Goal: Information Seeking & Learning: Check status

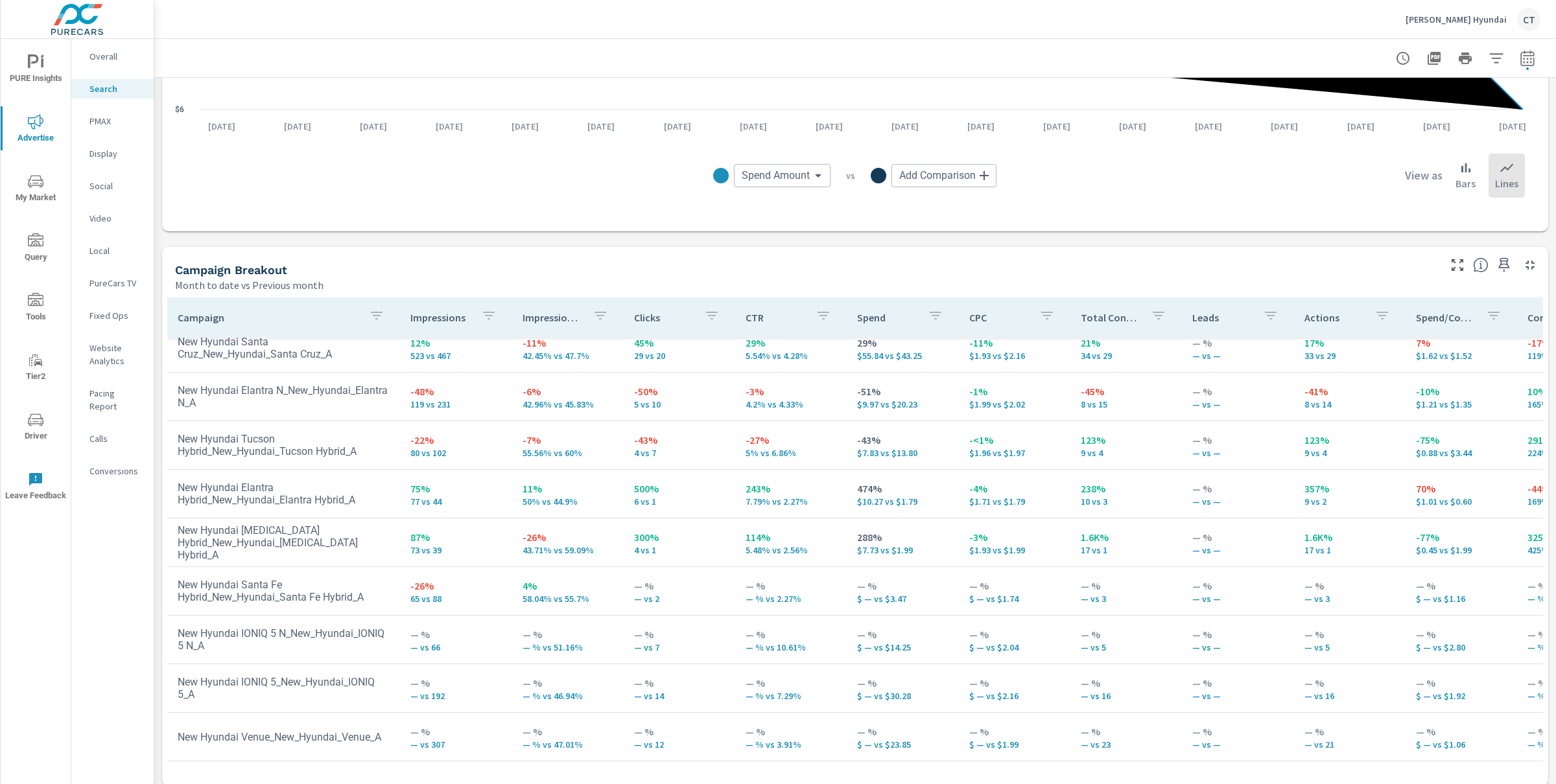
scroll to position [1096, 0]
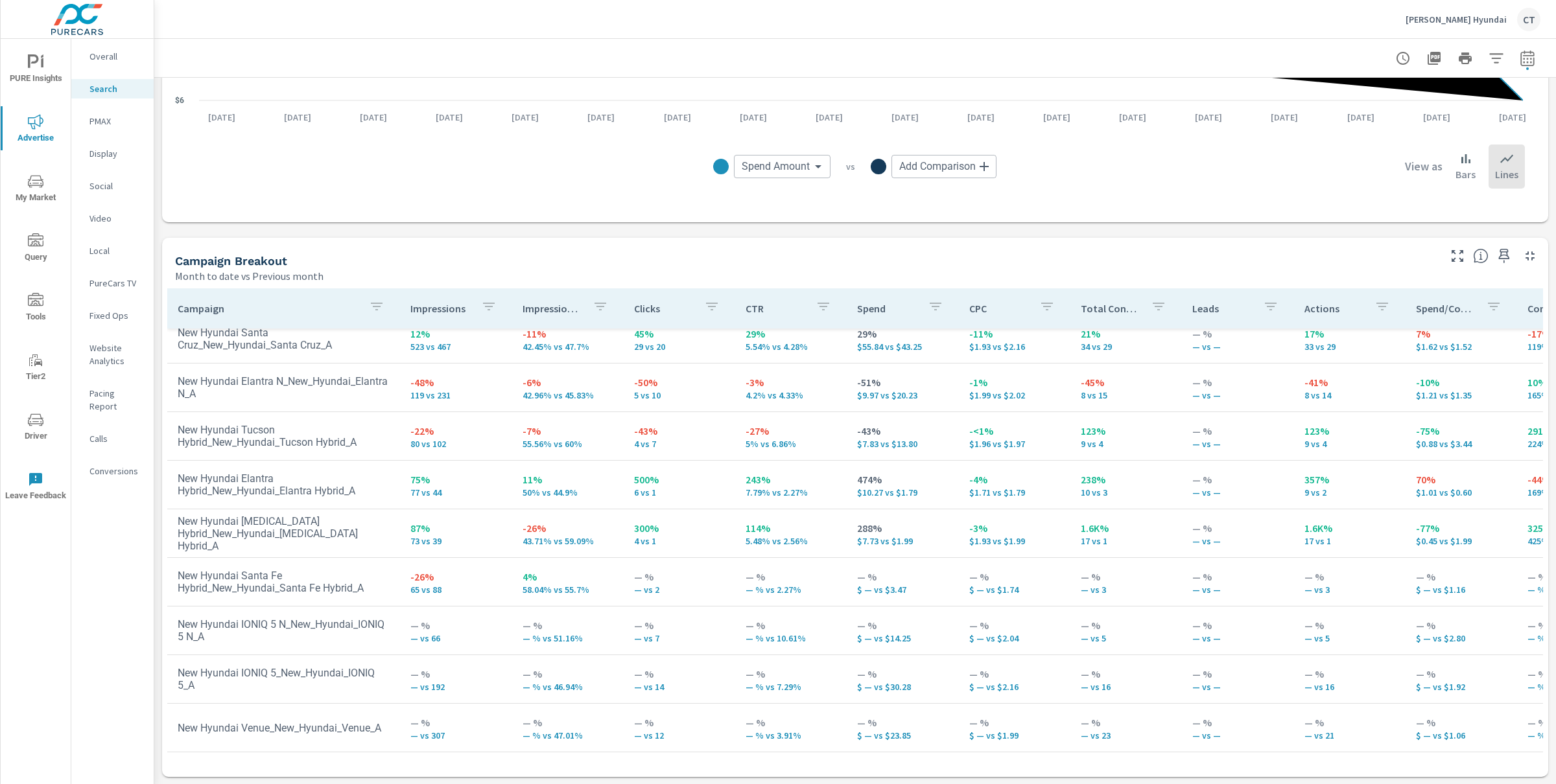
click at [1450, 254] on icon "button" at bounding box center [1457, 255] width 15 height 15
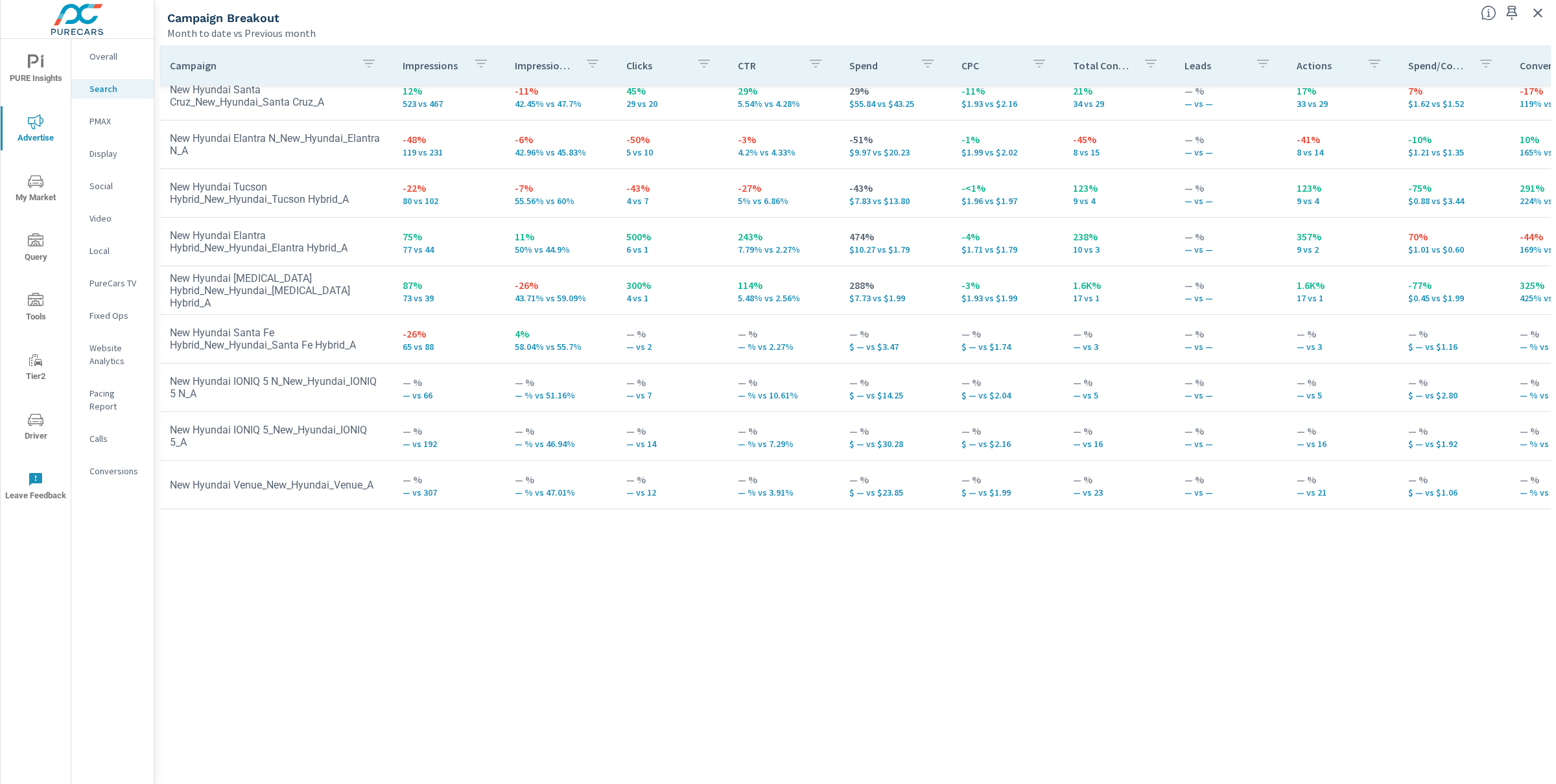
scroll to position [261, 0]
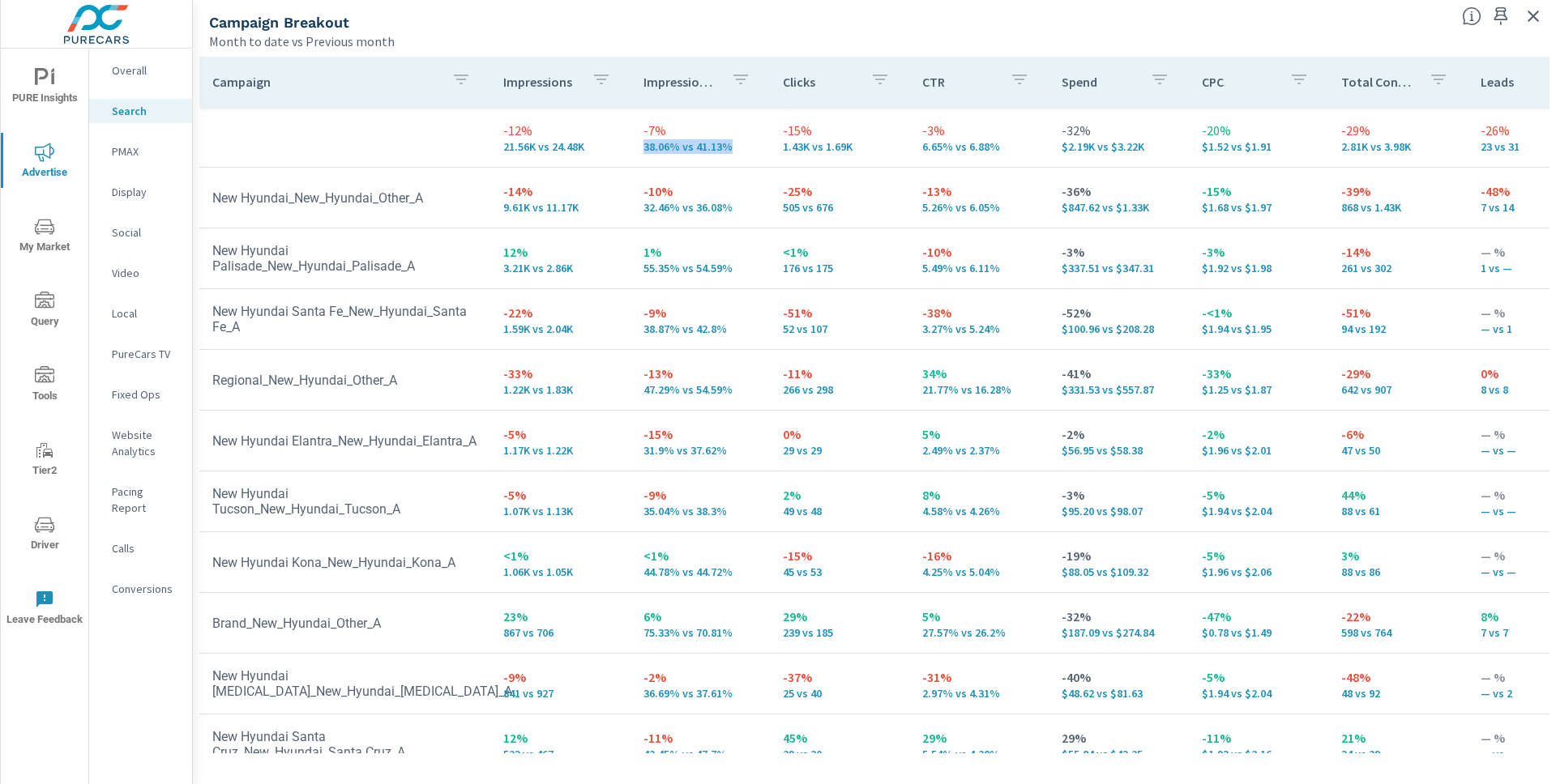
drag, startPoint x: 730, startPoint y: 152, endPoint x: 628, endPoint y: 142, distance: 102.5
click at [631, 142] on td "-7% 38.06% vs 41.13%" at bounding box center [700, 137] width 139 height 59
drag, startPoint x: 721, startPoint y: 58, endPoint x: 724, endPoint y: 68, distance: 10.4
click at [722, 59] on th "Impression Share" at bounding box center [700, 81] width 139 height 50
click at [731, 71] on icon "button" at bounding box center [740, 79] width 19 height 19
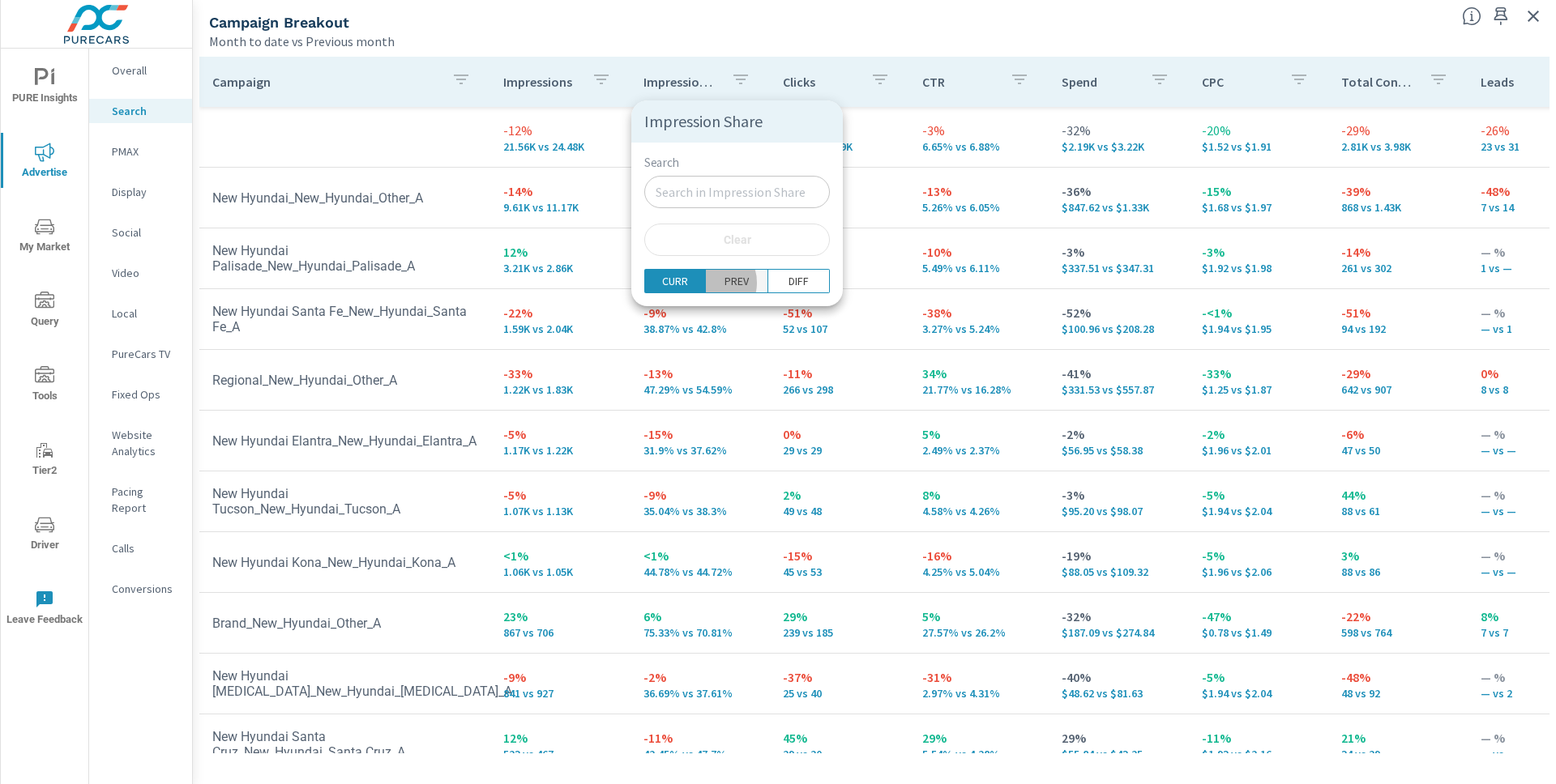
click at [710, 282] on span "PREV" at bounding box center [736, 281] width 51 height 16
click at [673, 284] on p "CURR" at bounding box center [675, 281] width 26 height 16
click at [873, 136] on div at bounding box center [778, 392] width 1556 height 784
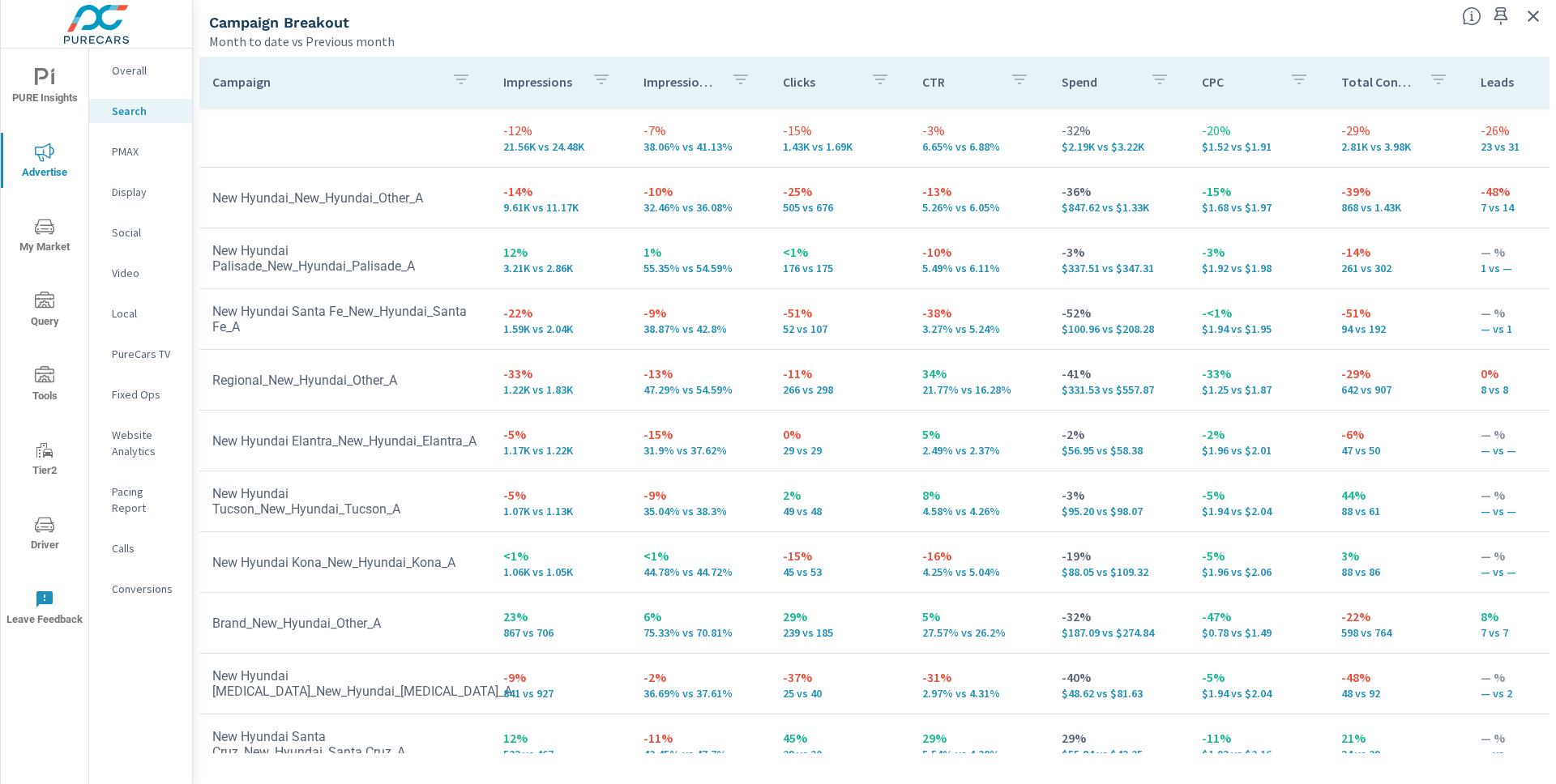
click at [654, 70] on div "Impression Share" at bounding box center [700, 81] width 113 height 38
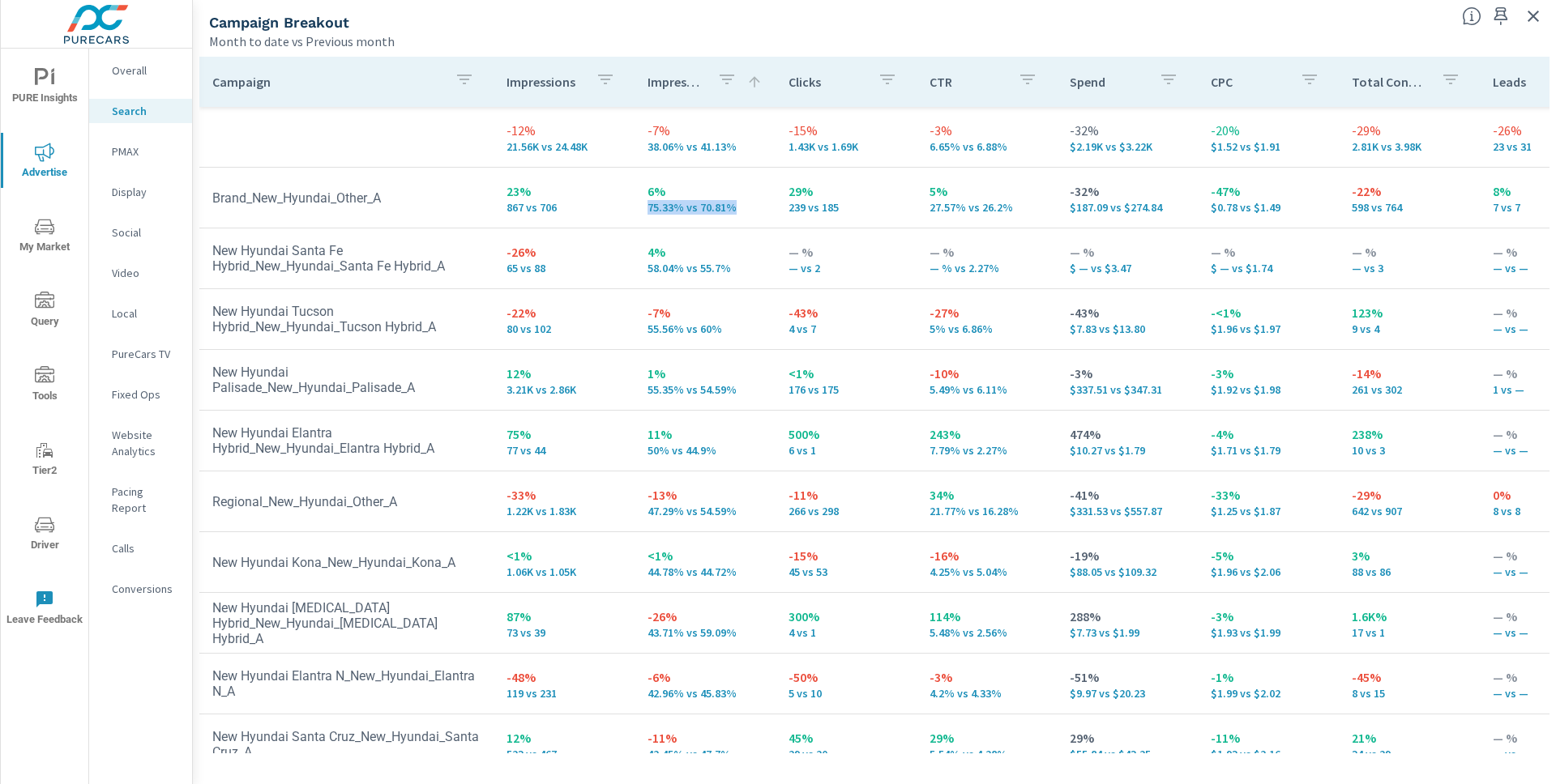
drag, startPoint x: 741, startPoint y: 211, endPoint x: 642, endPoint y: 198, distance: 99.8
click at [647, 201] on p "75.33% vs 70.81%" at bounding box center [705, 208] width 115 height 13
click at [684, 208] on p "75.33% vs 70.81%" at bounding box center [705, 208] width 115 height 13
drag, startPoint x: 683, startPoint y: 212, endPoint x: 643, endPoint y: 200, distance: 41.8
click at [647, 201] on p "75.33% vs 70.81%" at bounding box center [705, 208] width 115 height 13
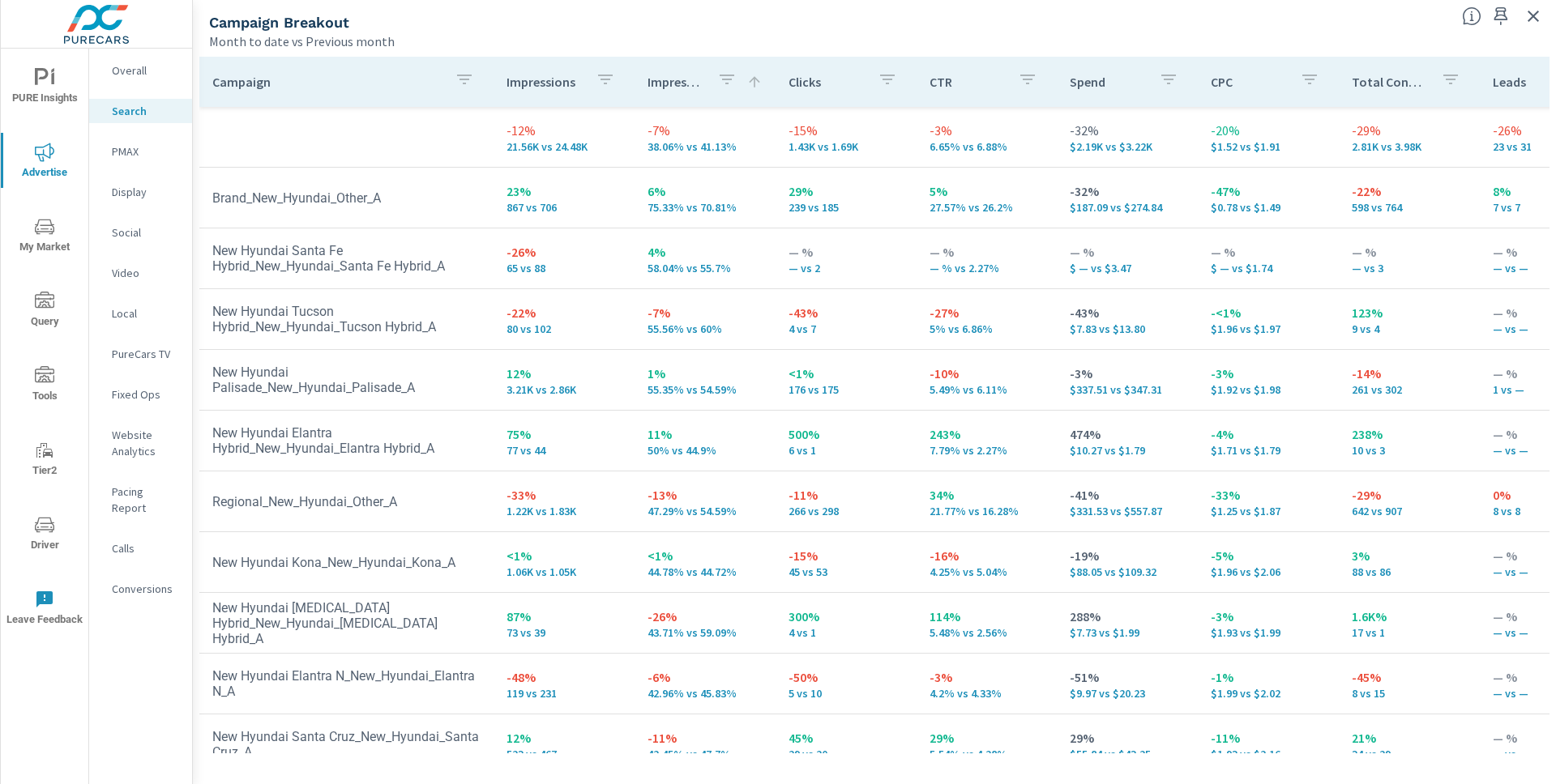
click at [736, 213] on p "75.33% vs 70.81%" at bounding box center [705, 208] width 115 height 13
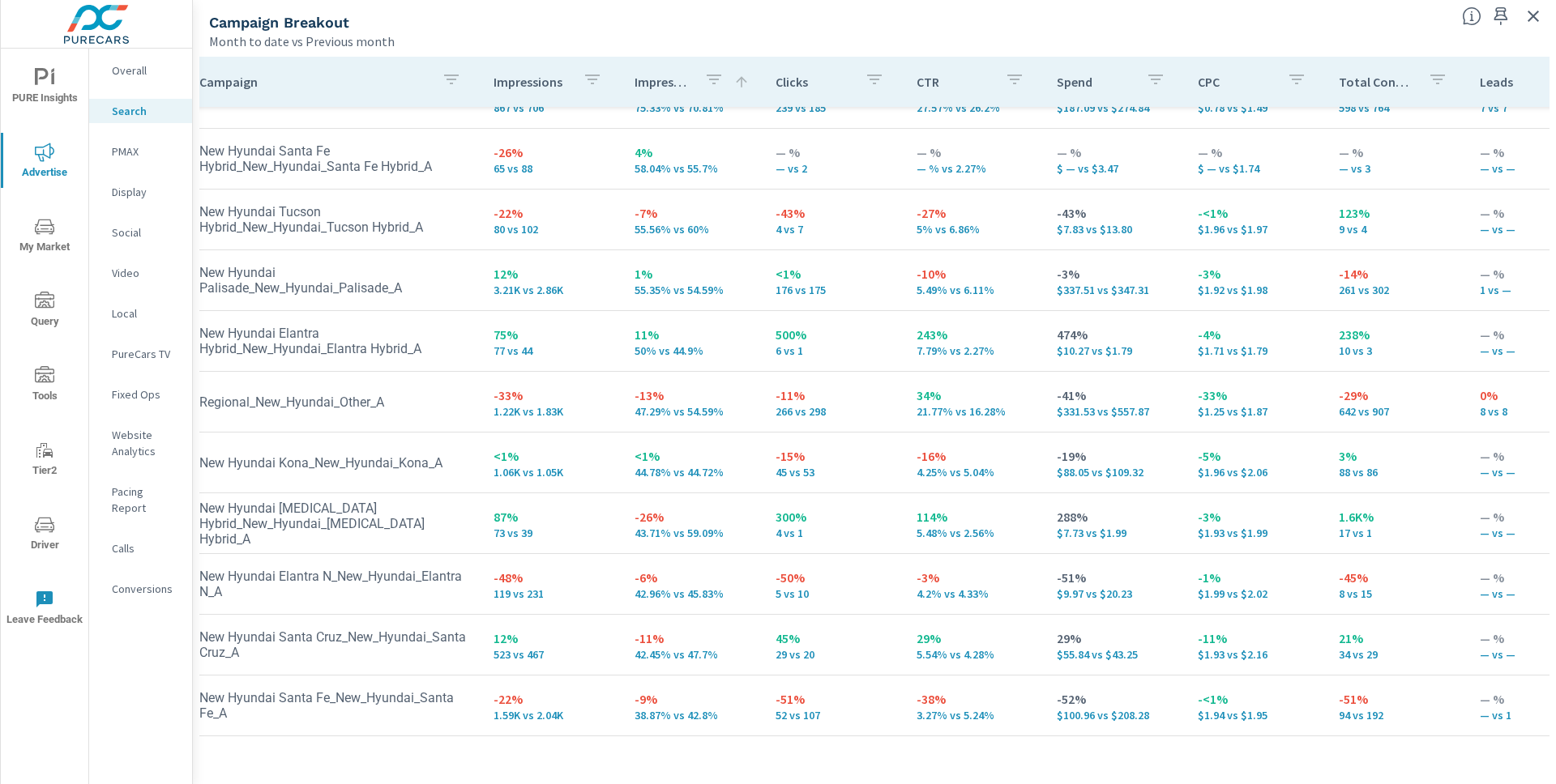
scroll to position [100, 5]
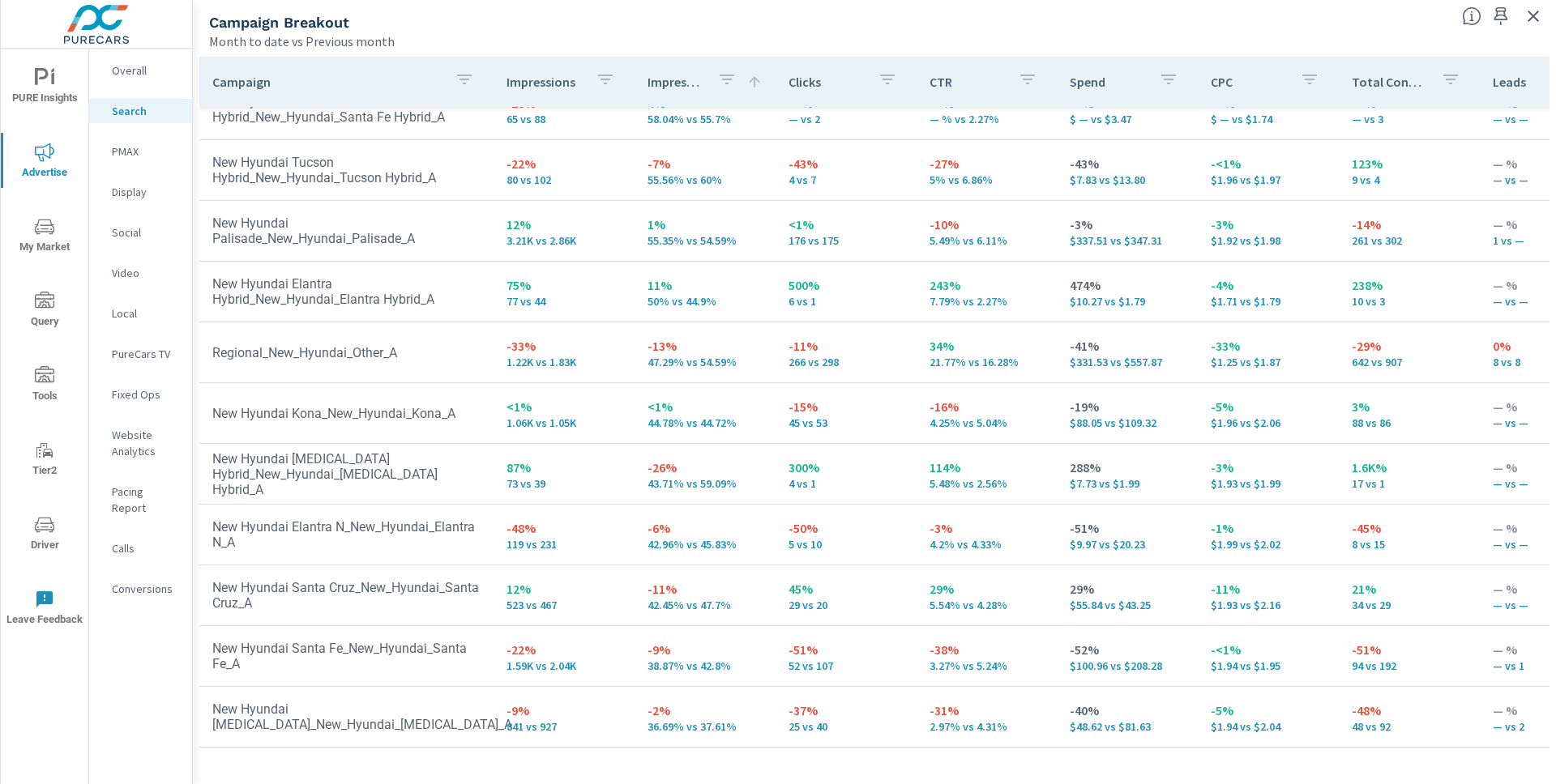
scroll to position [158, 0]
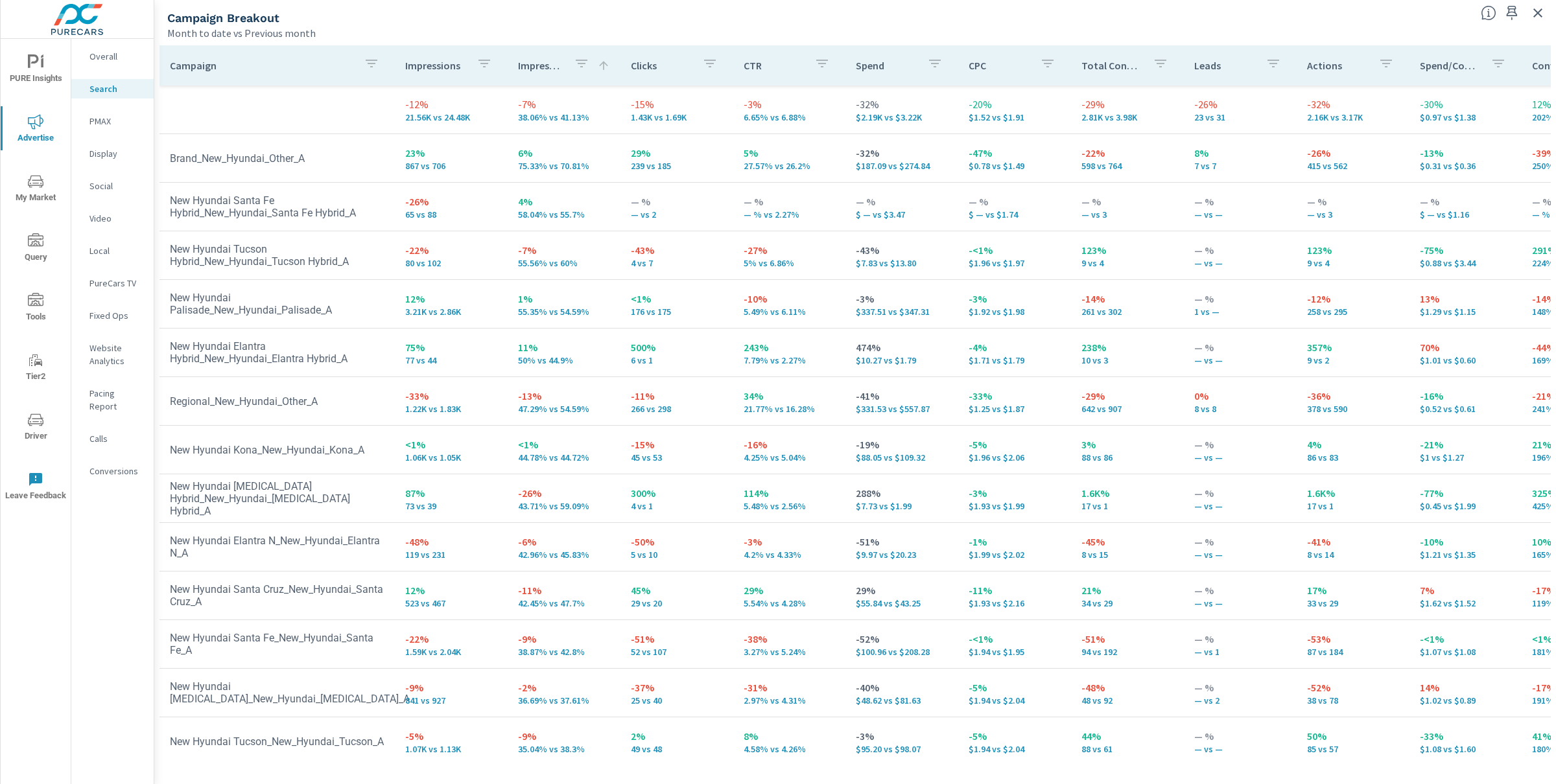
click at [1546, 18] on button "button" at bounding box center [1538, 13] width 21 height 20
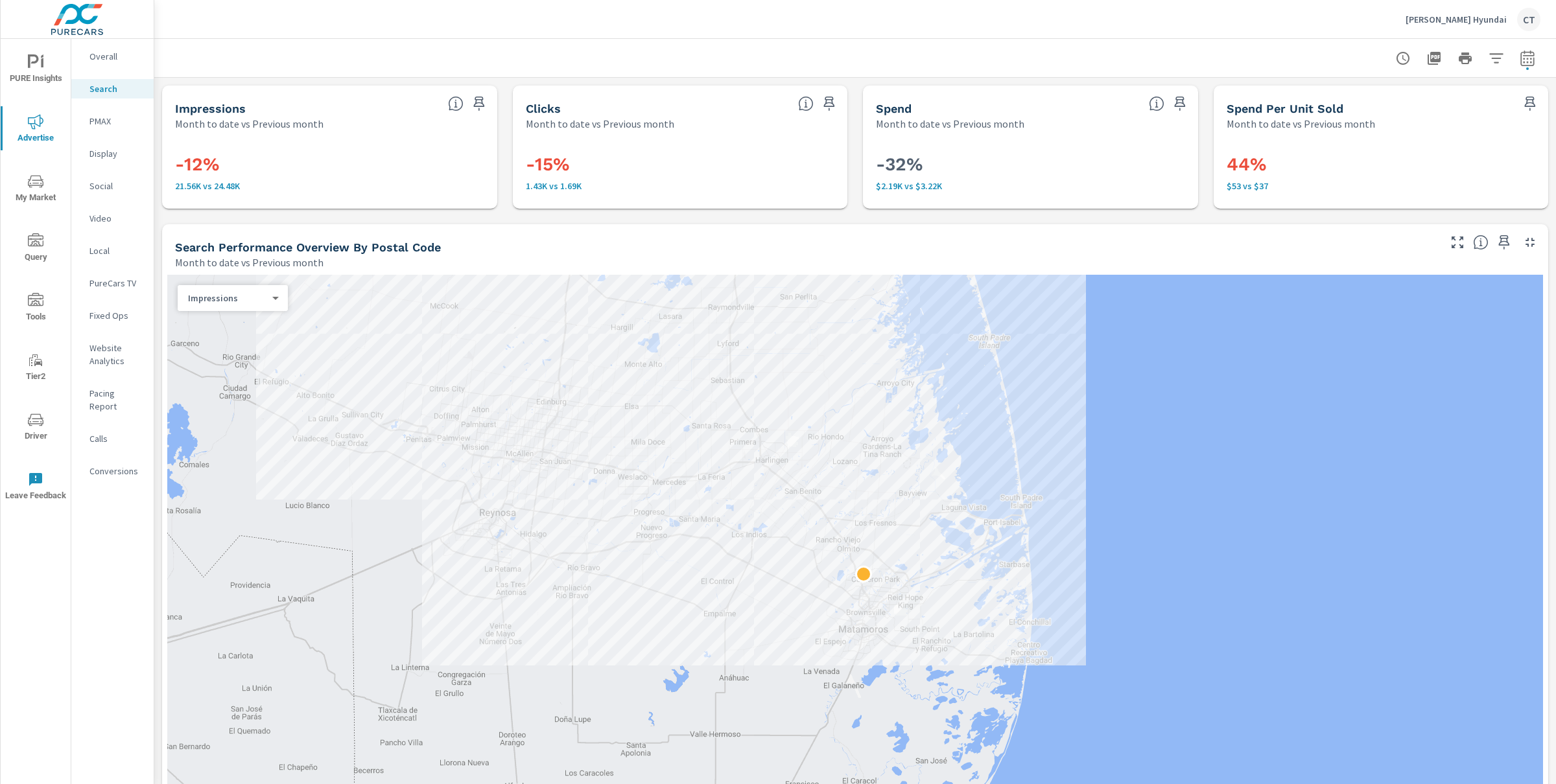
click at [1525, 59] on button "button" at bounding box center [1527, 58] width 26 height 26
select select "Month to date"
select select "Previous month"
click at [1446, 122] on select "Custom Yesterday Last week Last 7 days Last 14 days Last 30 days Last 45 days L…" at bounding box center [1411, 111] width 130 height 26
select select "Last month"
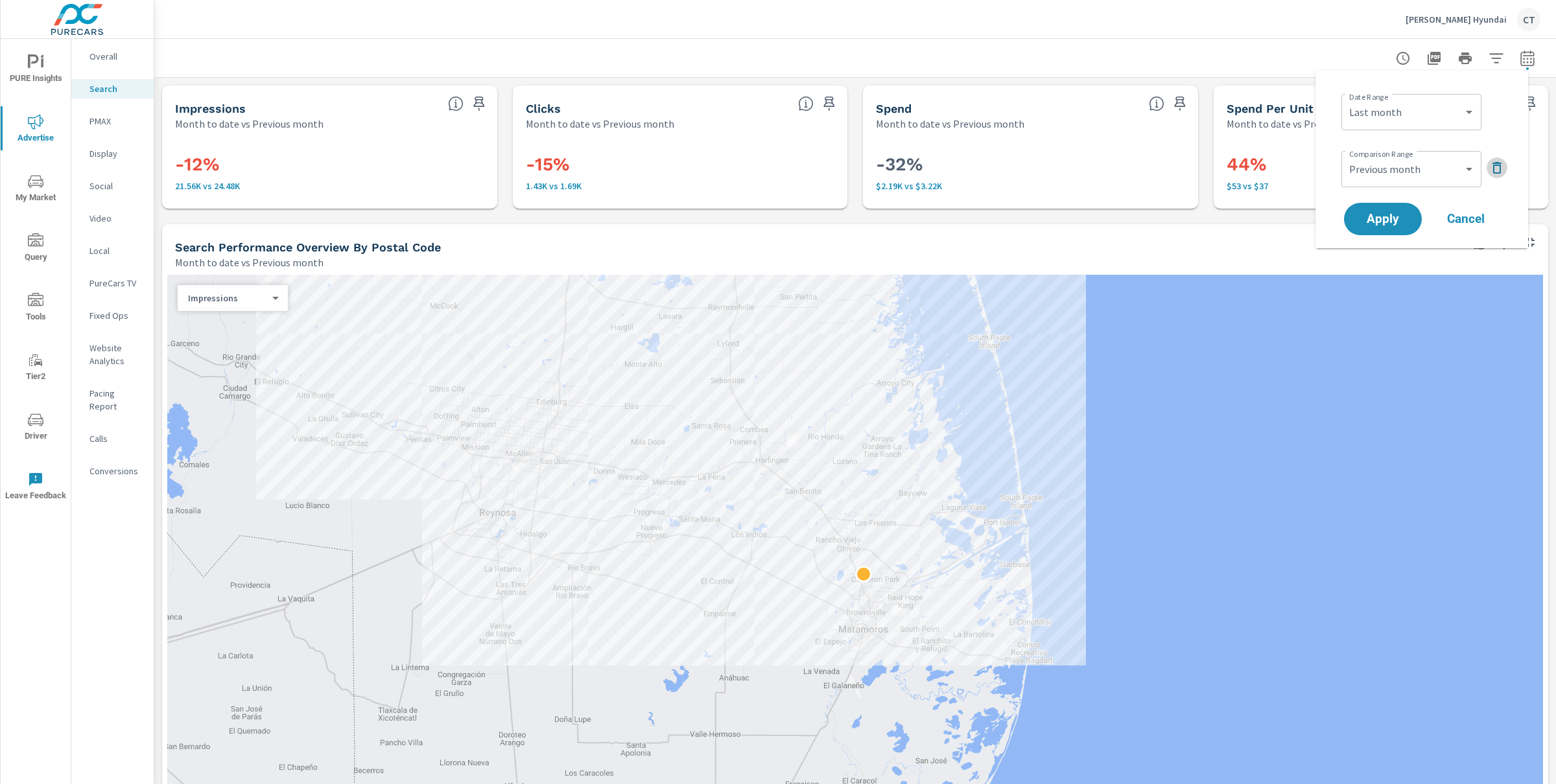
click at [1502, 168] on icon "button" at bounding box center [1497, 168] width 15 height 15
click at [1405, 177] on span "Apply" at bounding box center [1382, 183] width 53 height 12
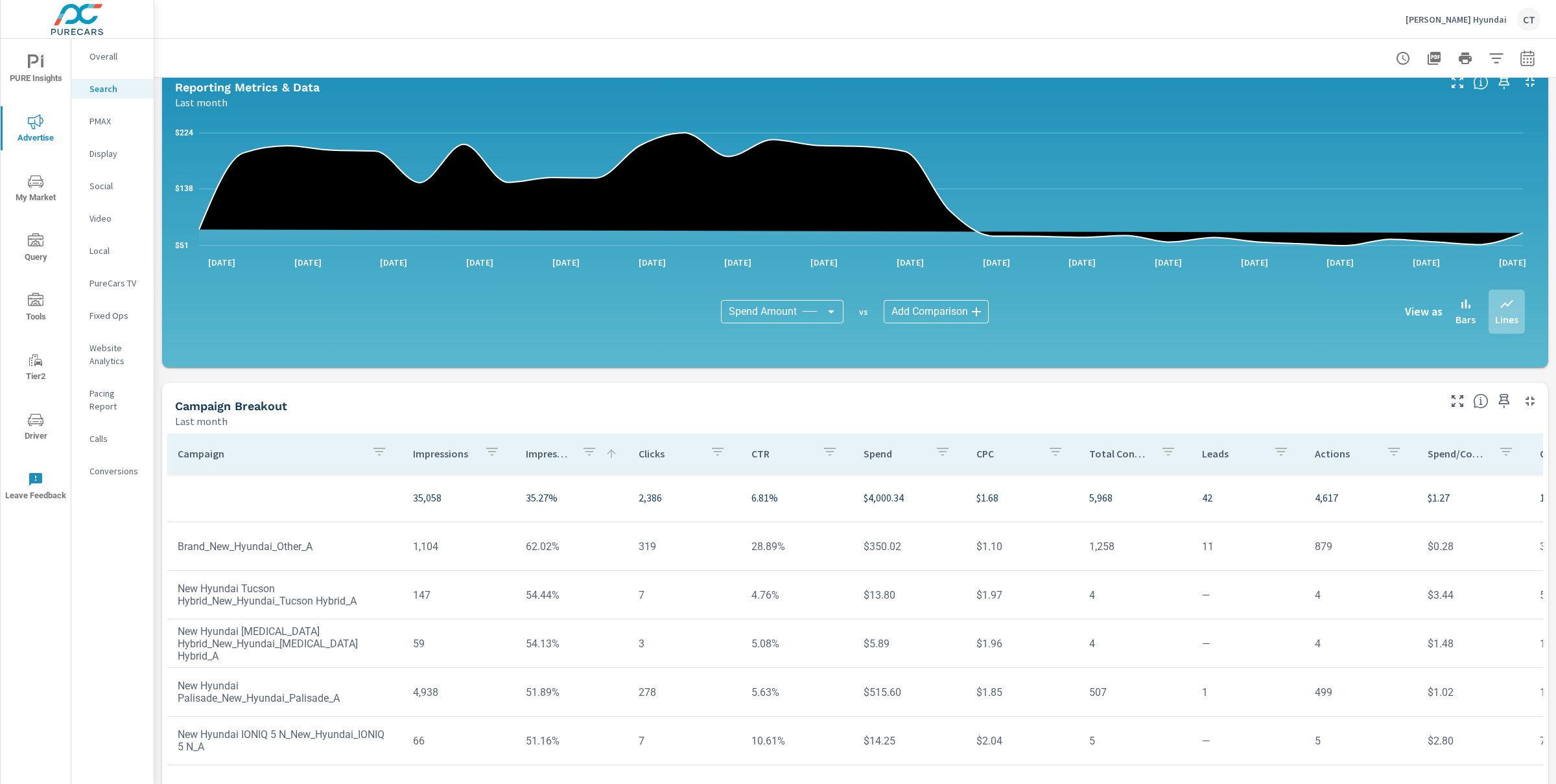
scroll to position [675, 0]
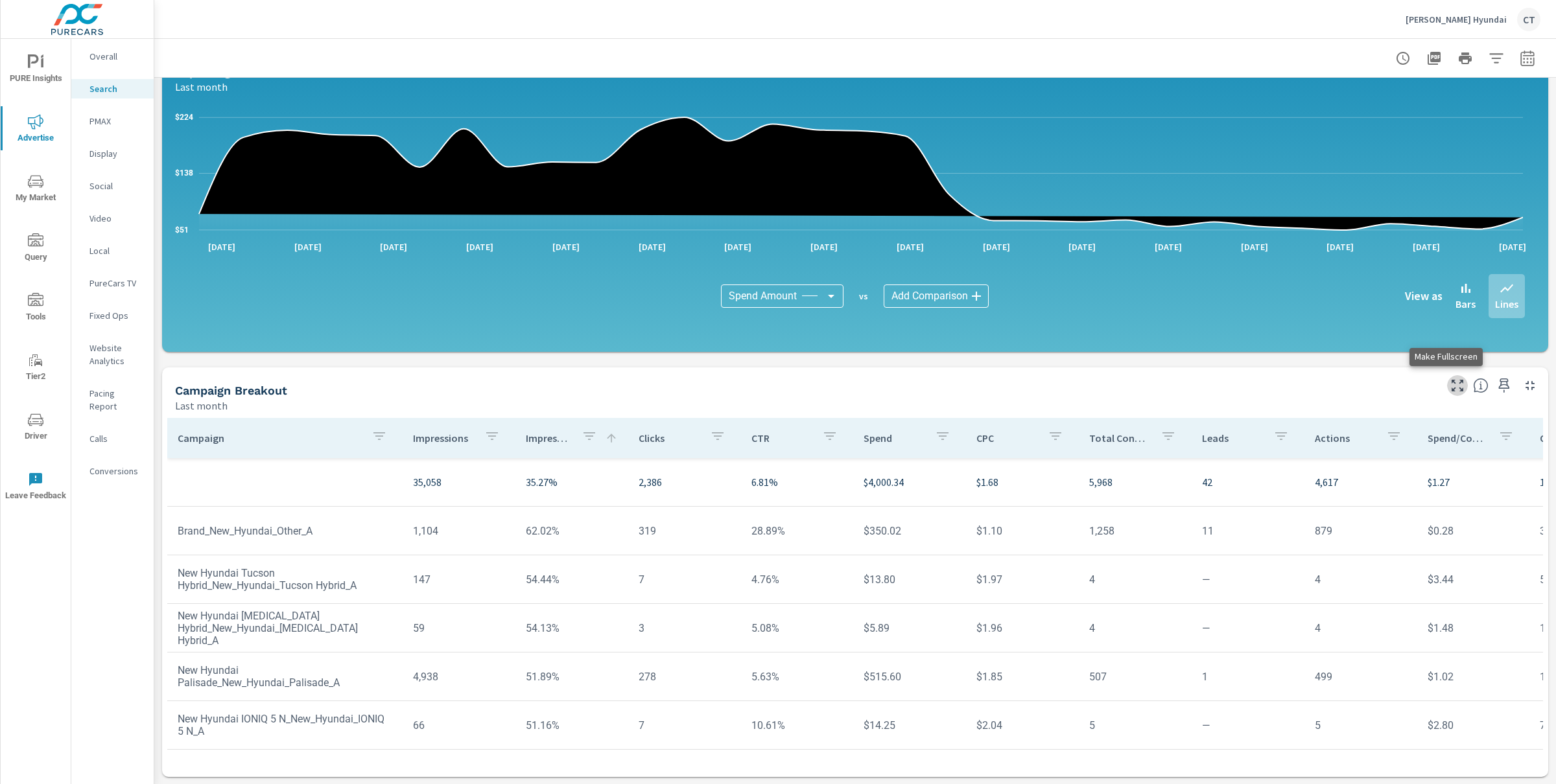
click at [1450, 381] on icon "button" at bounding box center [1457, 385] width 15 height 15
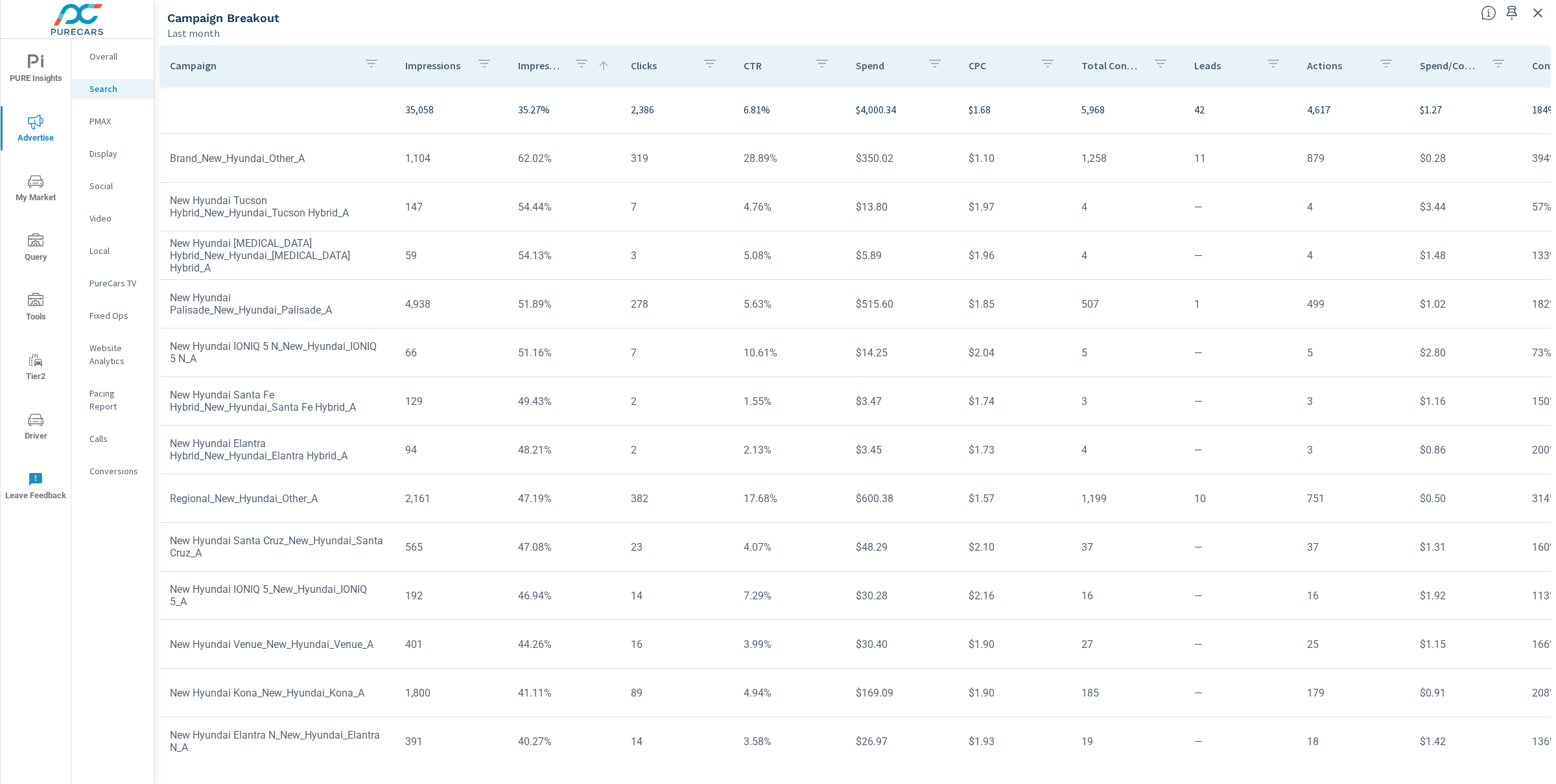
click at [572, 135] on tr "Brand_New_Hyundai_Other_A 1,104 62.02% 319 28.89% $350.02 $1.10 1,258 11 879 $0…" at bounding box center [1010, 158] width 1700 height 48
drag, startPoint x: 543, startPoint y: 111, endPoint x: 509, endPoint y: 111, distance: 34.0
click at [509, 111] on td "35.27%" at bounding box center [564, 110] width 113 height 37
click at [554, 155] on td "62.02%" at bounding box center [564, 158] width 113 height 33
drag, startPoint x: 556, startPoint y: 160, endPoint x: 505, endPoint y: 187, distance: 57.7
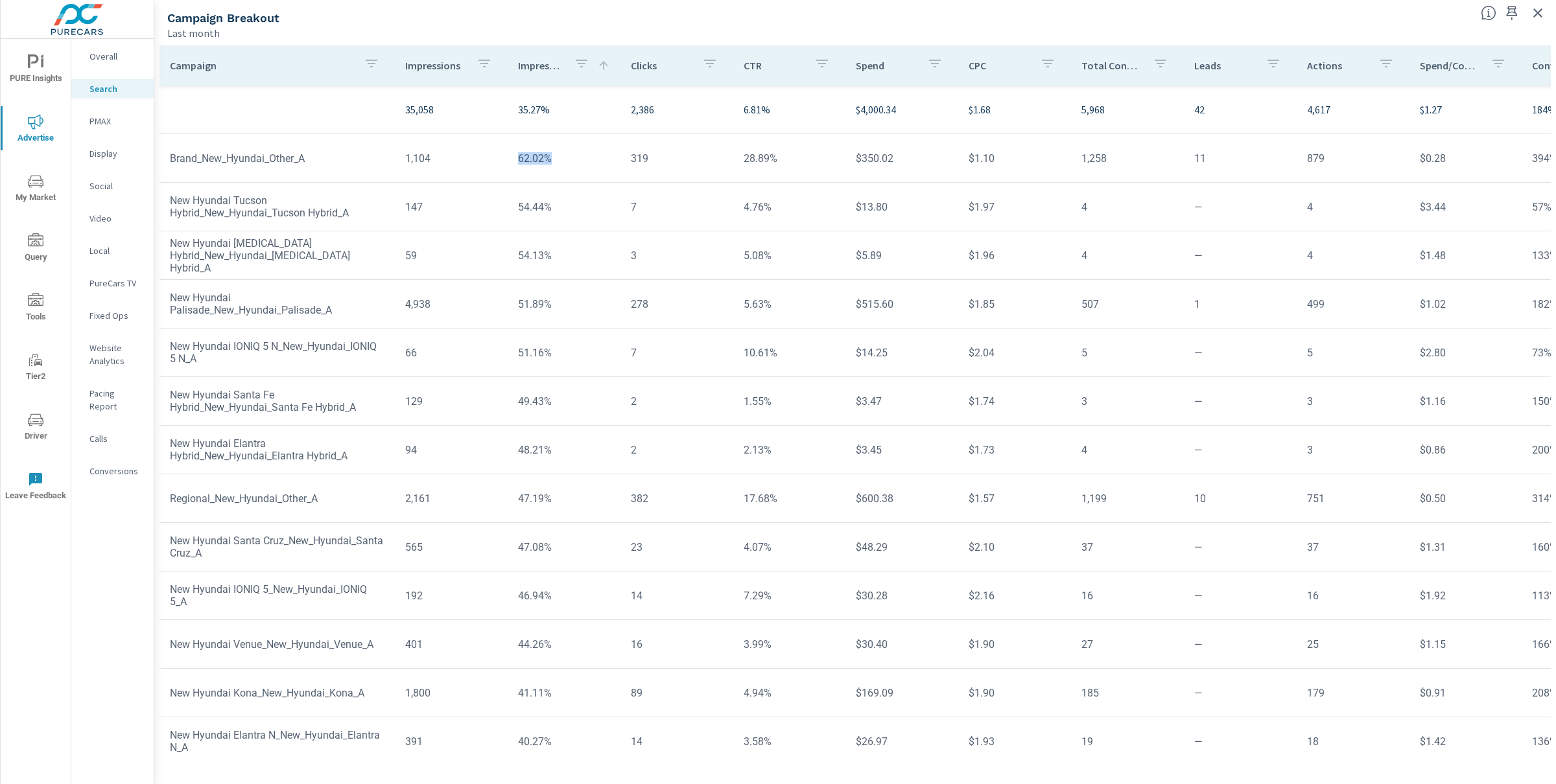
click at [512, 153] on td "62.02%" at bounding box center [564, 158] width 113 height 33
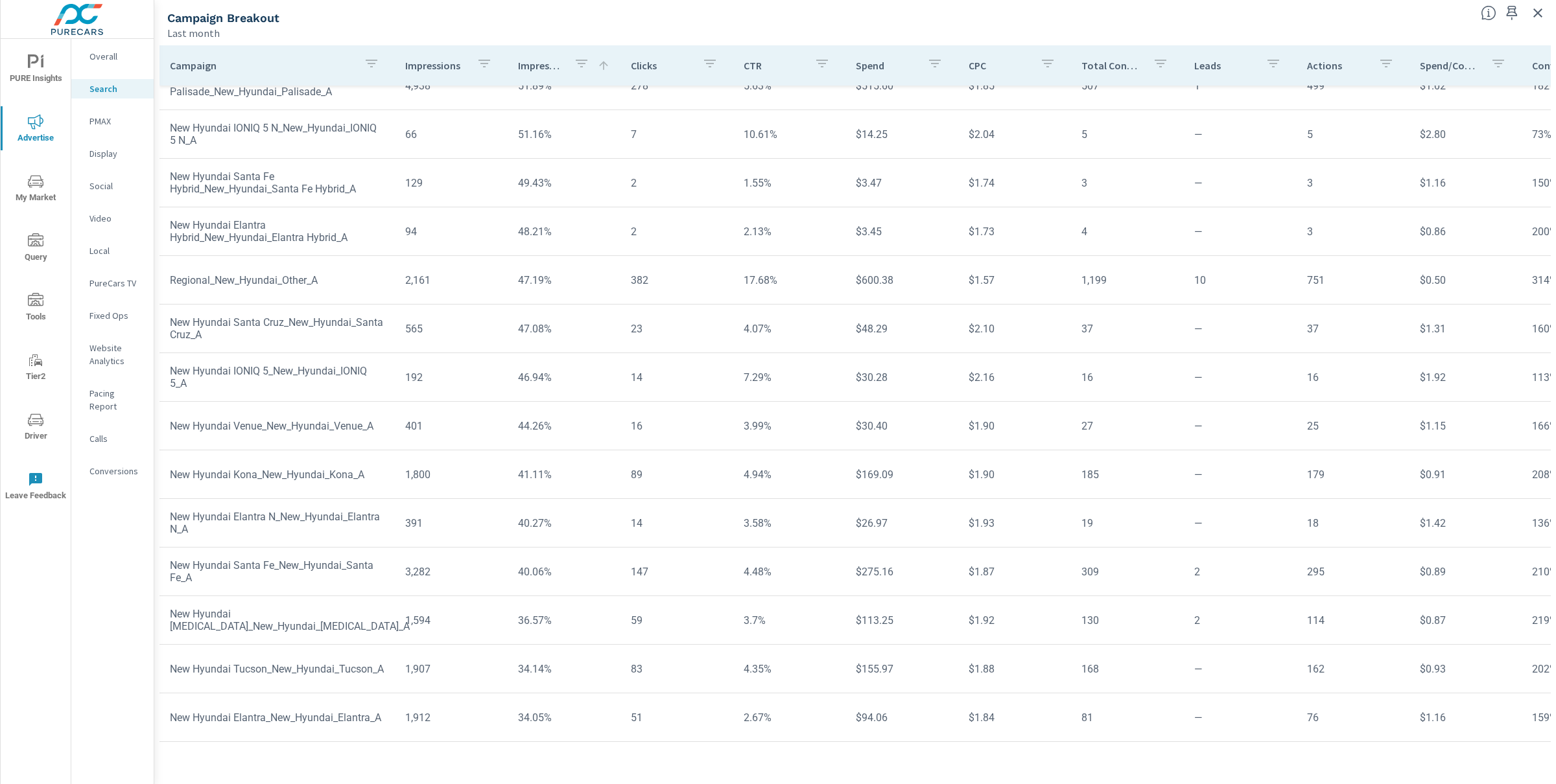
scroll to position [261, 0]
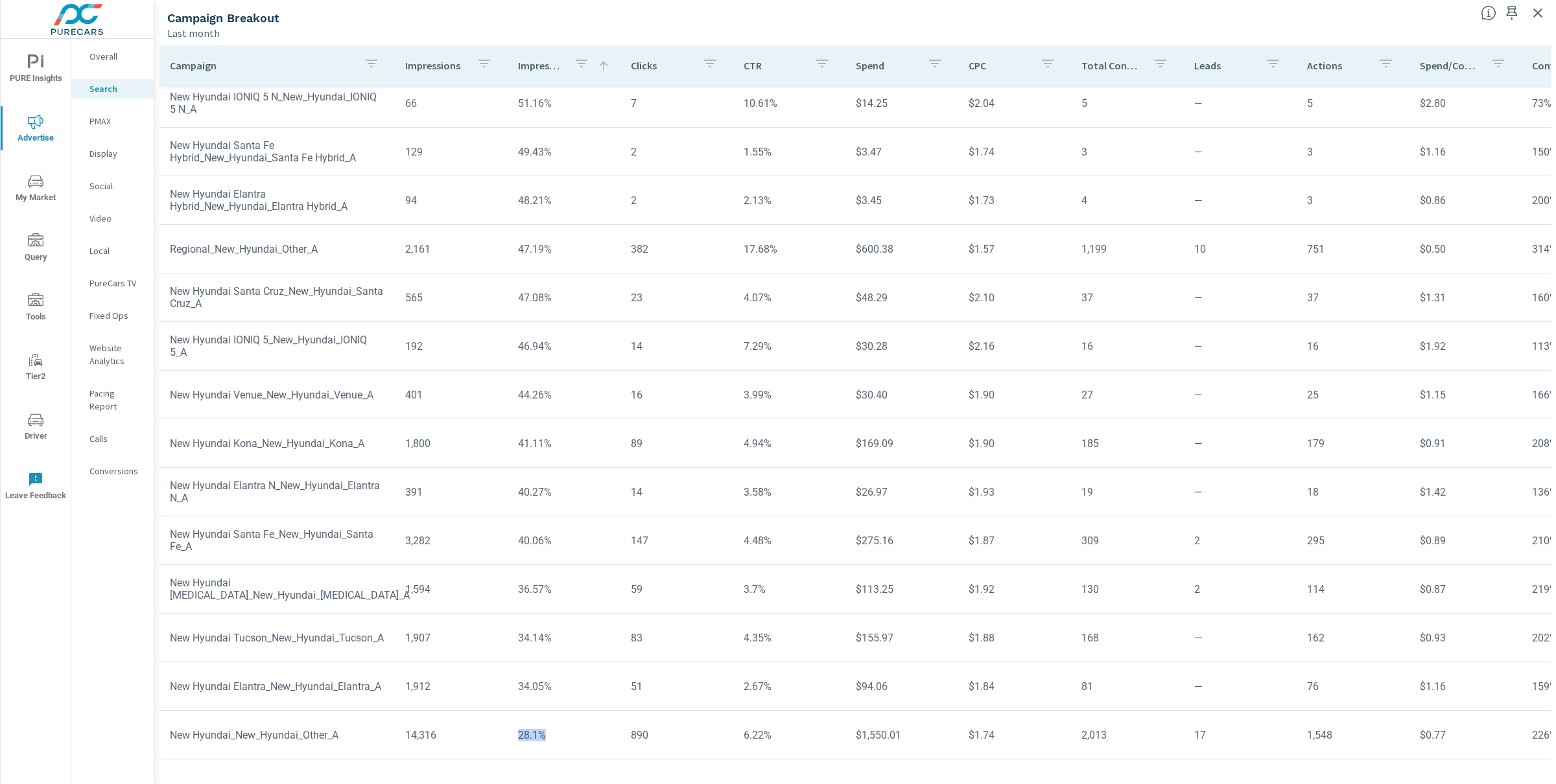
drag, startPoint x: 554, startPoint y: 720, endPoint x: 485, endPoint y: 717, distance: 69.1
click at [485, 717] on tr "New Hyundai_New_Hyundai_Other_A 14,316 28.1% 890 6.22% $1,550.01 $1.74 2,013 17…" at bounding box center [1010, 735] width 1700 height 48
drag, startPoint x: 358, startPoint y: 725, endPoint x: 168, endPoint y: 720, distance: 190.1
click at [168, 720] on td "New Hyundai_New_Hyundai_Other_A" at bounding box center [277, 735] width 235 height 33
click at [422, 725] on td "14,316" at bounding box center [451, 735] width 113 height 33
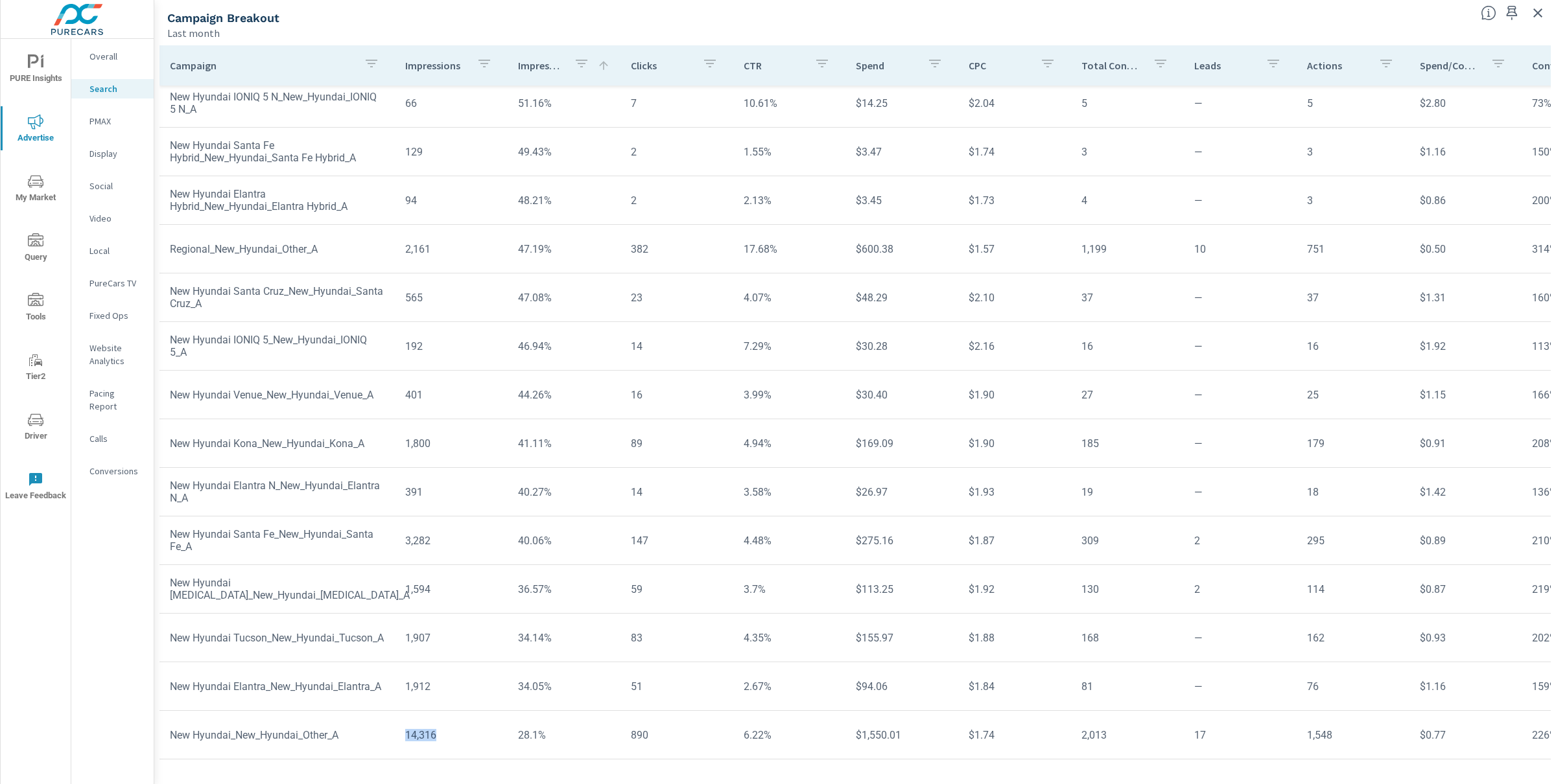
click at [422, 725] on td "14,316" at bounding box center [451, 735] width 113 height 33
drag, startPoint x: 547, startPoint y: 723, endPoint x: 511, endPoint y: 725, distance: 36.1
click at [511, 725] on td "28.1%" at bounding box center [564, 735] width 113 height 33
click at [557, 727] on td "28.1%" at bounding box center [564, 735] width 113 height 33
click at [419, 731] on td "14,316" at bounding box center [451, 735] width 113 height 33
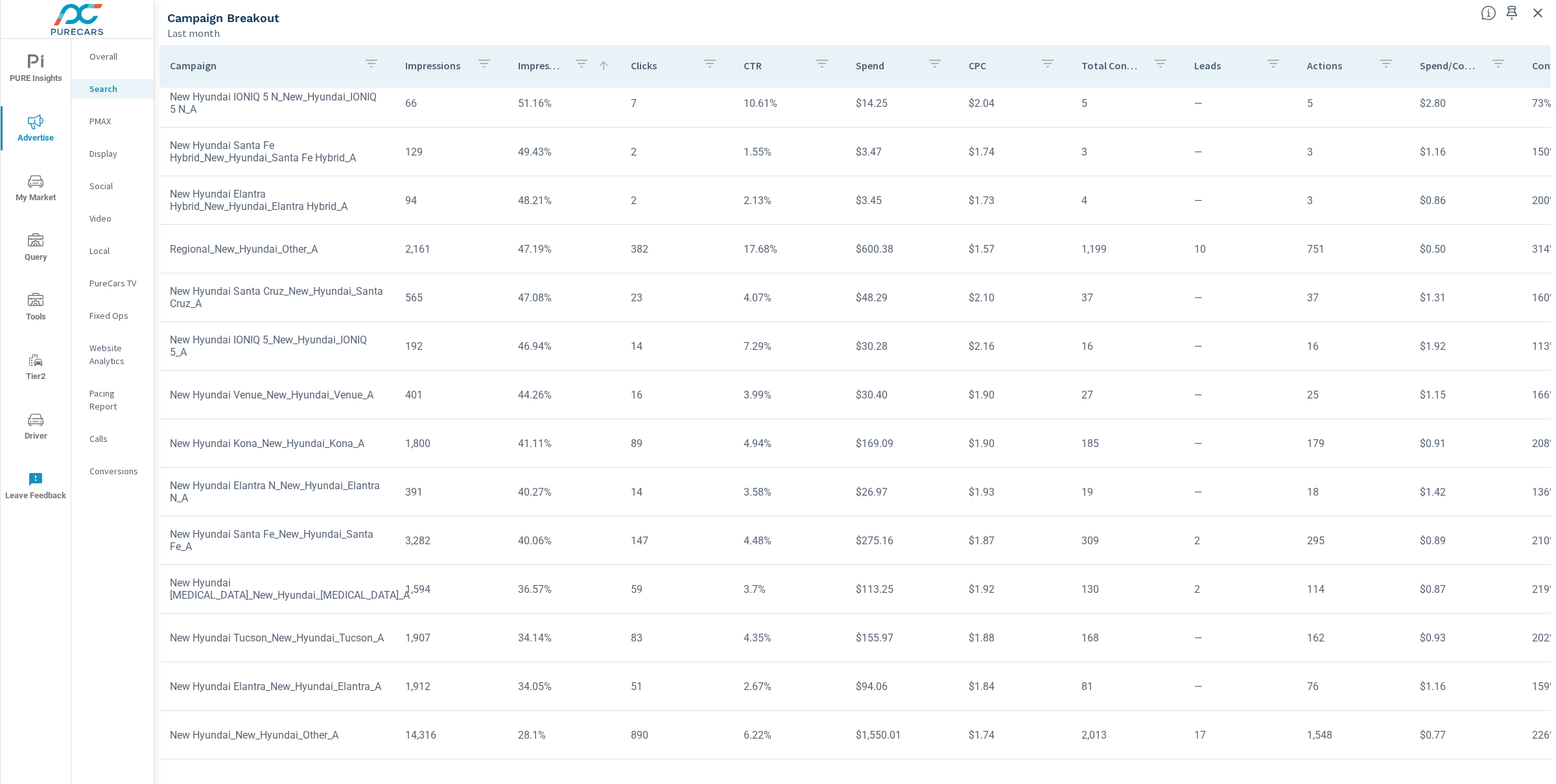
click at [418, 731] on td "14,316" at bounding box center [451, 735] width 113 height 33
click at [418, 719] on td "14,316" at bounding box center [451, 735] width 113 height 33
drag, startPoint x: 613, startPoint y: 18, endPoint x: 621, endPoint y: 15, distance: 8.5
click at [614, 17] on div "Campaign Breakout" at bounding box center [819, 18] width 1303 height 15
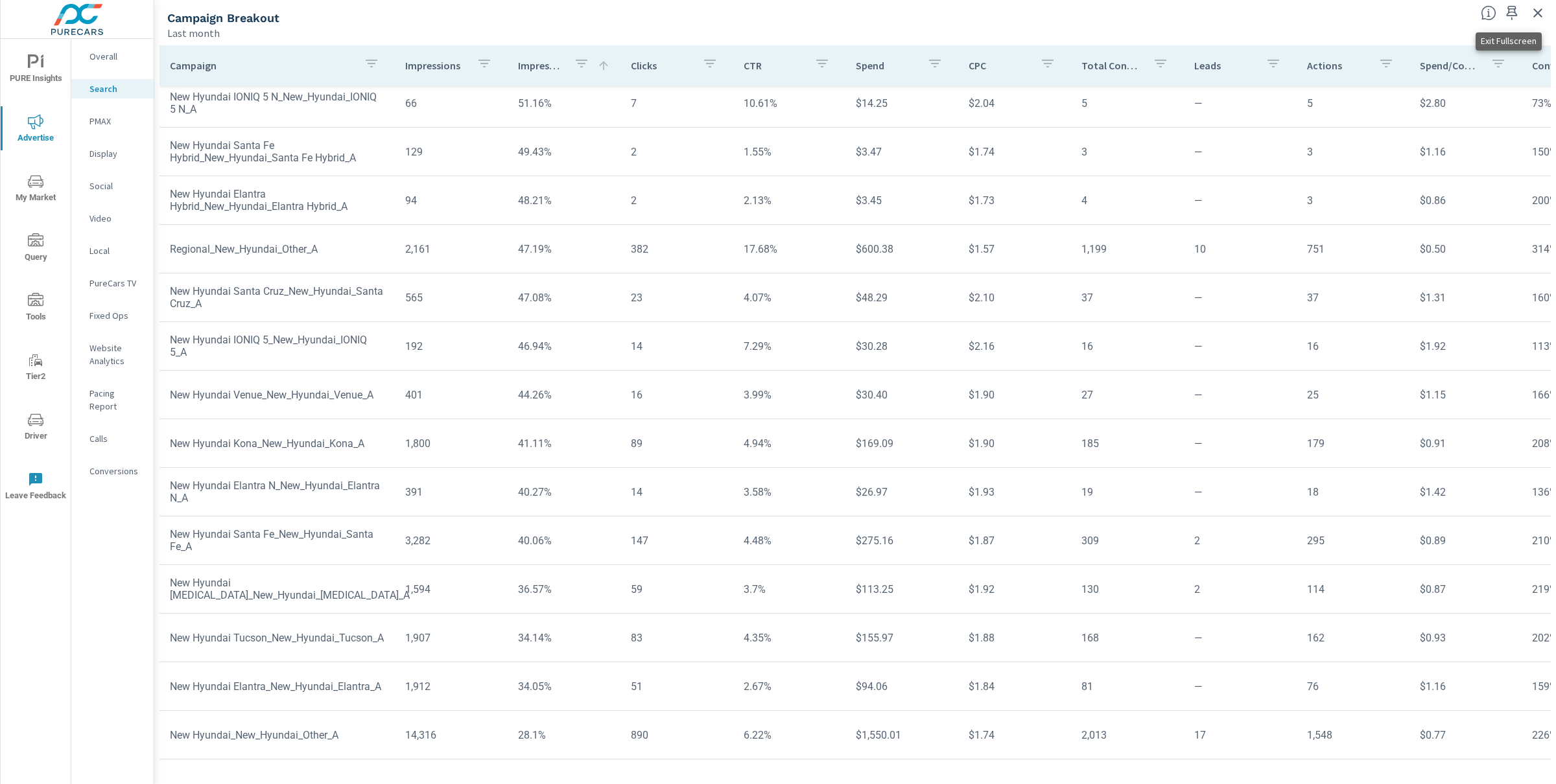
click at [1541, 10] on icon "button" at bounding box center [1538, 12] width 15 height 15
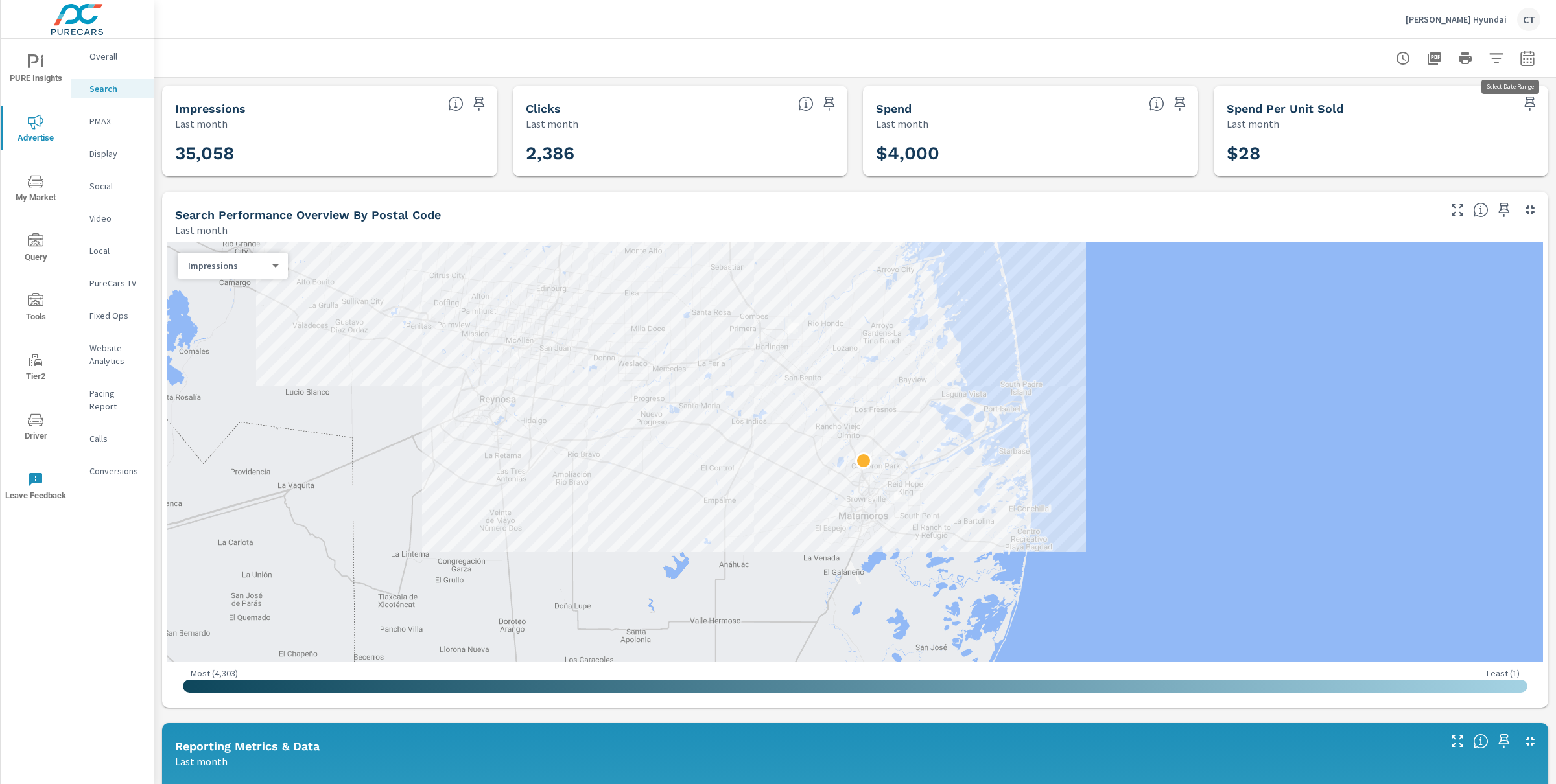
click at [1525, 56] on button "button" at bounding box center [1527, 58] width 26 height 26
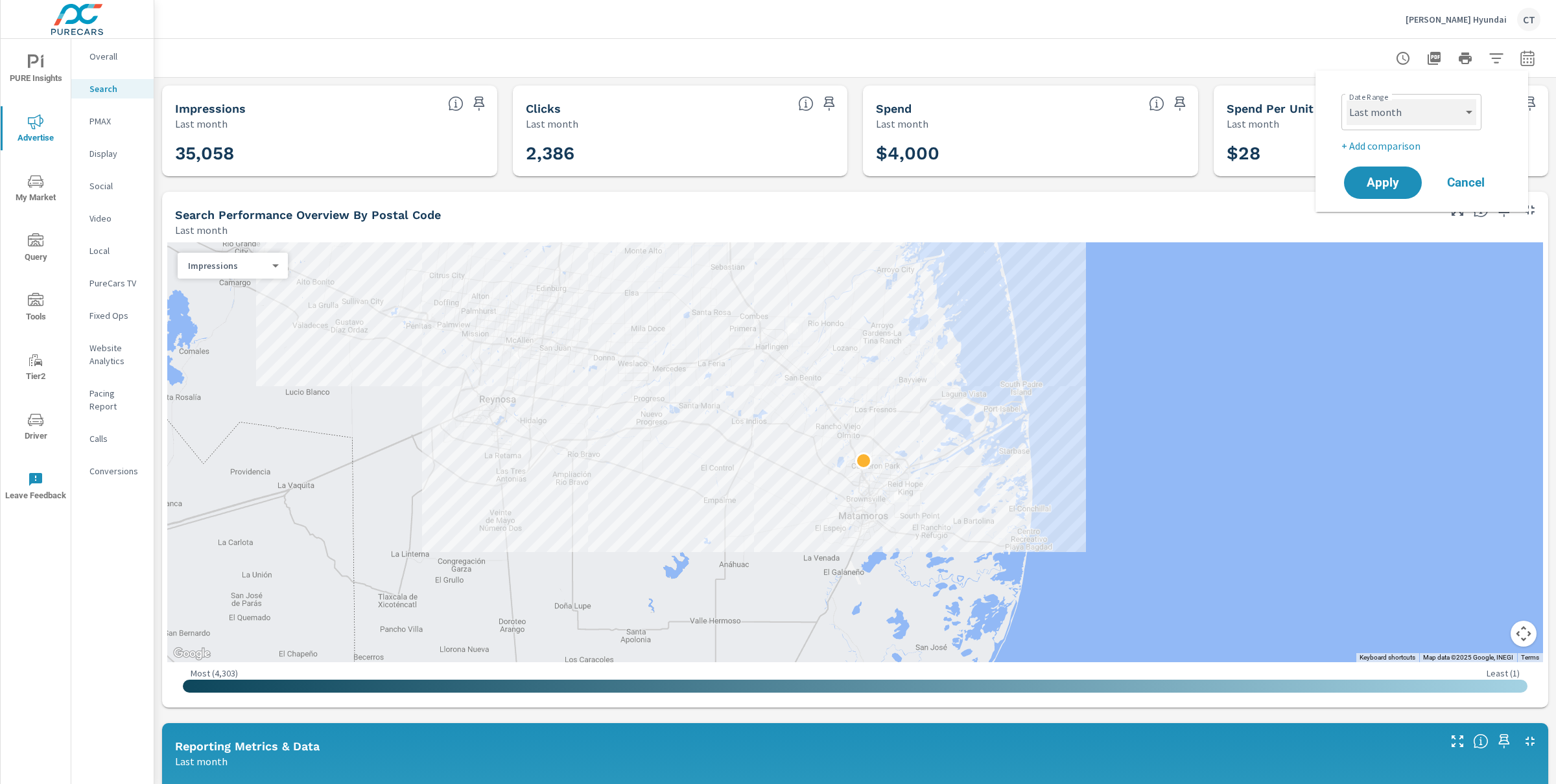
click at [1445, 101] on select "Custom Yesterday Last week Last 7 days Last 14 days Last 30 days Last 45 days L…" at bounding box center [1411, 111] width 130 height 26
select select "Month to date"
click at [1400, 141] on p "+ Add comparison" at bounding box center [1424, 146] width 166 height 15
select select "Previous period"
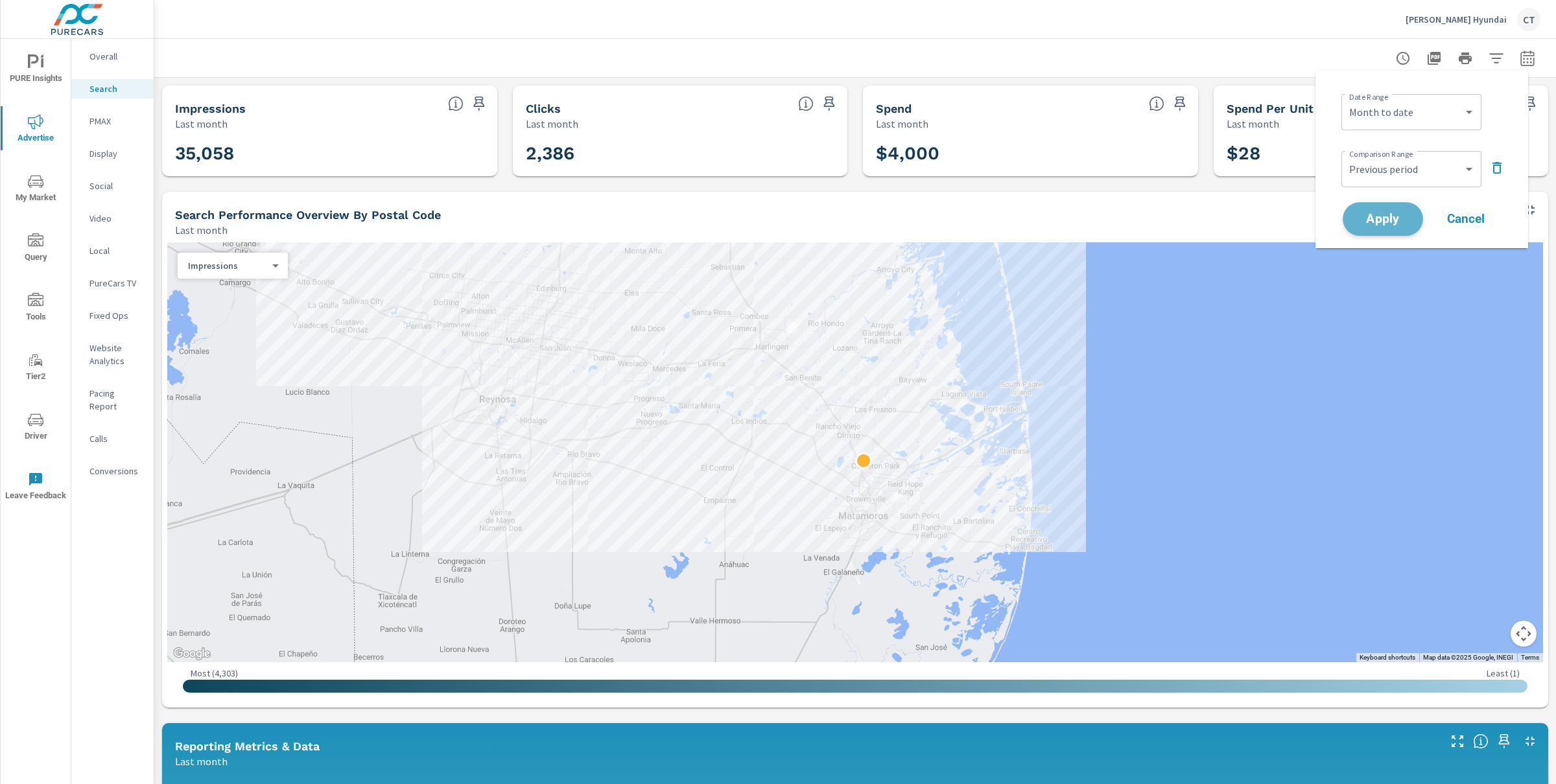
click at [1401, 217] on span "Apply" at bounding box center [1382, 219] width 53 height 12
click at [1460, 72] on div at bounding box center [855, 58] width 1371 height 38
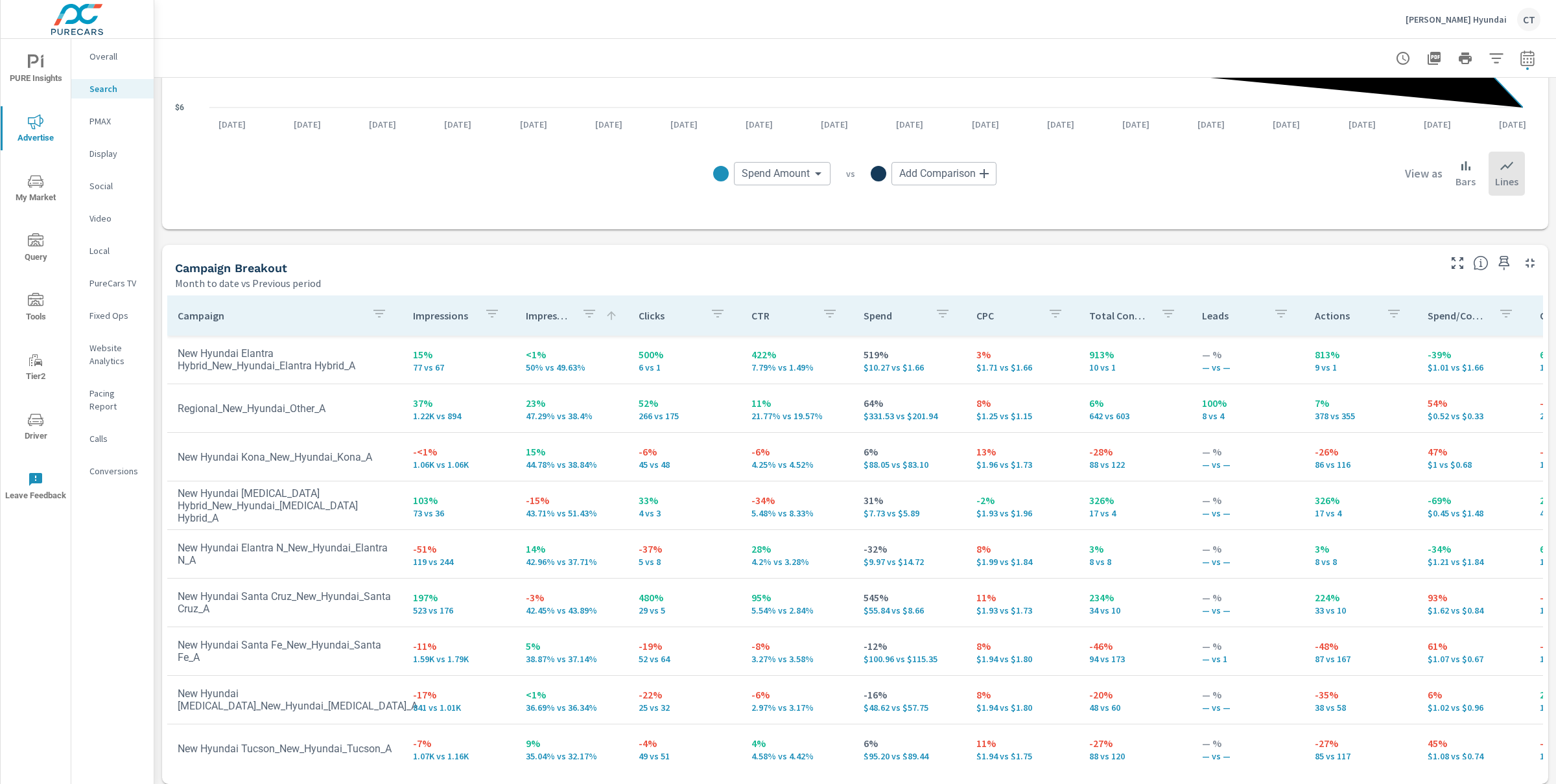
scroll to position [1096, 0]
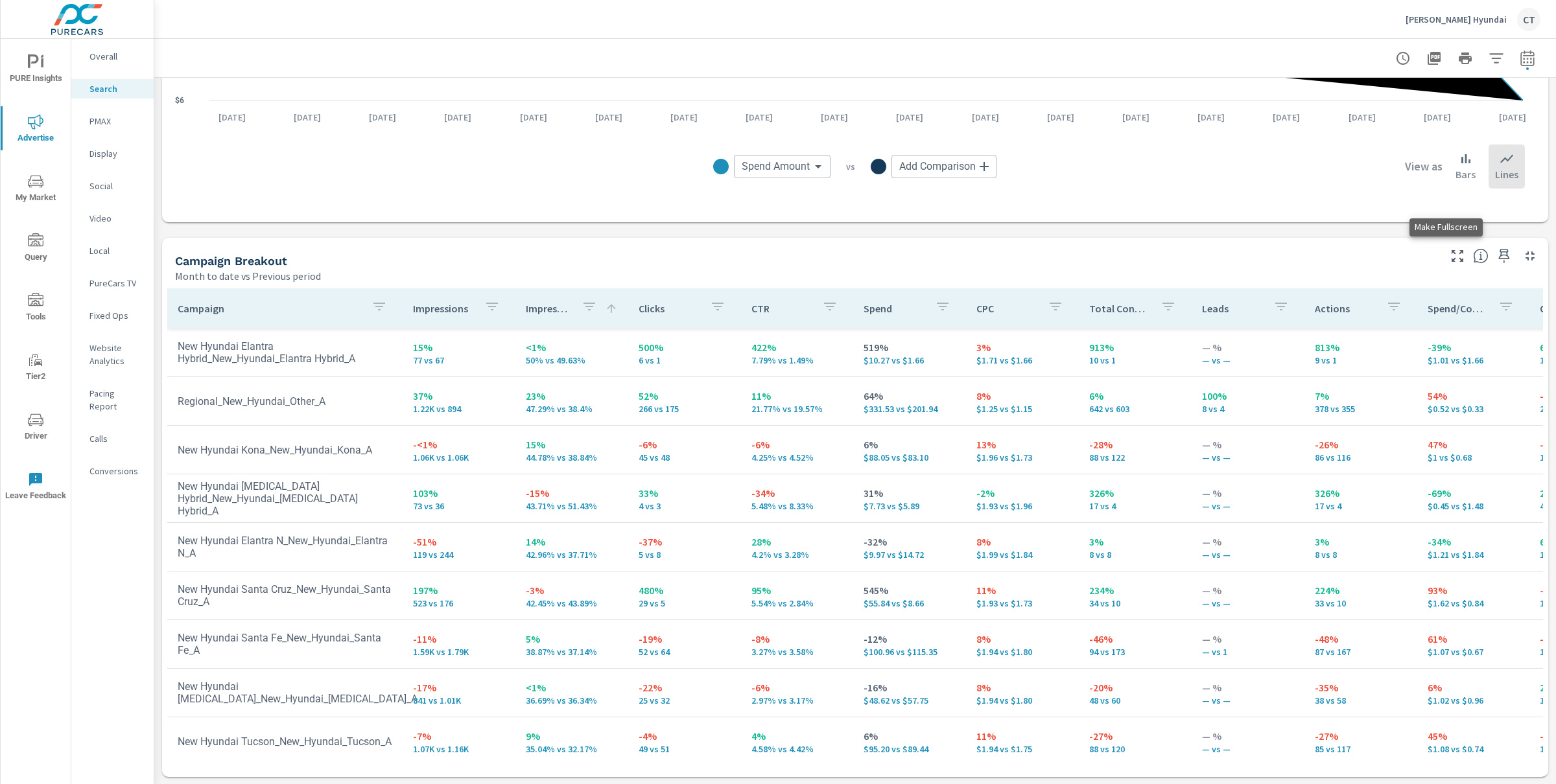
click at [1450, 248] on icon "button" at bounding box center [1457, 255] width 15 height 15
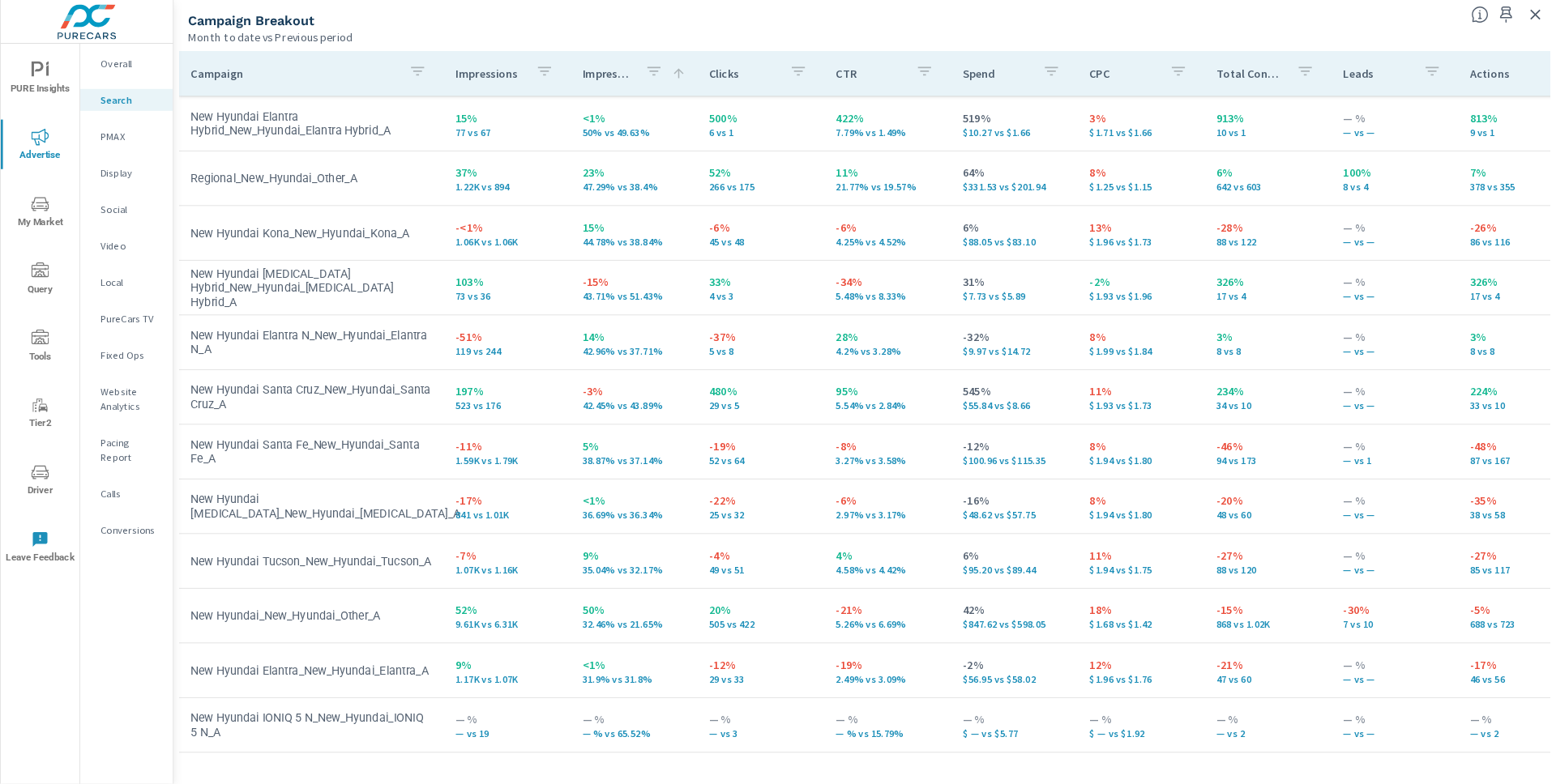
scroll to position [305, 0]
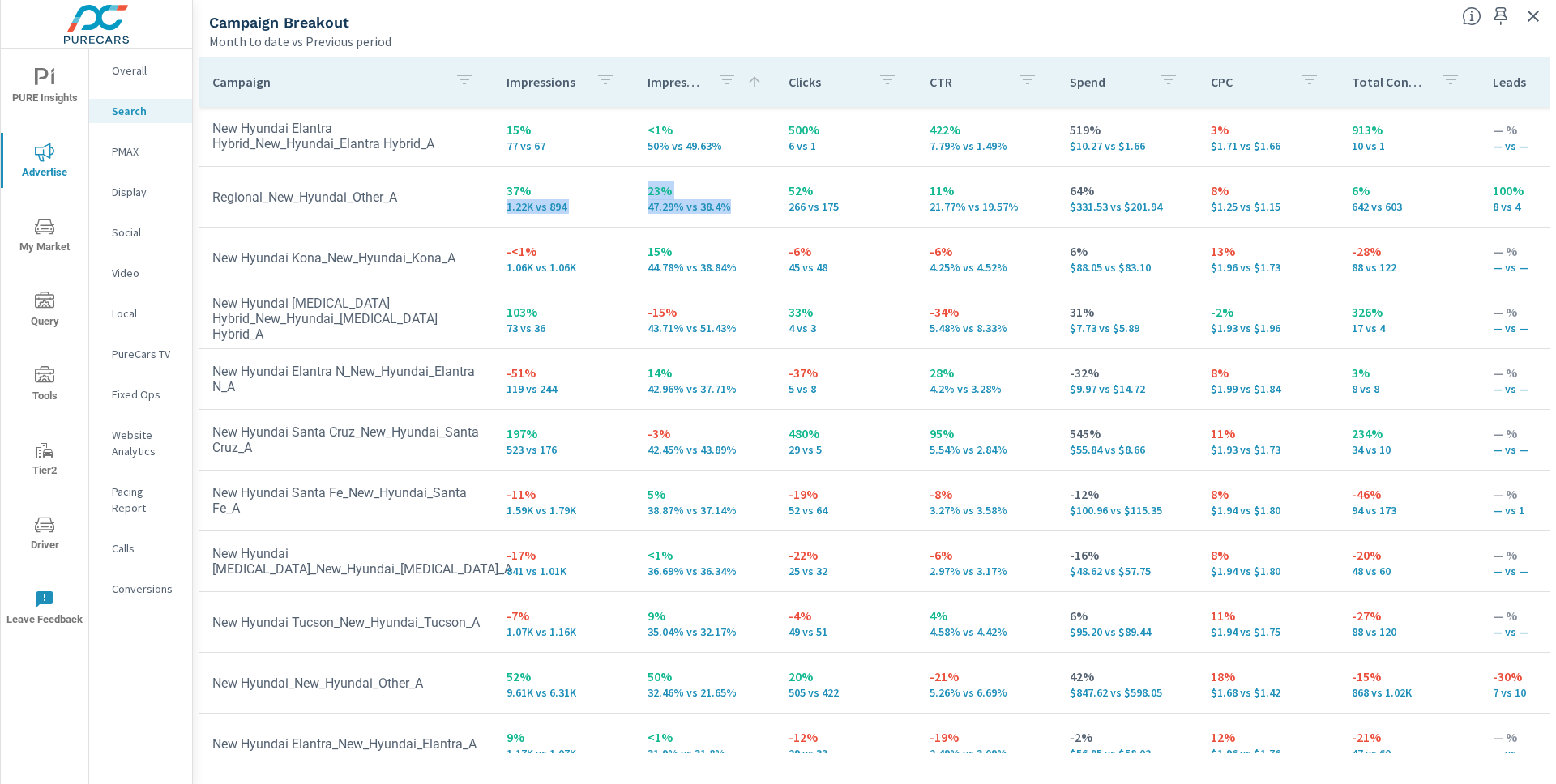
drag, startPoint x: 730, startPoint y: 205, endPoint x: 619, endPoint y: 194, distance: 111.5
click at [619, 194] on tr "Regional_New_Hyundai_Other_A 37% 1.22K vs 894 23% 47.29% vs 38.4% 52% 266 vs 17…" at bounding box center [1262, 197] width 2125 height 60
drag, startPoint x: 649, startPoint y: 199, endPoint x: 662, endPoint y: 219, distance: 23.9
click at [650, 200] on p "47.29% vs 38.4%" at bounding box center [705, 207] width 115 height 13
drag, startPoint x: 723, startPoint y: 211, endPoint x: 636, endPoint y: 189, distance: 89.7
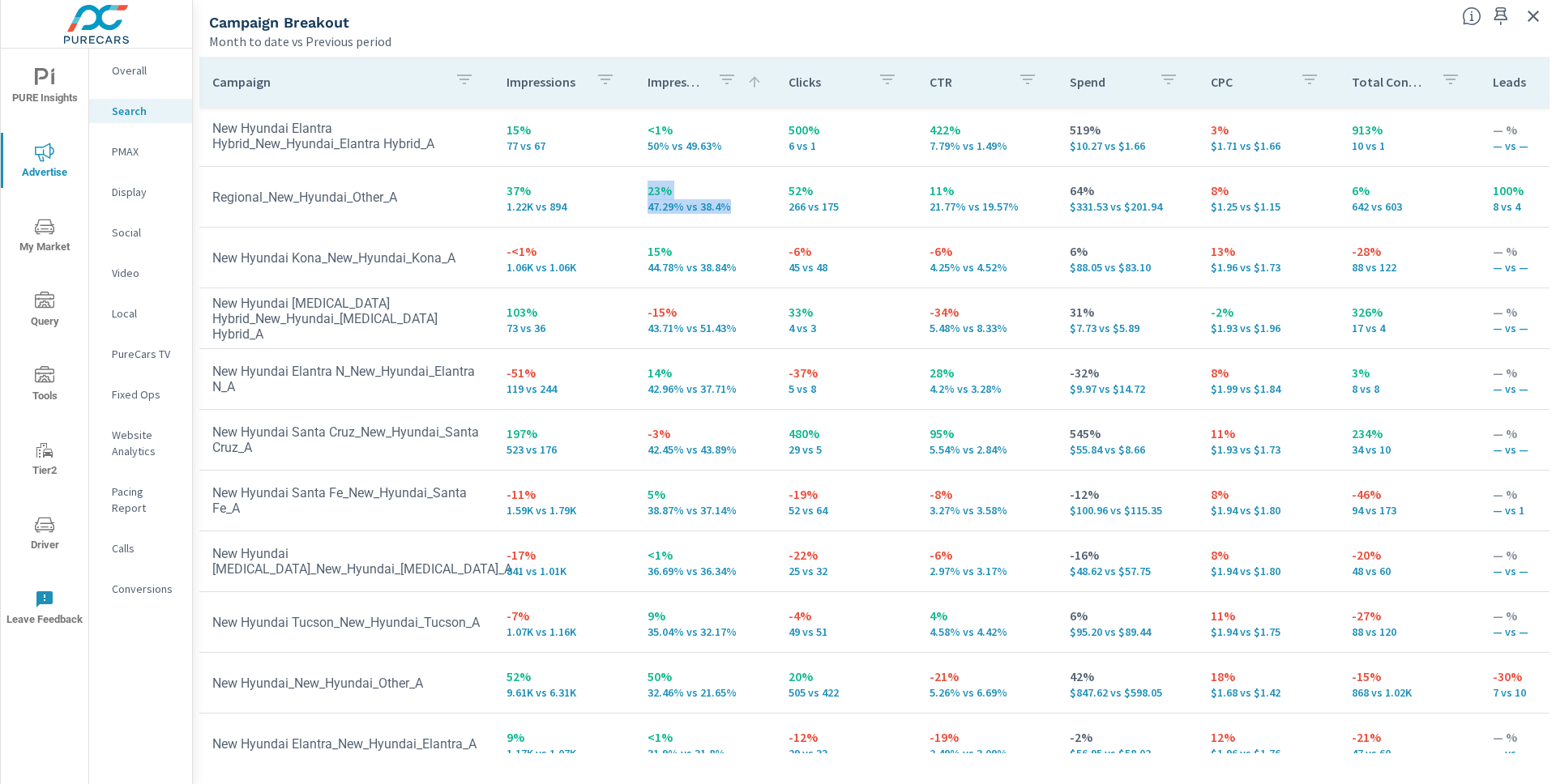
click at [636, 189] on td "23% 47.29% vs 38.4%" at bounding box center [705, 197] width 141 height 59
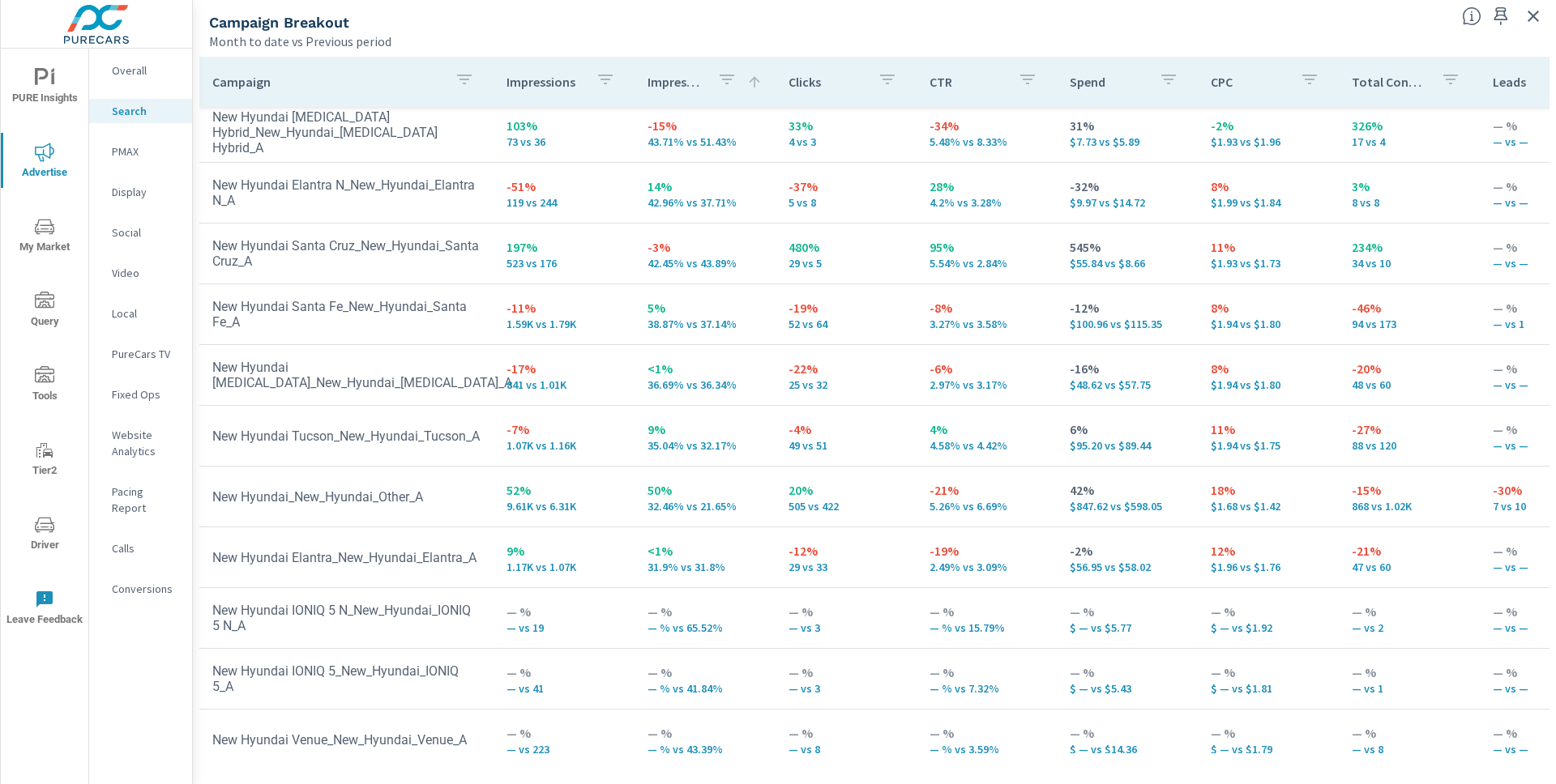
scroll to position [520, 0]
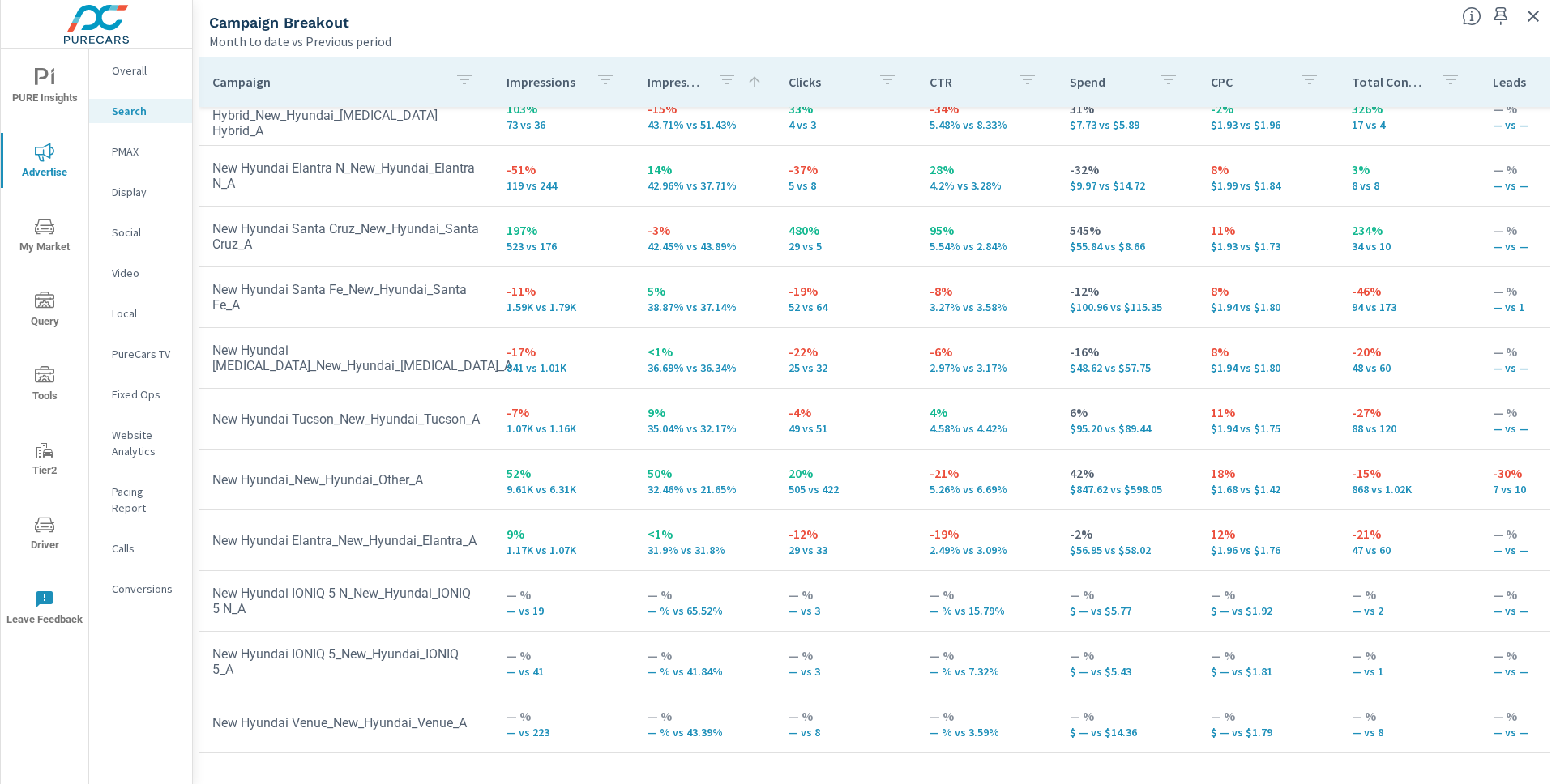
scroll to position [106, 0]
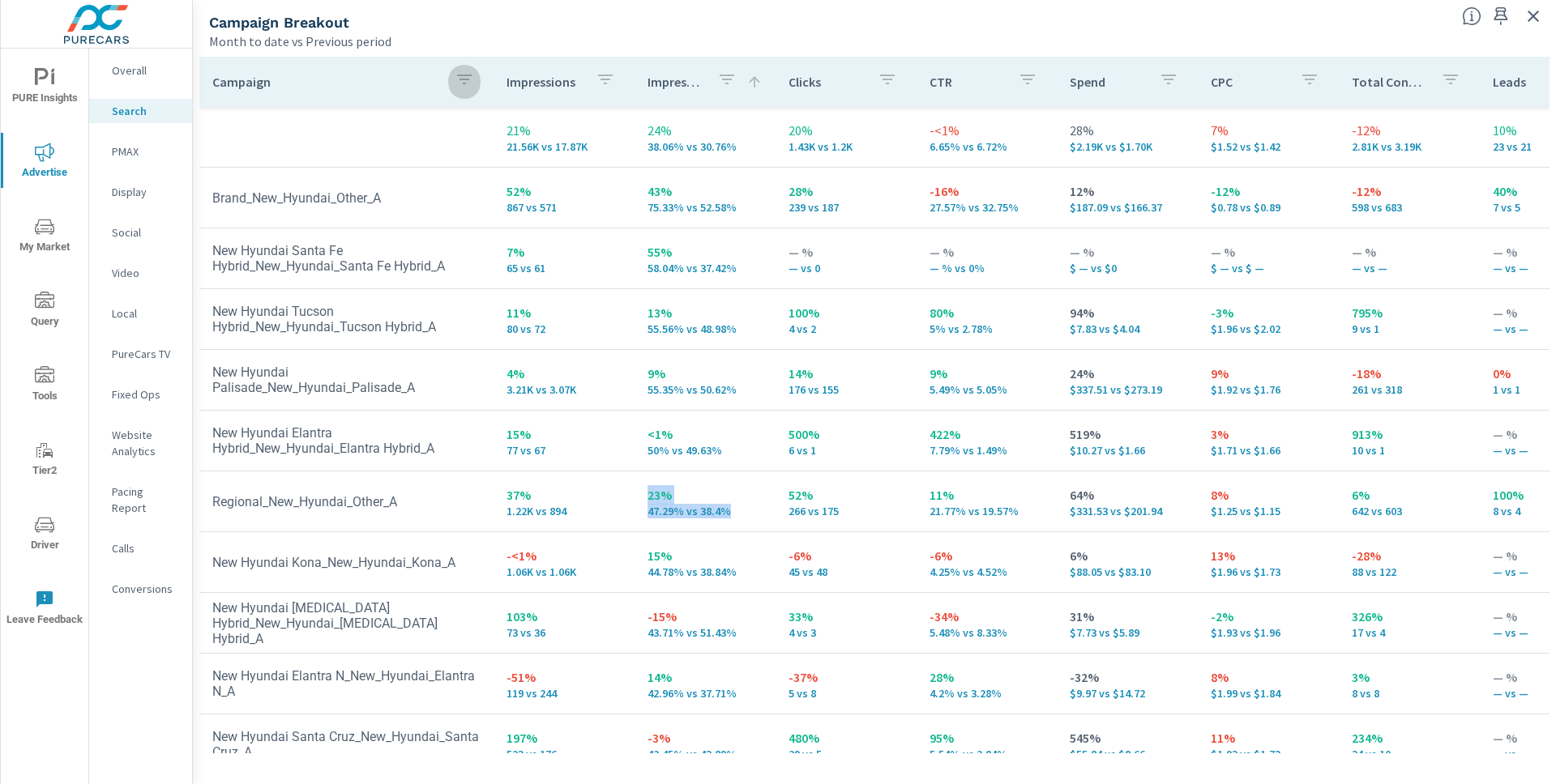
click at [466, 83] on icon "button" at bounding box center [464, 79] width 19 height 19
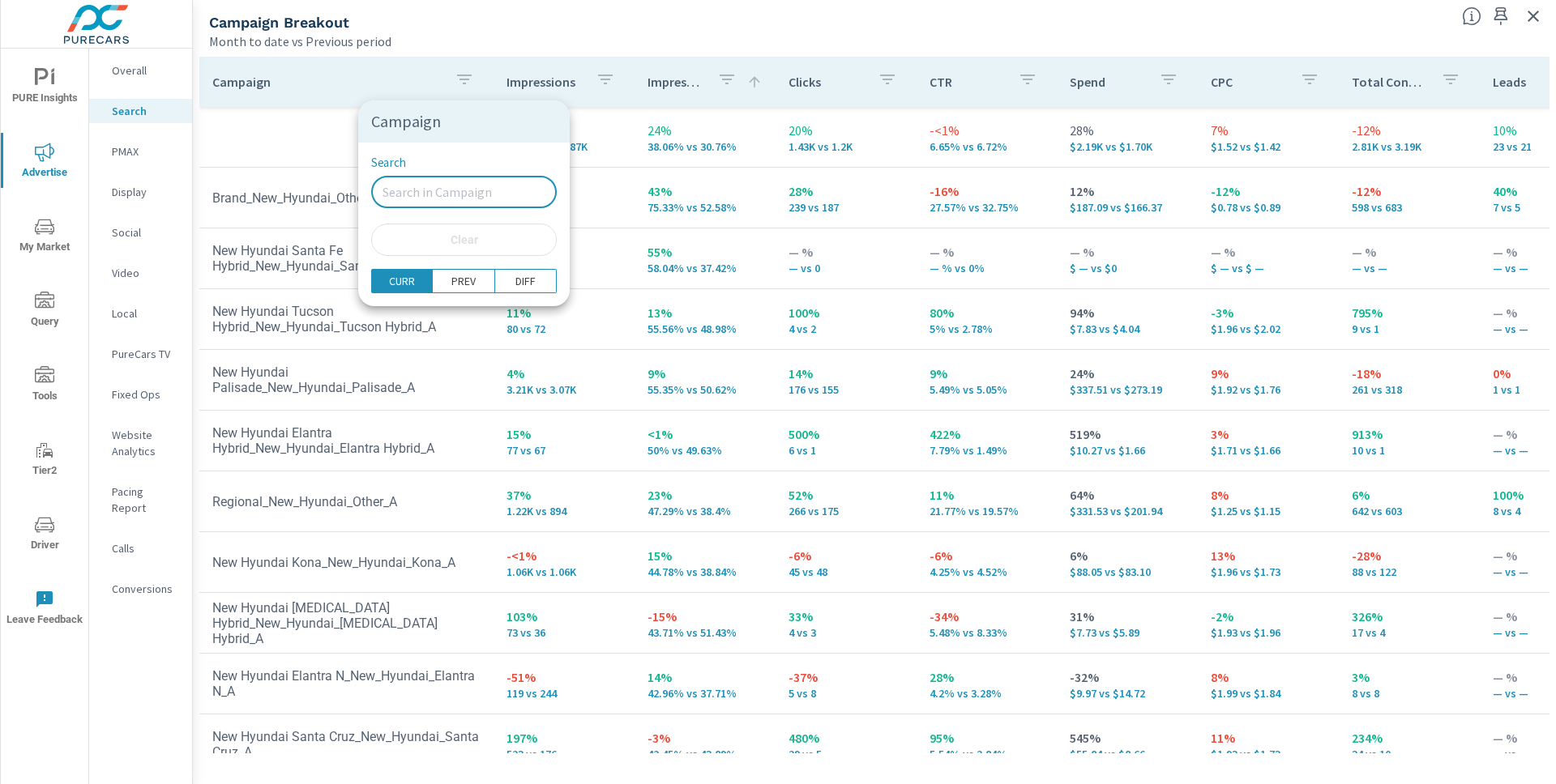
click at [438, 196] on input "Search" at bounding box center [464, 191] width 186 height 32
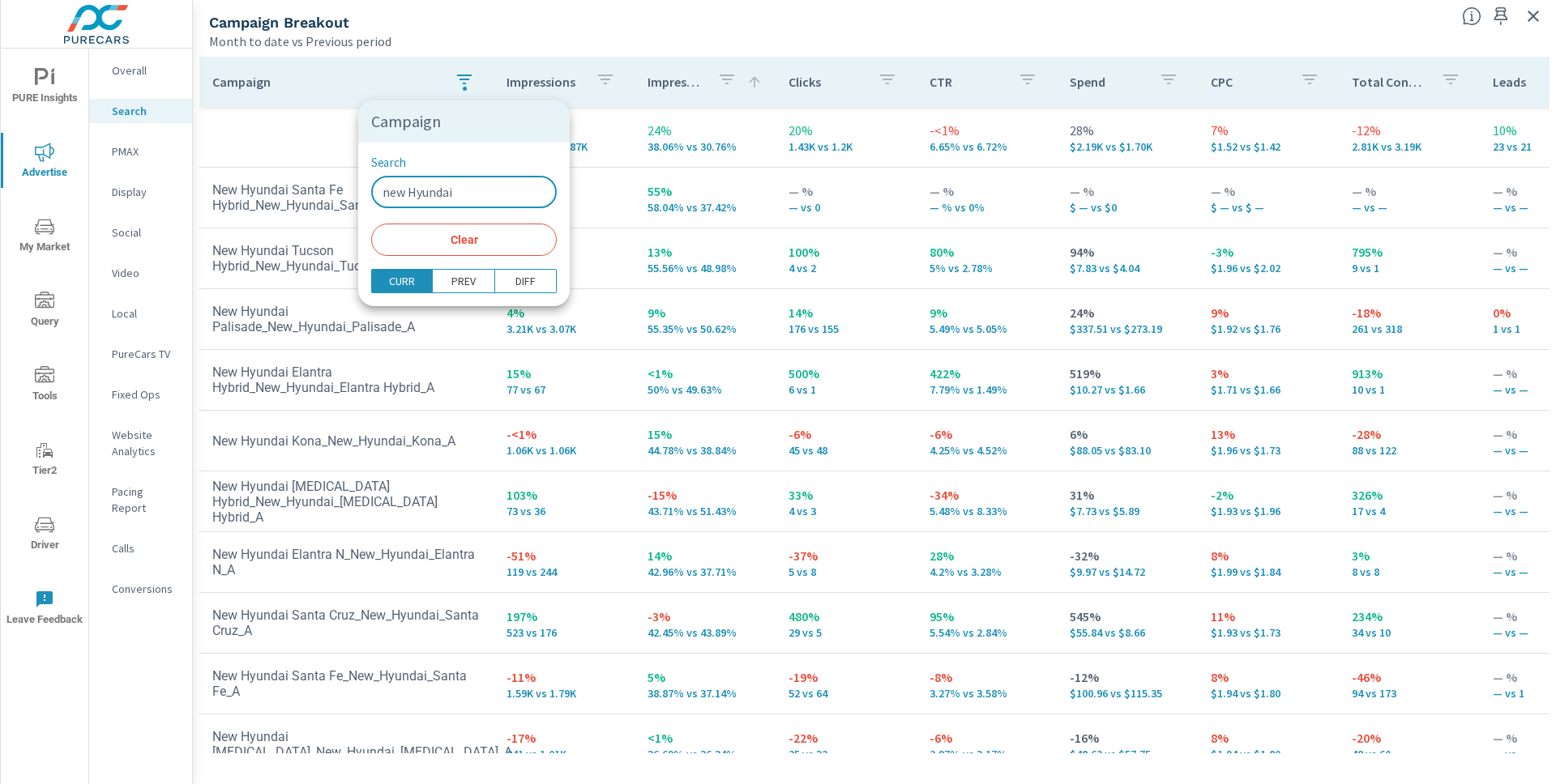
type input "new Hyundai"
drag, startPoint x: 465, startPoint y: 232, endPoint x: 459, endPoint y: 251, distance: 19.9
click at [464, 233] on span "Clear" at bounding box center [464, 240] width 167 height 15
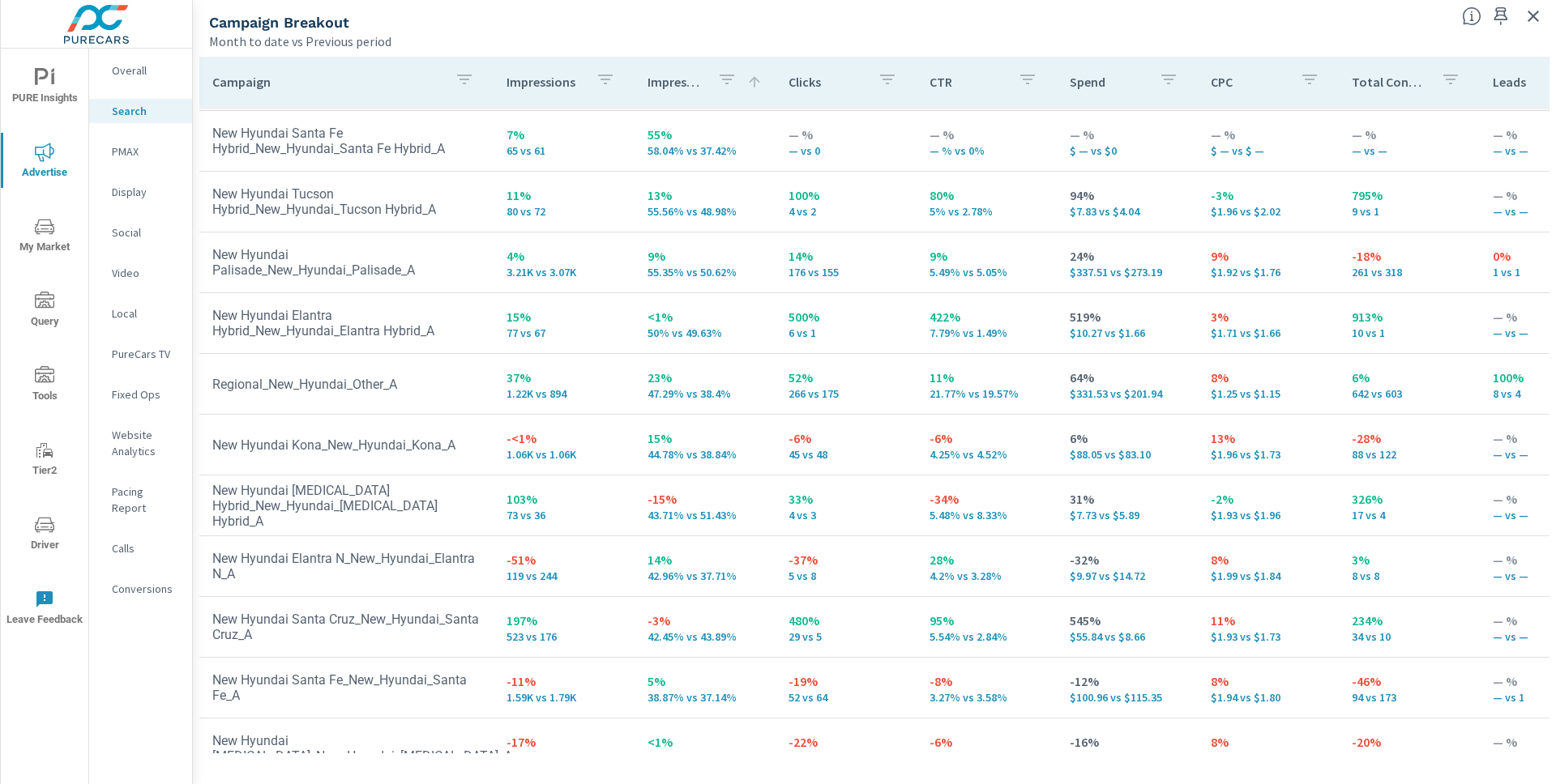
scroll to position [132, 0]
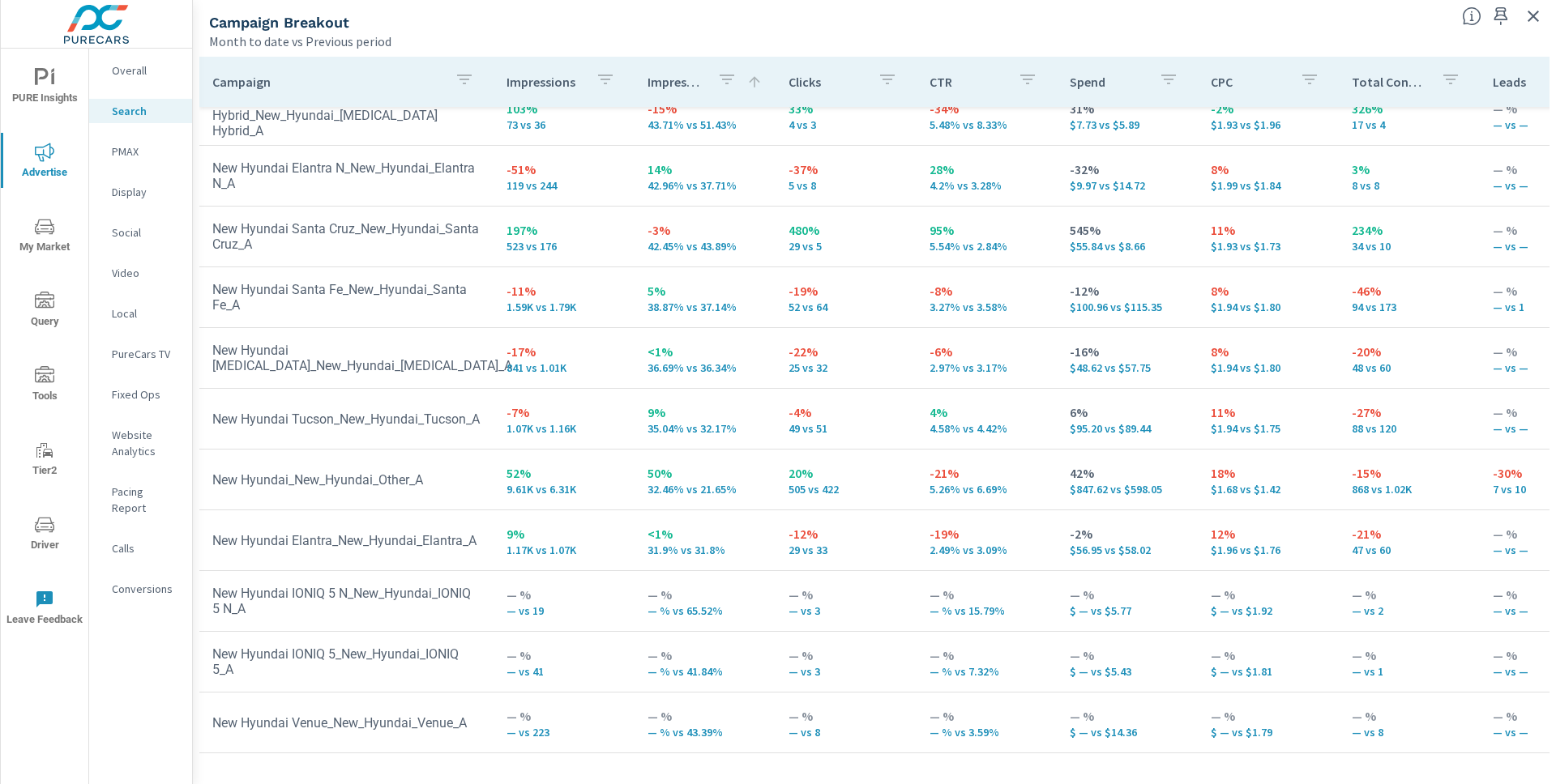
scroll to position [520, 1]
drag, startPoint x: 740, startPoint y: 478, endPoint x: 661, endPoint y: 456, distance: 82.0
click at [637, 456] on td "50% 32.46% vs 21.65%" at bounding box center [704, 479] width 141 height 59
click at [607, 483] on p "9.61K vs 6.31K" at bounding box center [563, 489] width 115 height 13
drag, startPoint x: 590, startPoint y: 482, endPoint x: 495, endPoint y: 463, distance: 96.9
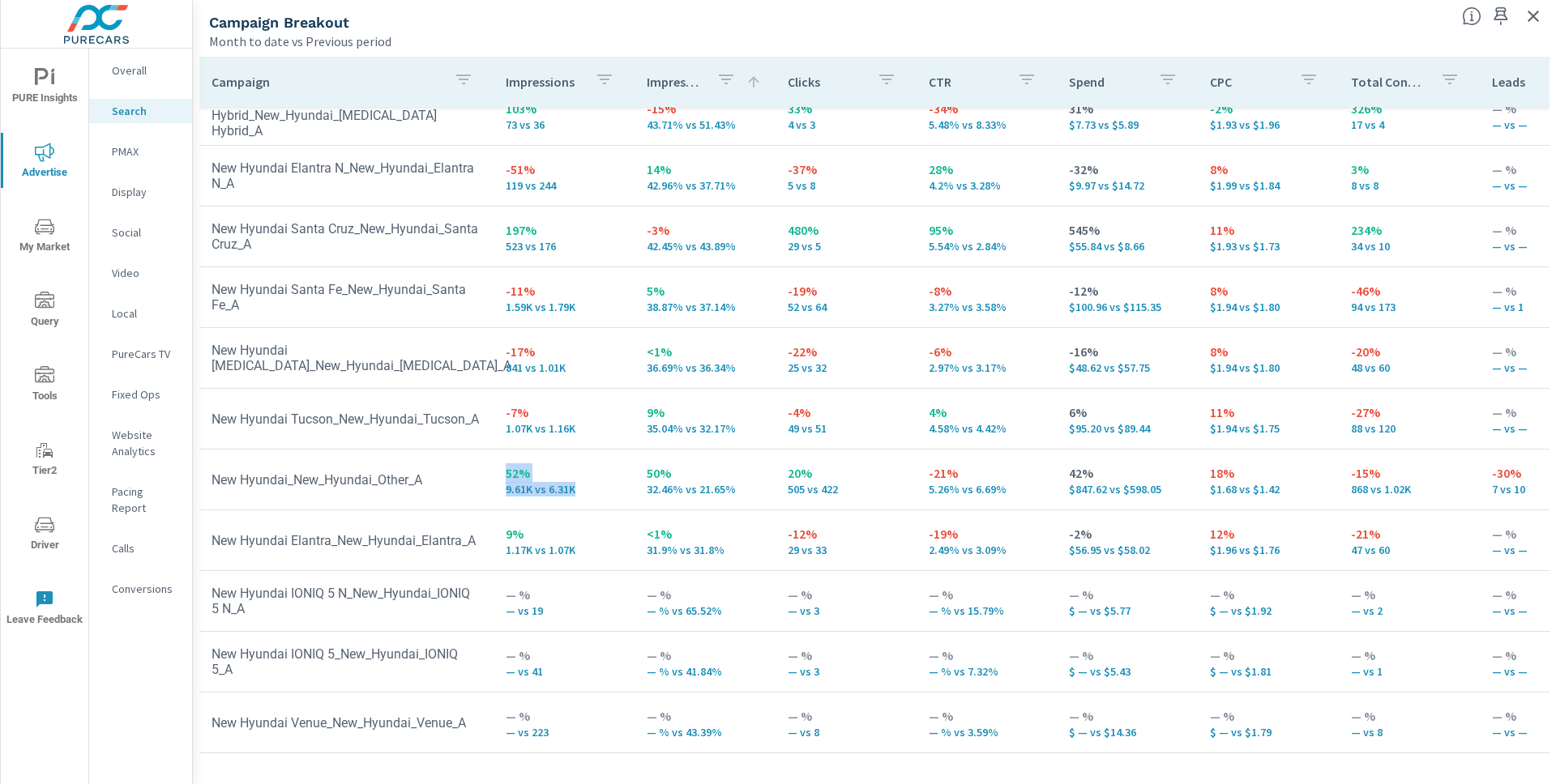
click at [495, 464] on td "52% 9.61K vs 6.31K" at bounding box center [563, 479] width 141 height 59
click at [634, 543] on td "<1% 31.9% vs 31.8%" at bounding box center [704, 541] width 141 height 59
click at [621, 461] on td "52% 9.61K vs 6.31K" at bounding box center [563, 479] width 141 height 59
drag, startPoint x: 729, startPoint y: 475, endPoint x: 492, endPoint y: 456, distance: 237.8
click at [492, 456] on tr "New Hyundai_New_Hyundai_Other_A 52% 9.61K vs 6.31K 50% 32.46% vs 21.65% 20% 505…" at bounding box center [1261, 479] width 2125 height 60
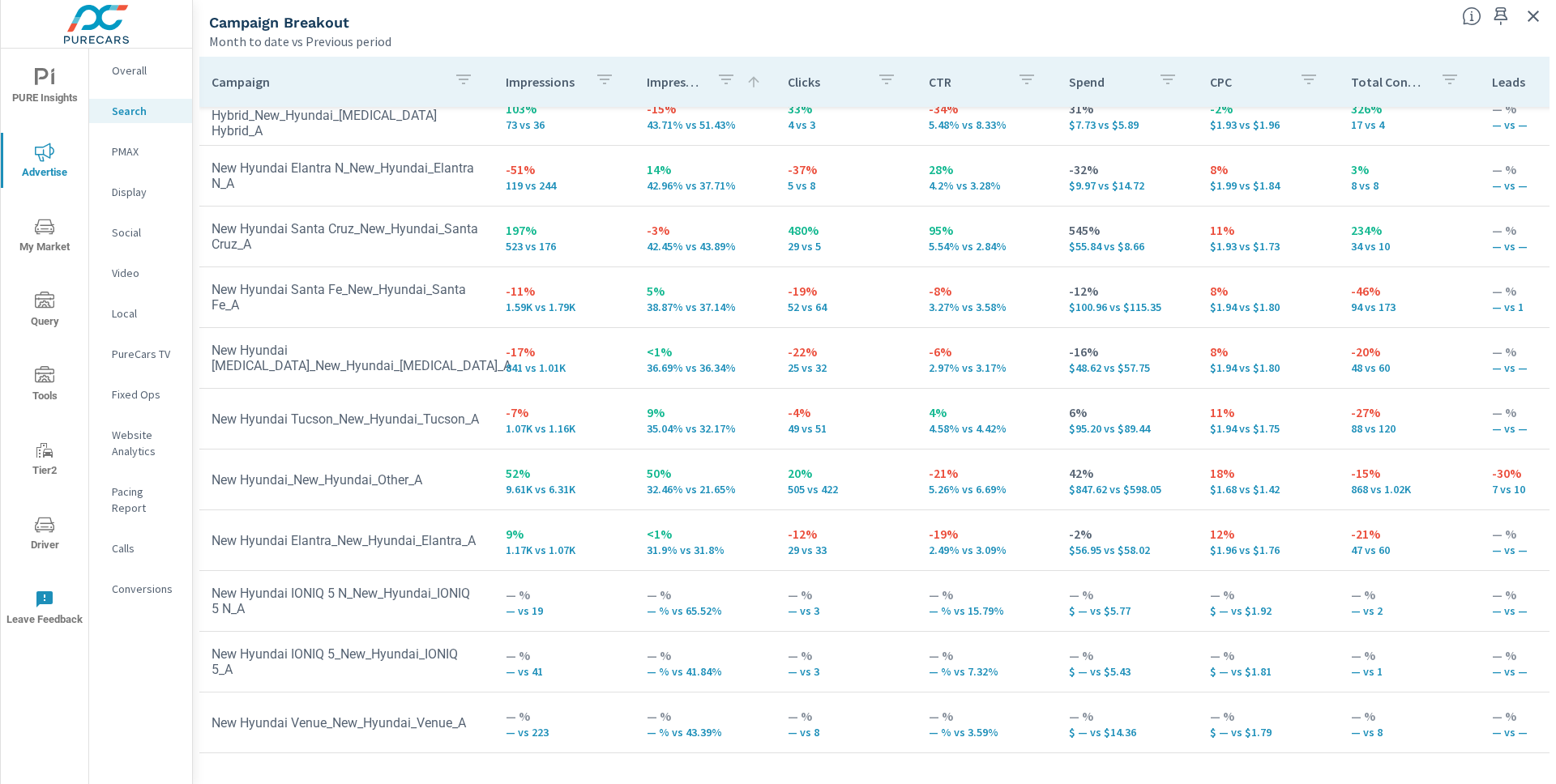
drag, startPoint x: 661, startPoint y: 489, endPoint x: 660, endPoint y: 502, distance: 13.0
click at [661, 489] on td "50% 32.46% vs 21.65%" at bounding box center [704, 479] width 141 height 59
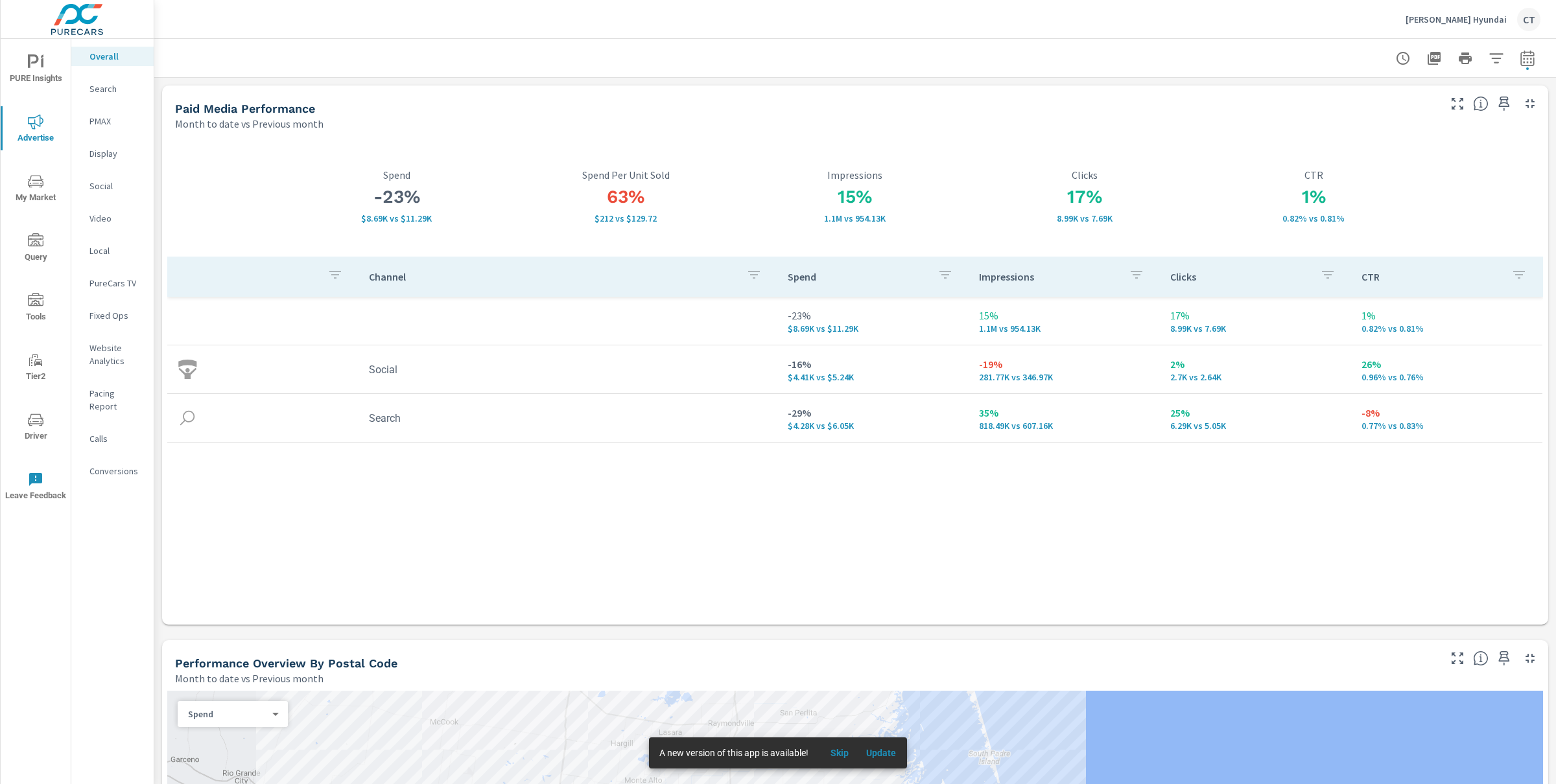
click at [753, 534] on div "Channel Spend Impressions Clicks CTR -23% $8.69K vs $11.29K 15% 1.1M vs 954.13K…" at bounding box center [855, 428] width 1376 height 343
drag, startPoint x: 863, startPoint y: 428, endPoint x: 778, endPoint y: 416, distance: 85.8
click at [778, 416] on td "-29% $4.28K vs $6.05K" at bounding box center [873, 418] width 191 height 47
click at [965, 465] on div "Channel Spend Impressions Clicks CTR -23% $8.69K vs $11.29K 15% 1.1M vs 954.13K…" at bounding box center [855, 428] width 1376 height 343
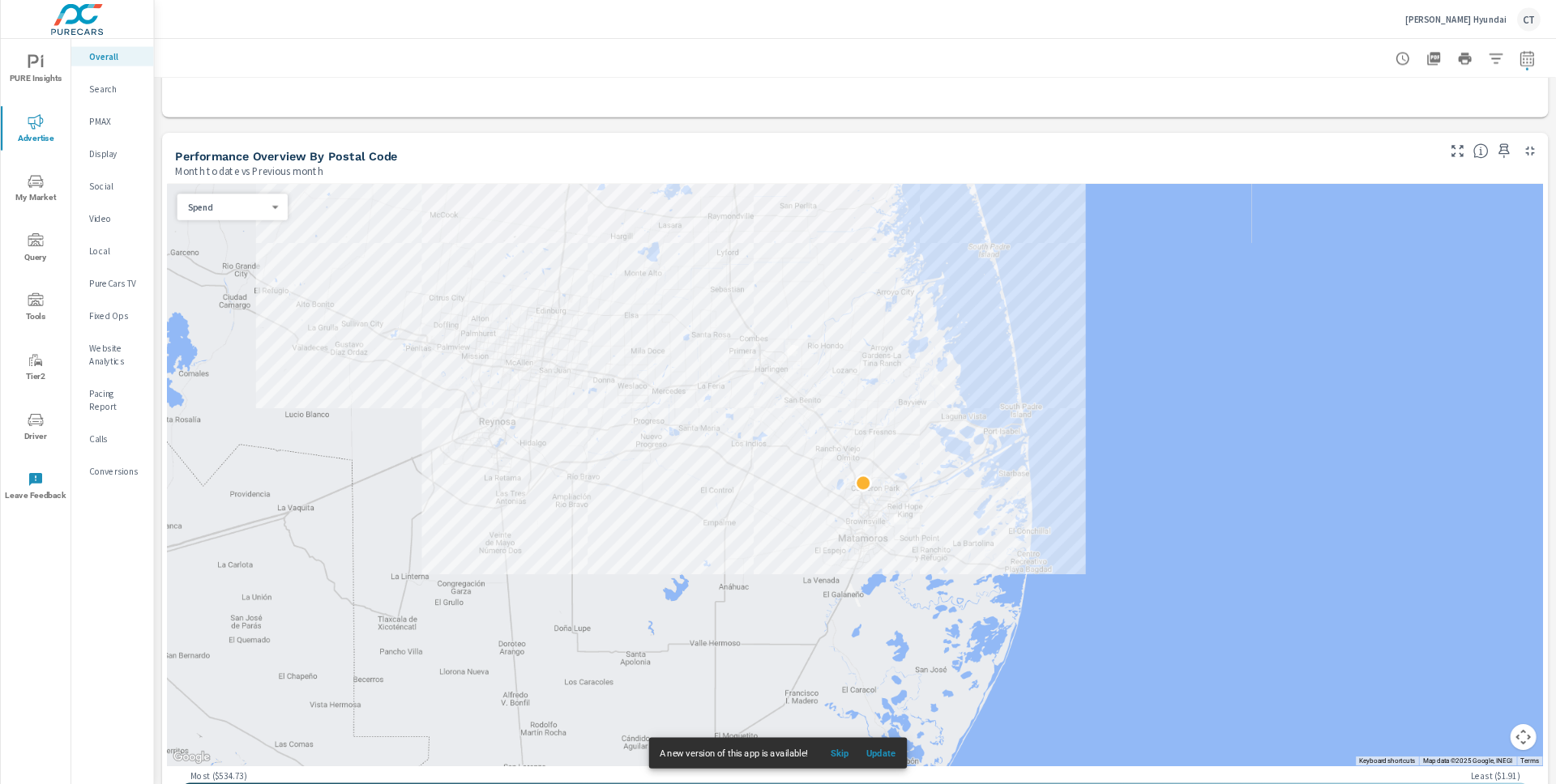
scroll to position [723, 0]
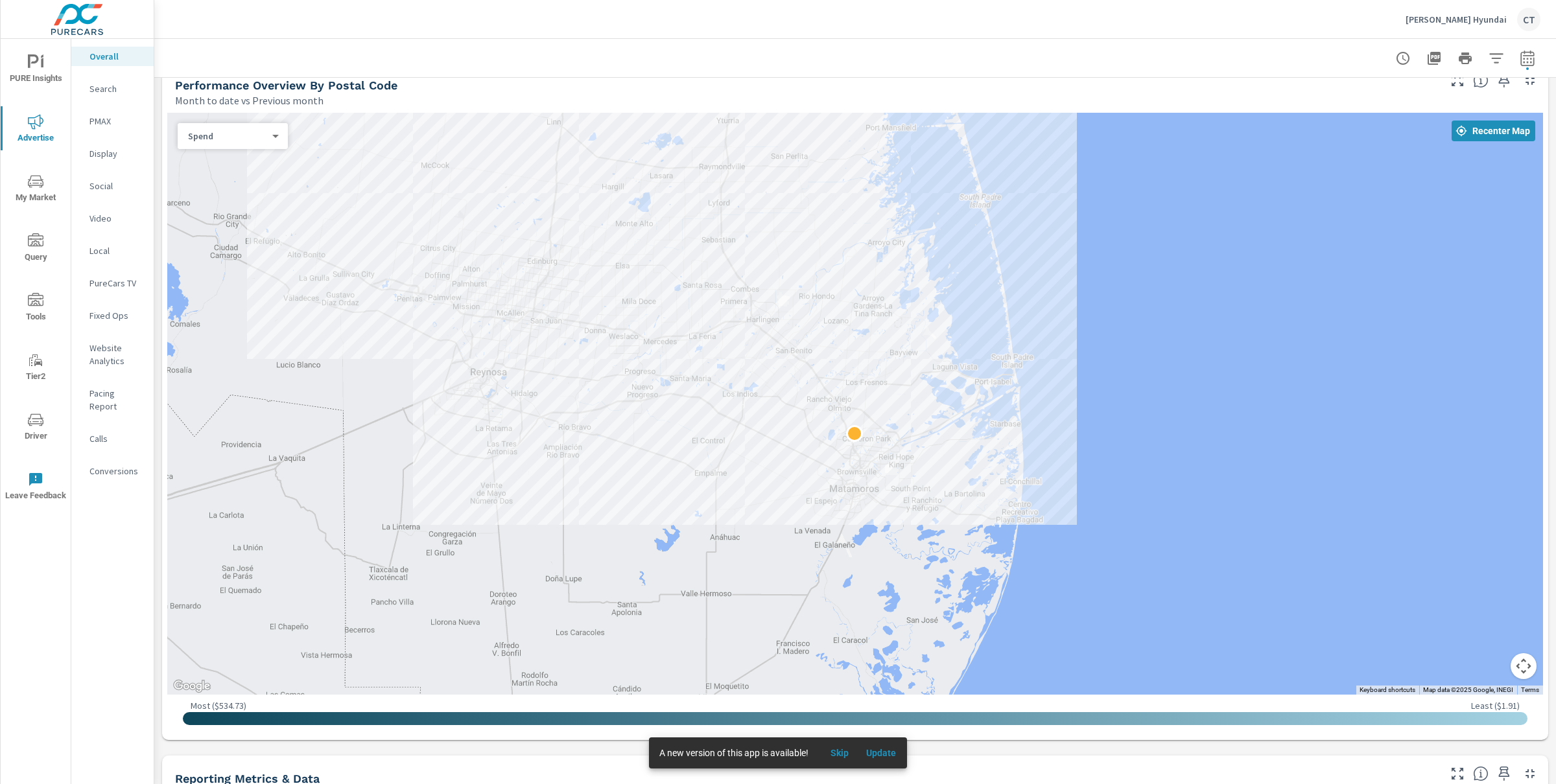
drag, startPoint x: 1278, startPoint y: 386, endPoint x: 1253, endPoint y: 429, distance: 49.7
click at [1255, 429] on div at bounding box center [855, 403] width 1376 height 582
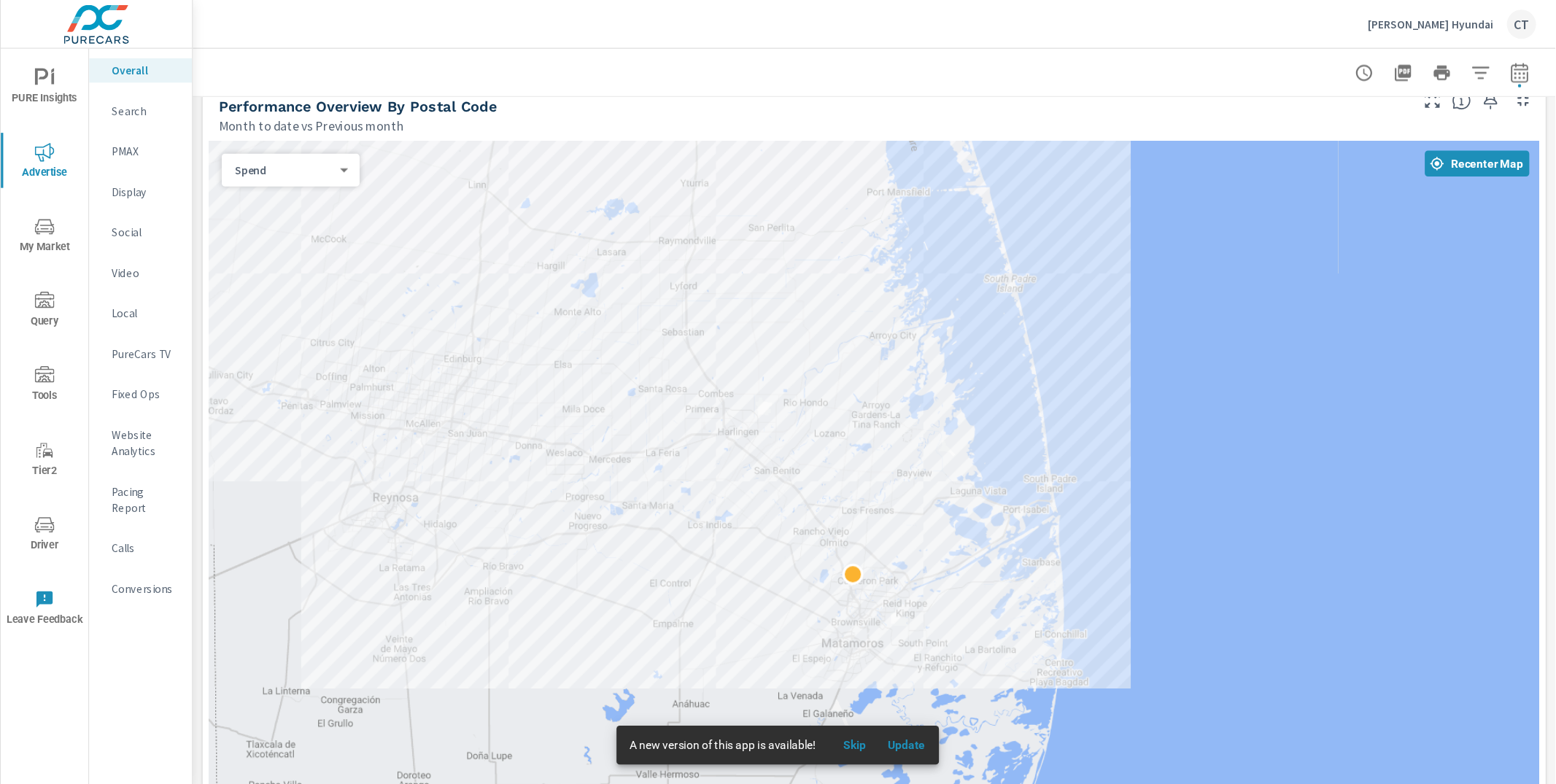
scroll to position [651, 0]
click at [621, 62] on div at bounding box center [787, 65] width 1192 height 43
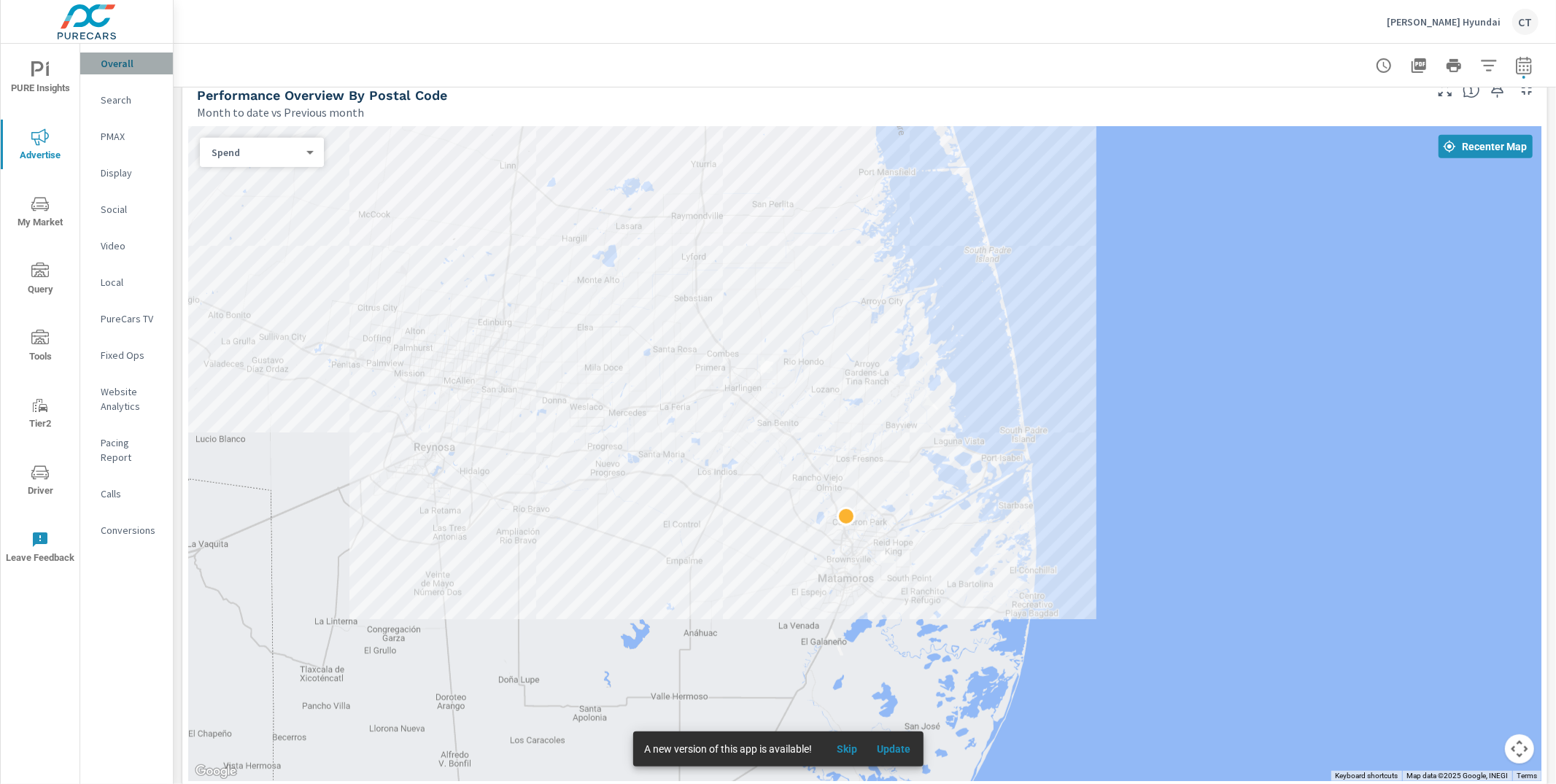
click at [113, 69] on p "Overall" at bounding box center [130, 63] width 60 height 15
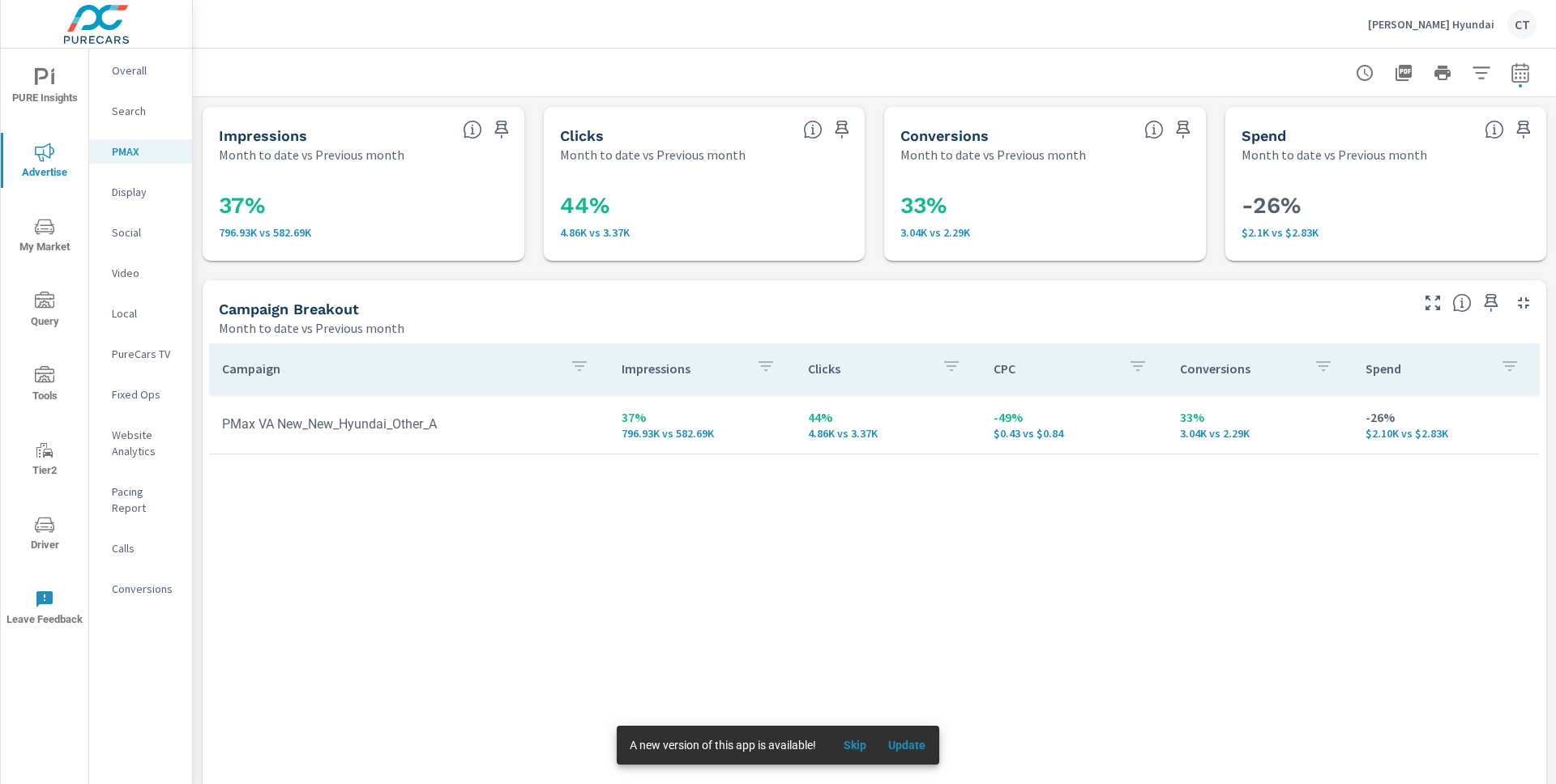
click at [1368, 536] on div "Campaign Impressions Clicks CPC Conversions Spend PMax VA New_New_Hyundai_Other…" at bounding box center [874, 633] width 1331 height 580
drag, startPoint x: 1448, startPoint y: 436, endPoint x: 1354, endPoint y: 413, distance: 96.8
click at [1354, 413] on td "-26% $2.10K vs $2.83K" at bounding box center [1446, 424] width 187 height 59
click at [1446, 478] on div "Campaign Impressions Clicks CPC Conversions Spend PMax VA New_New_Hyundai_Other…" at bounding box center [874, 633] width 1331 height 580
drag, startPoint x: 1447, startPoint y: 437, endPoint x: 590, endPoint y: 421, distance: 857.1
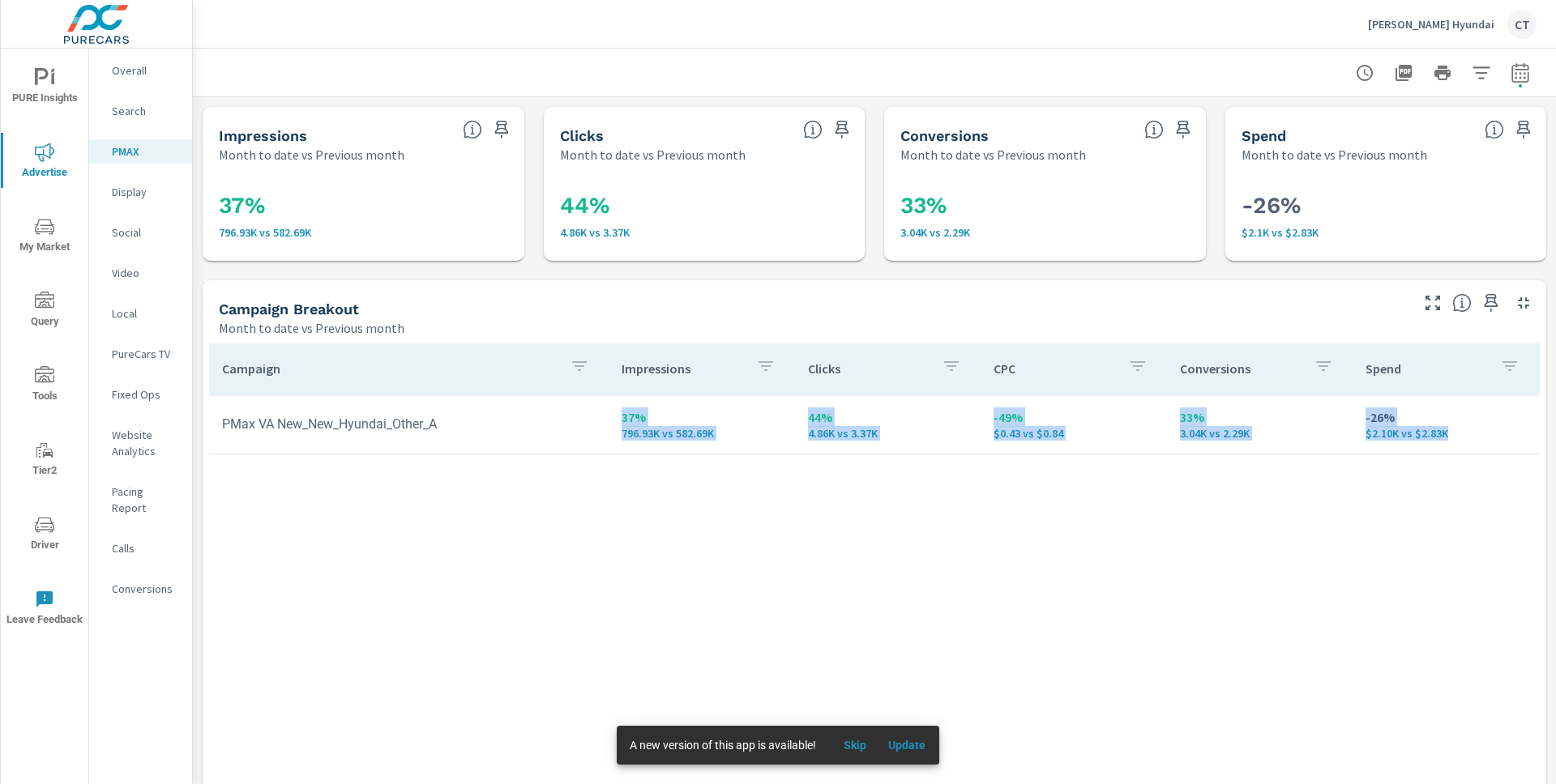
click at [590, 421] on tr "PMax VA New_New_Hyundai_Other_A 37% 796.93K vs 582.69K 44% 4.86K vs 3.37K -49% …" at bounding box center [873, 424] width 1330 height 60
click at [751, 482] on div "Campaign Impressions Clicks CPC Conversions Spend PMax VA New_New_Hyundai_Other…" at bounding box center [874, 633] width 1331 height 580
drag, startPoint x: 1452, startPoint y: 440, endPoint x: 1363, endPoint y: 413, distance: 93.0
click at [1363, 413] on td "-26% $2.10K vs $2.83K" at bounding box center [1446, 424] width 187 height 59
click at [1421, 446] on td "-26% $2.10K vs $2.83K" at bounding box center [1446, 424] width 187 height 59
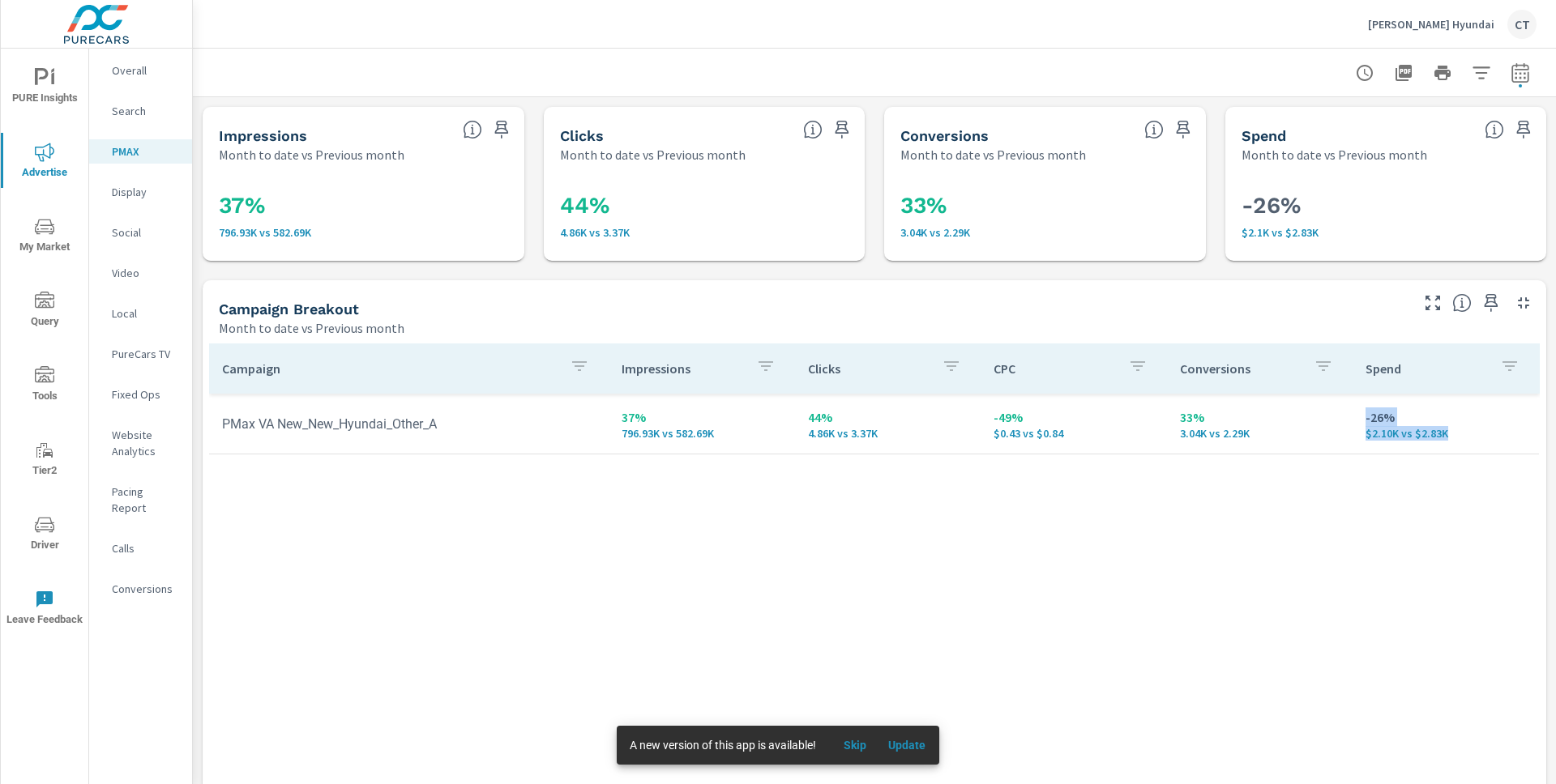
drag, startPoint x: 1444, startPoint y: 435, endPoint x: 1348, endPoint y: 414, distance: 98.3
click at [1353, 414] on td "-26% $2.10K vs $2.83K" at bounding box center [1446, 424] width 187 height 59
click at [1378, 449] on td "-26% $2.10K vs $2.83K" at bounding box center [1446, 424] width 187 height 59
click at [879, 22] on div "Tipton Hyundai CT" at bounding box center [874, 24] width 1324 height 48
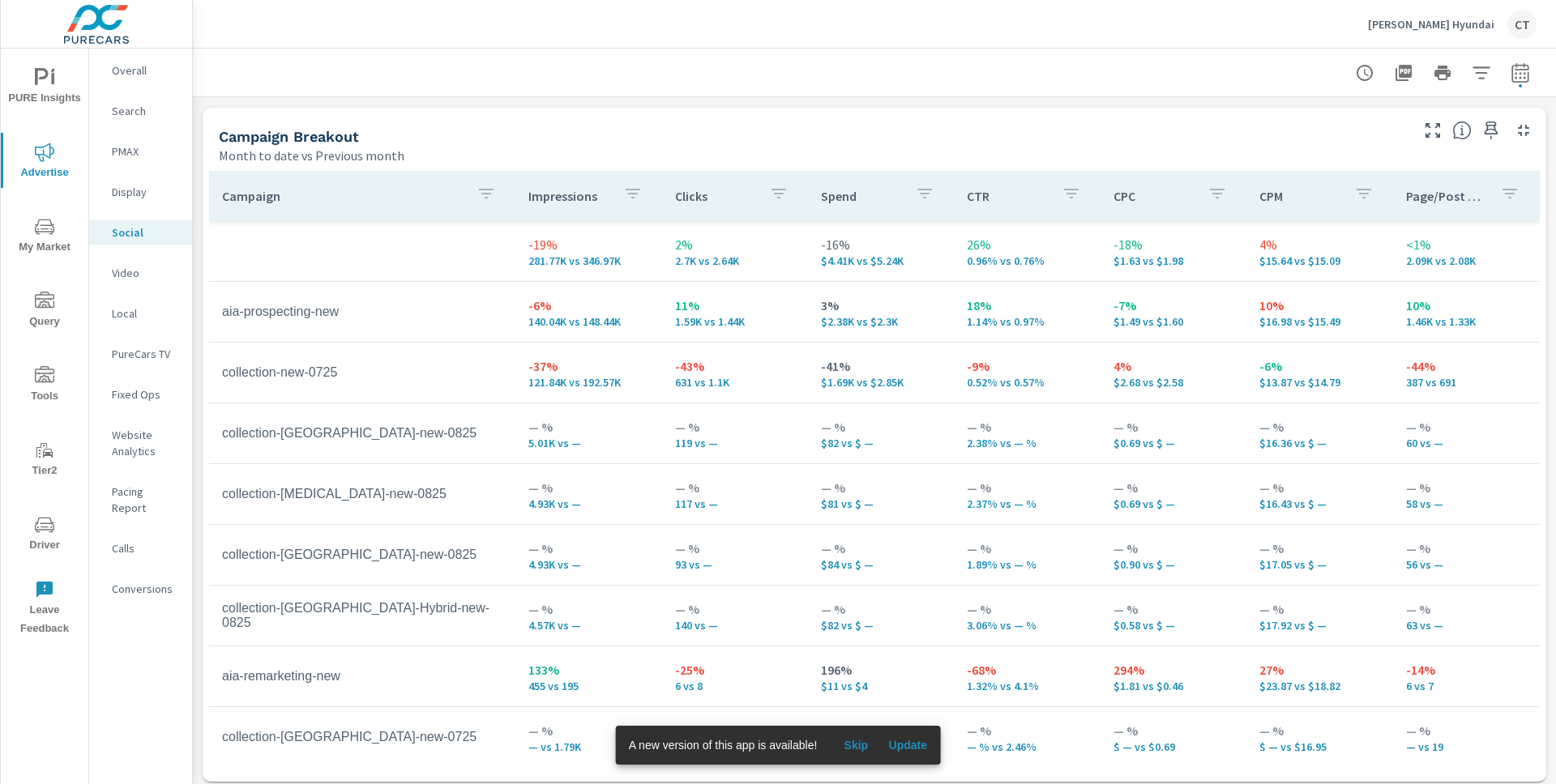
scroll to position [700, 0]
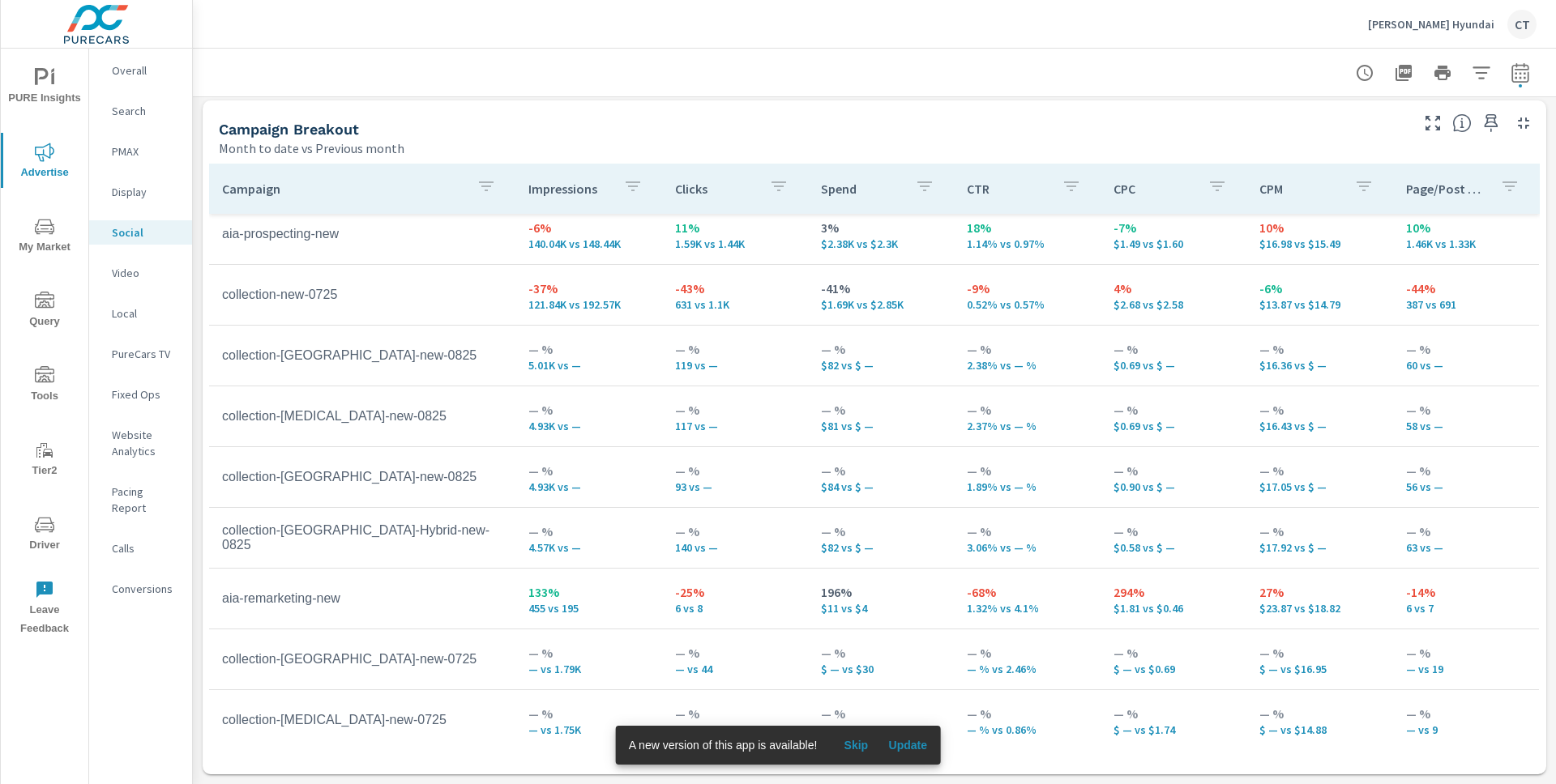
scroll to position [78, 0]
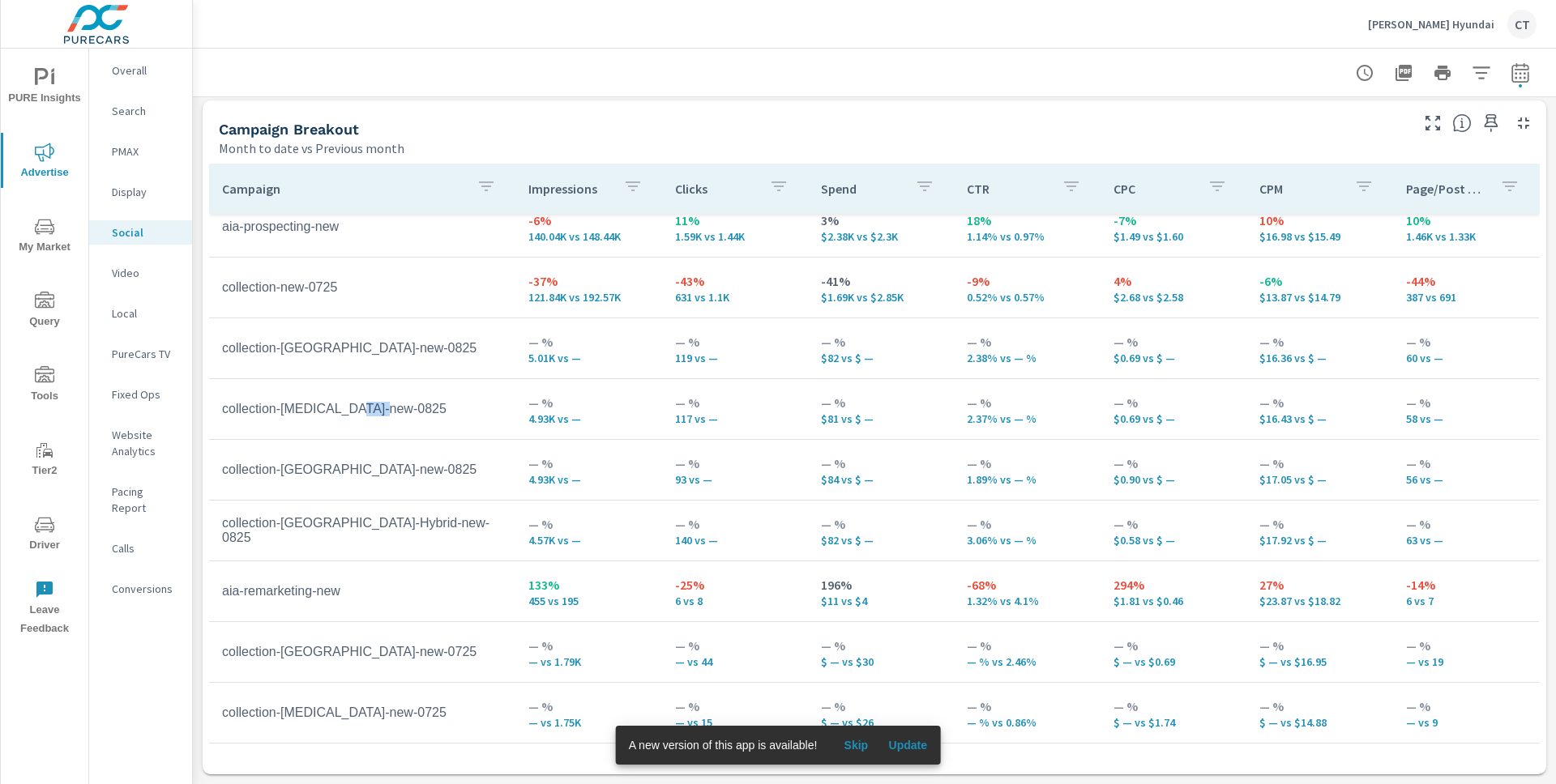
drag, startPoint x: 413, startPoint y: 411, endPoint x: 360, endPoint y: 408, distance: 53.1
click at [360, 408] on td "collection-Sonata-new-0825" at bounding box center [362, 409] width 307 height 40
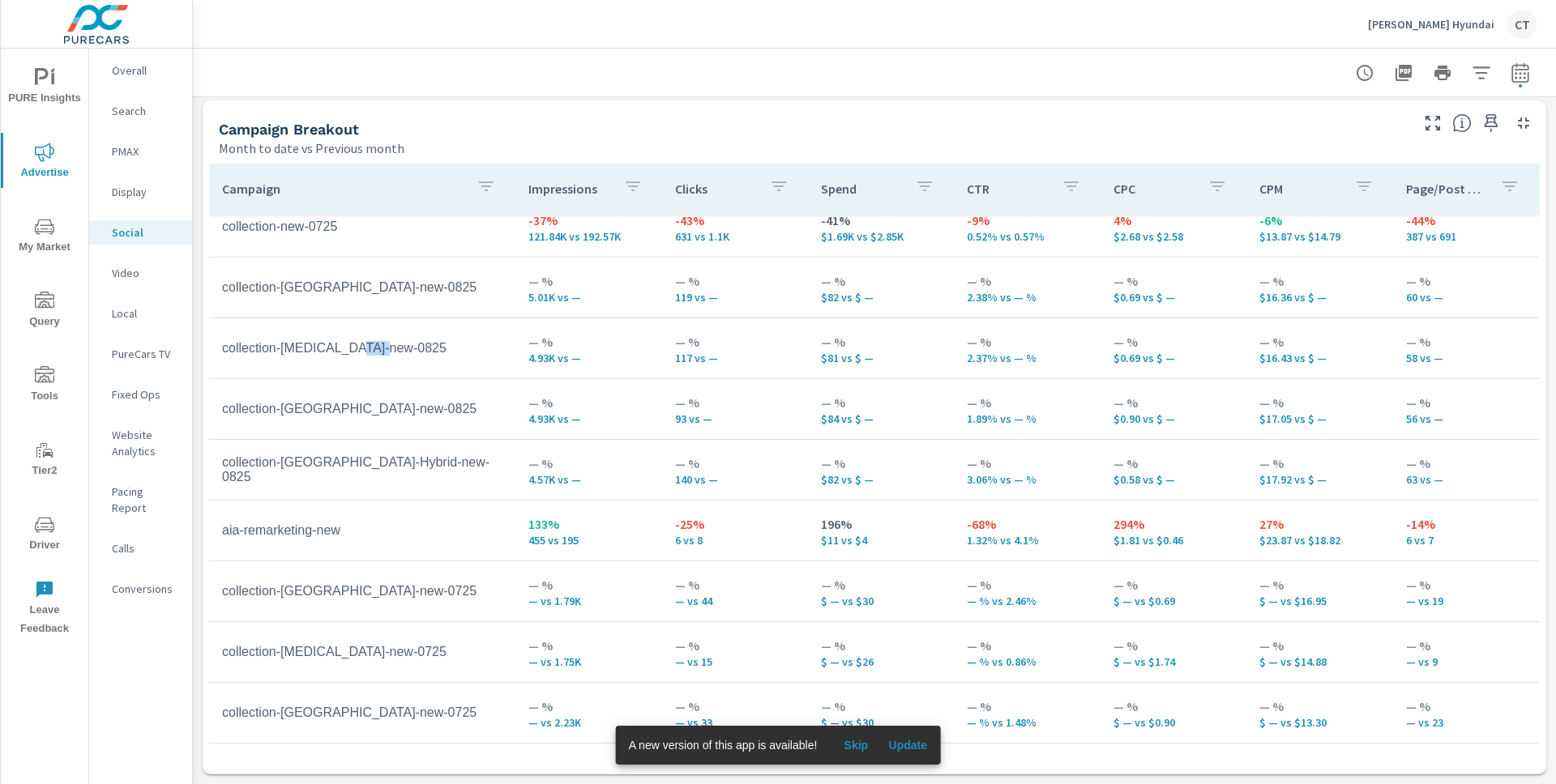
scroll to position [55, 0]
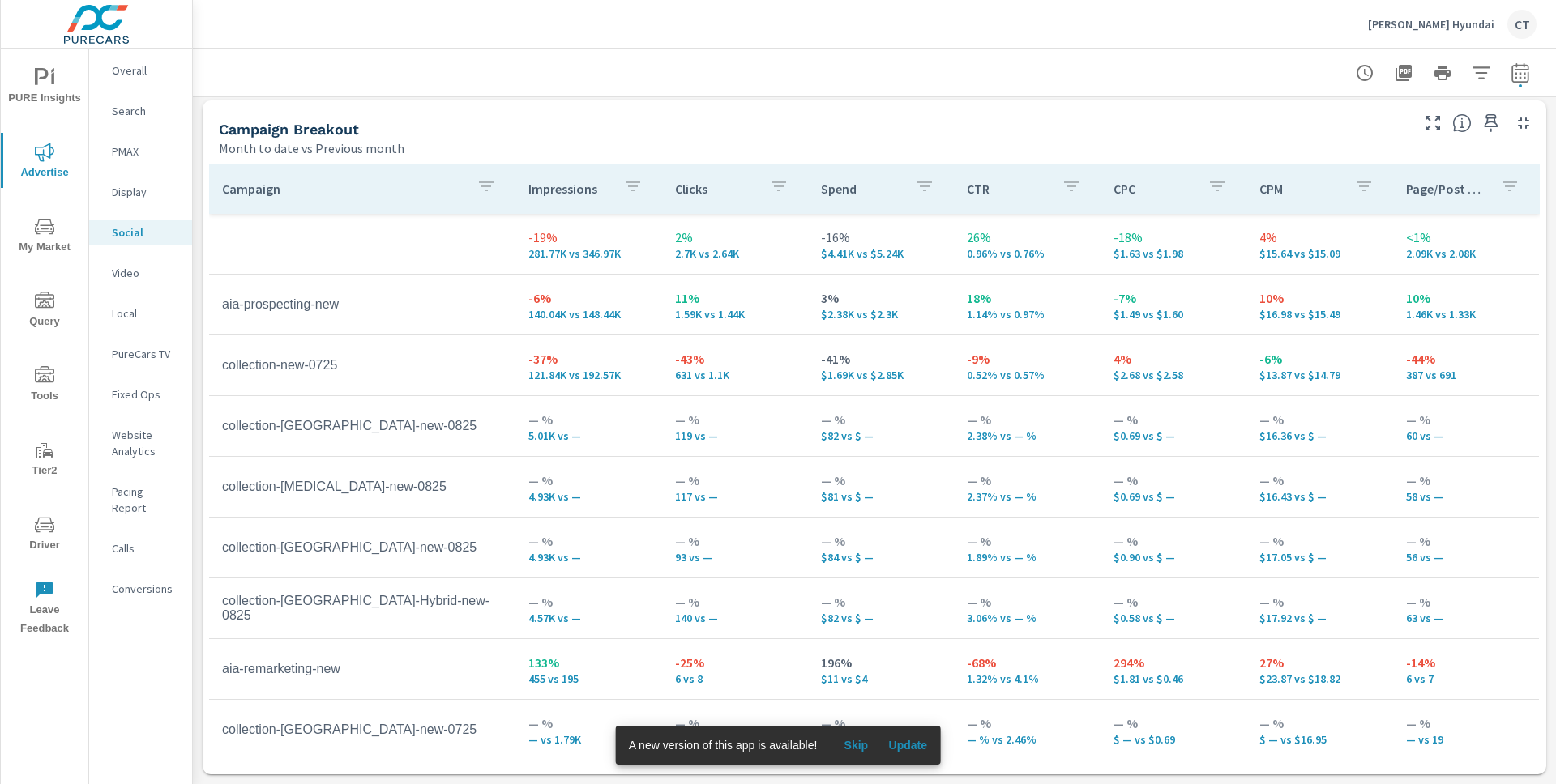
click at [1527, 68] on div at bounding box center [874, 72] width 1363 height 48
click at [1510, 76] on icon "button" at bounding box center [1519, 72] width 19 height 19
select select "Month to date"
select select "Previous month"
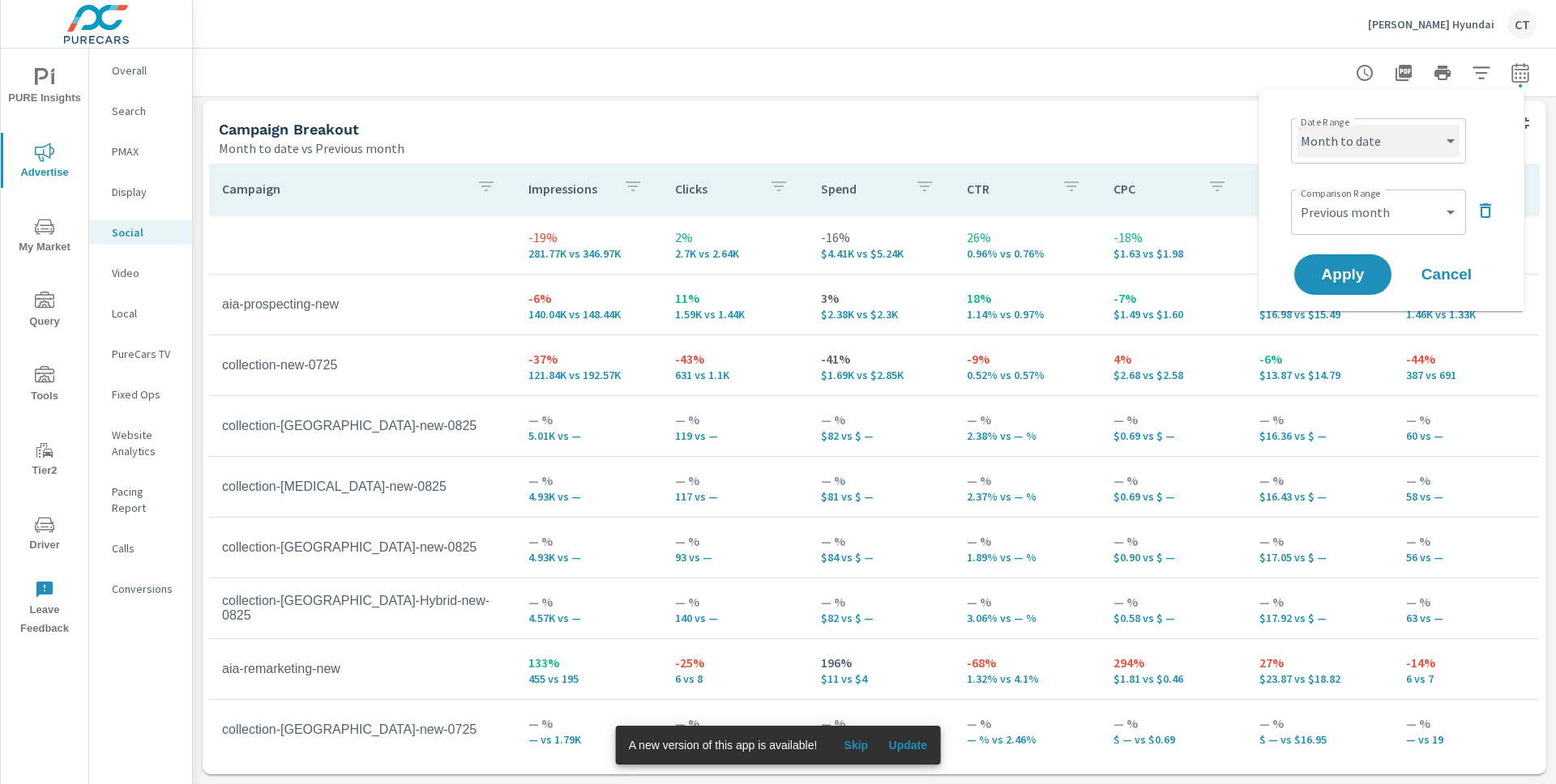
click at [1408, 148] on select "Custom [DATE] Last week Last 7 days Last 14 days Last 30 days Last 45 days Last…" at bounding box center [1378, 140] width 162 height 32
select select "Last month"
click at [1485, 210] on icon "button" at bounding box center [1485, 210] width 19 height 19
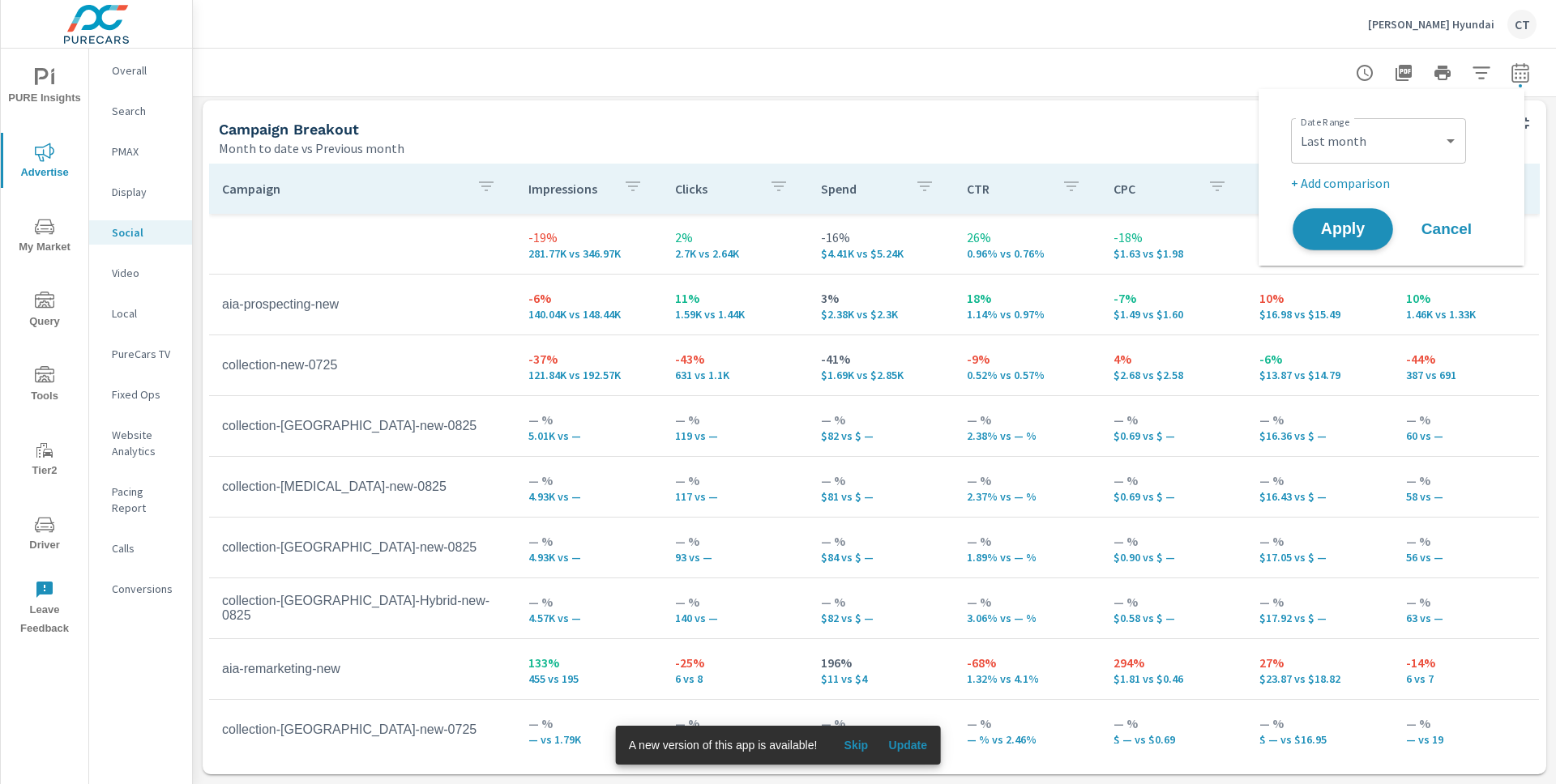
click at [1367, 230] on span "Apply" at bounding box center [1343, 230] width 67 height 16
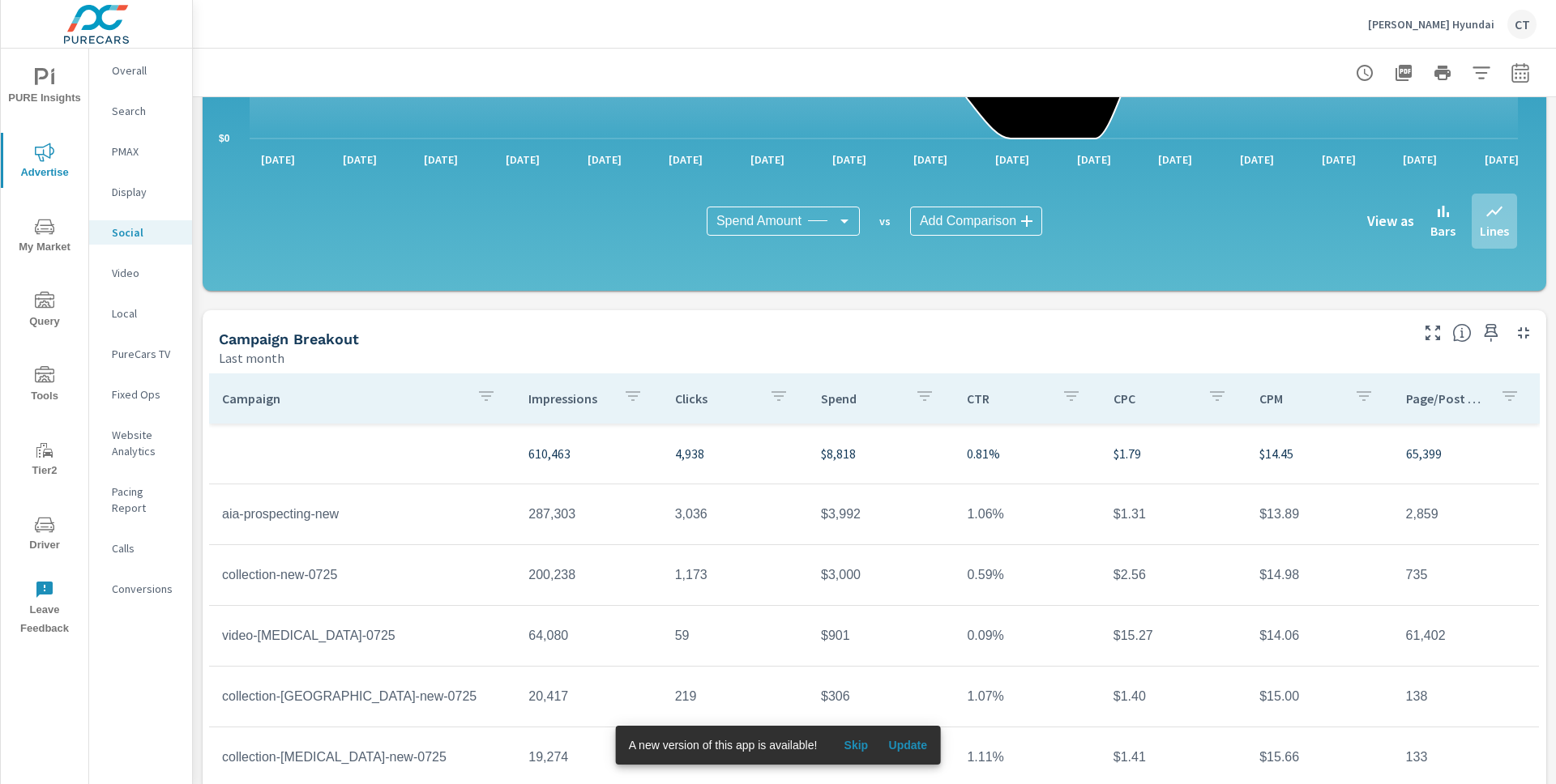
scroll to position [376, 0]
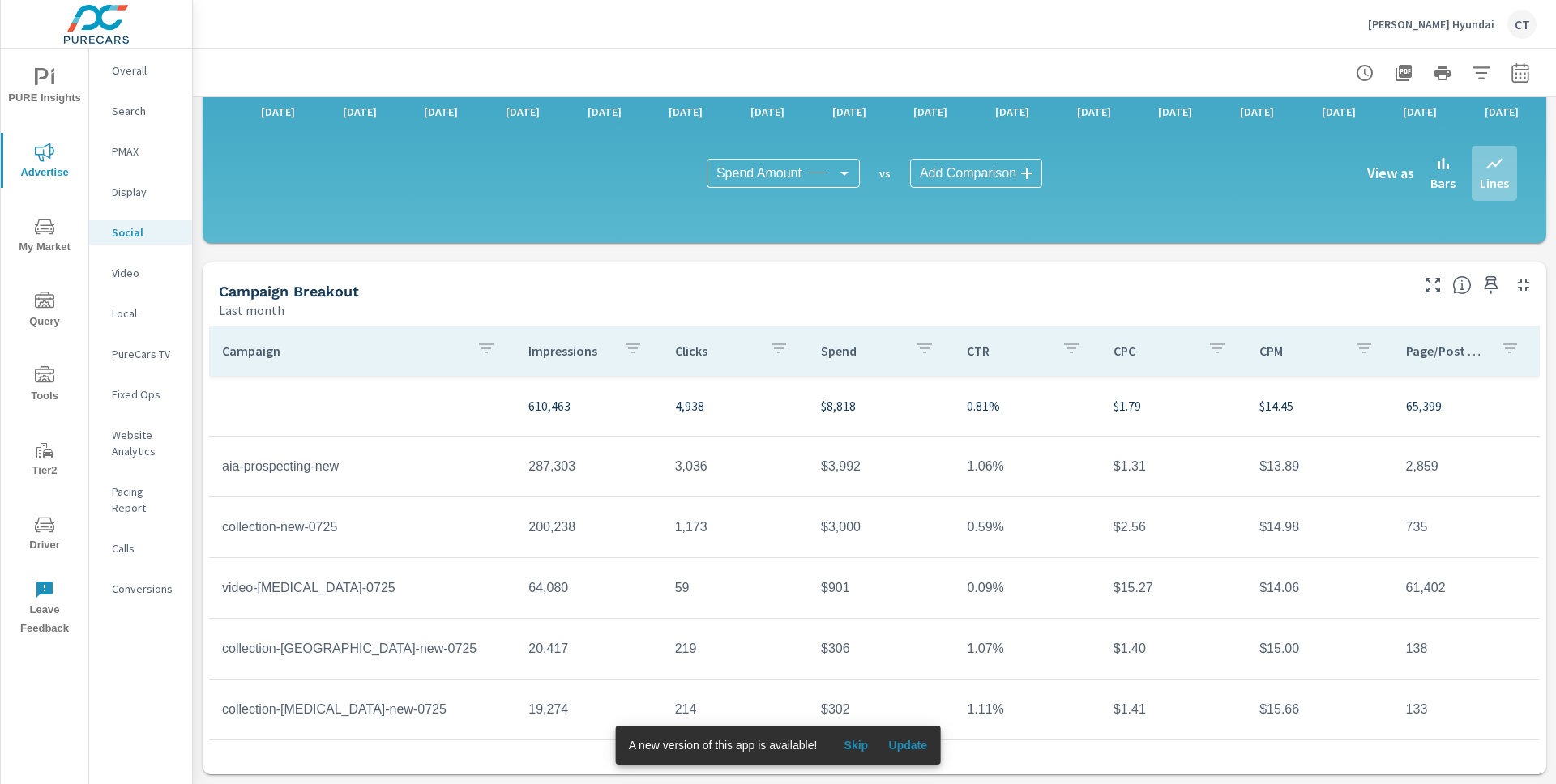
click at [1420, 285] on button "button" at bounding box center [1432, 285] width 26 height 26
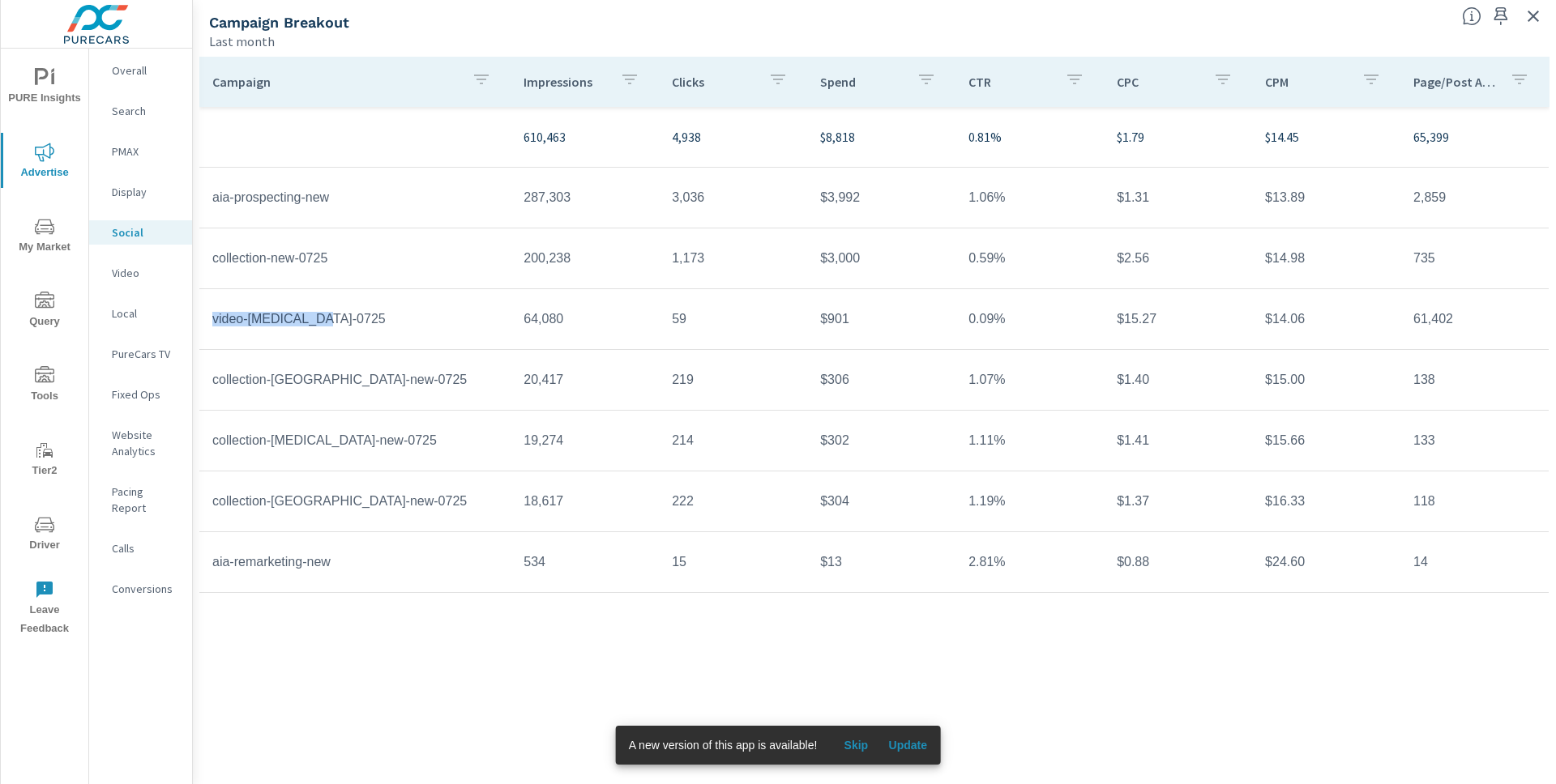
drag, startPoint x: 211, startPoint y: 317, endPoint x: 350, endPoint y: 322, distance: 139.1
click at [350, 322] on td "video-sonata-0725" at bounding box center [355, 319] width 311 height 40
drag, startPoint x: 1313, startPoint y: 319, endPoint x: 1262, endPoint y: 318, distance: 51.0
click at [1262, 318] on td "$14.06" at bounding box center [1326, 319] width 148 height 40
click at [1334, 325] on td "$14.06" at bounding box center [1326, 319] width 148 height 40
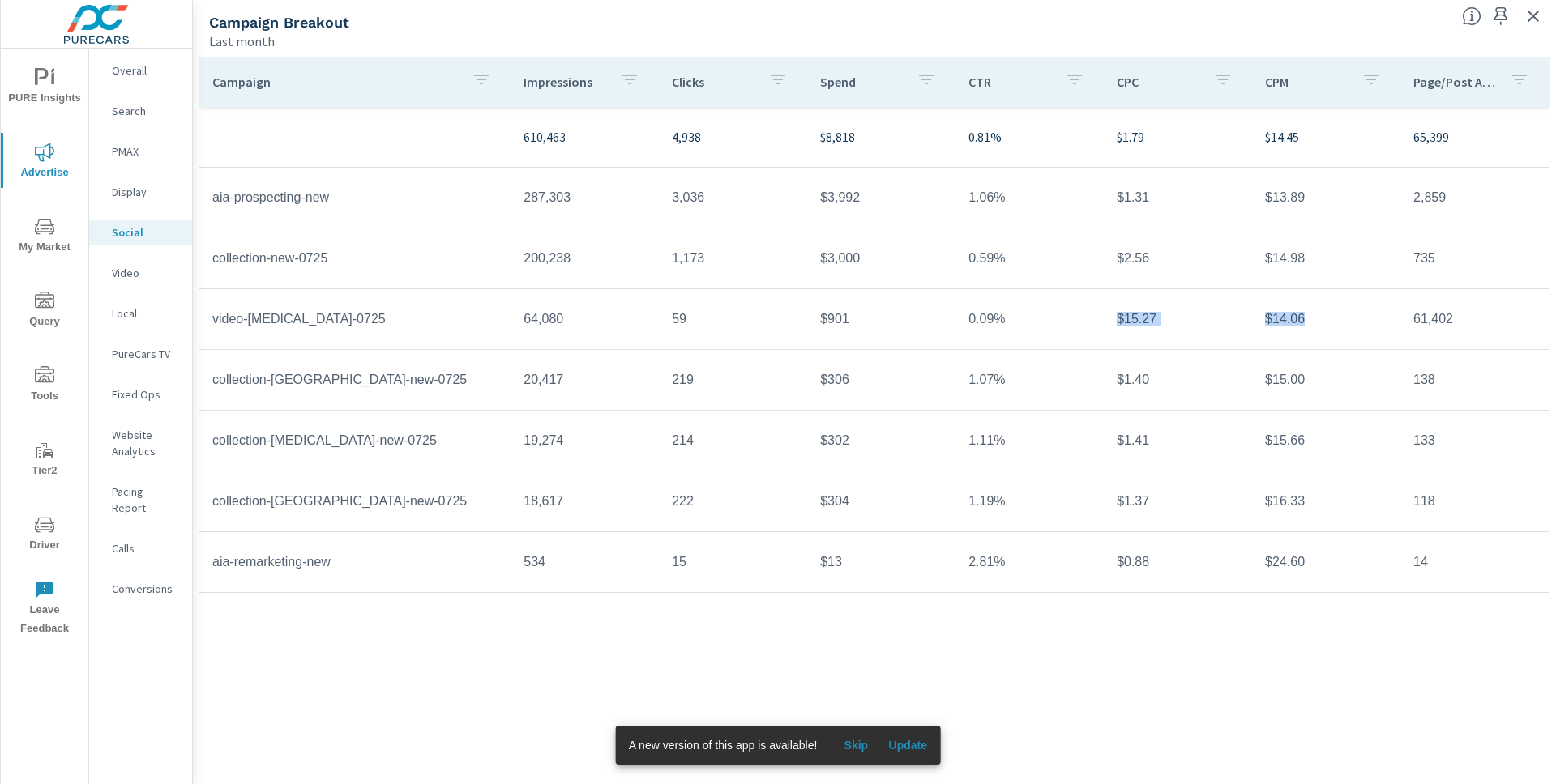
drag, startPoint x: 1320, startPoint y: 324, endPoint x: 1231, endPoint y: 309, distance: 90.3
click at [1231, 309] on tr "video-sonata-0725 64,080 59 $901 0.09% $15.27 $14.06 61,402" at bounding box center [874, 319] width 1349 height 60
click at [1291, 322] on td "$14.06" at bounding box center [1326, 319] width 148 height 40
drag, startPoint x: 1317, startPoint y: 199, endPoint x: 1270, endPoint y: 201, distance: 47.0
click at [1270, 201] on td "$13.89" at bounding box center [1326, 198] width 148 height 40
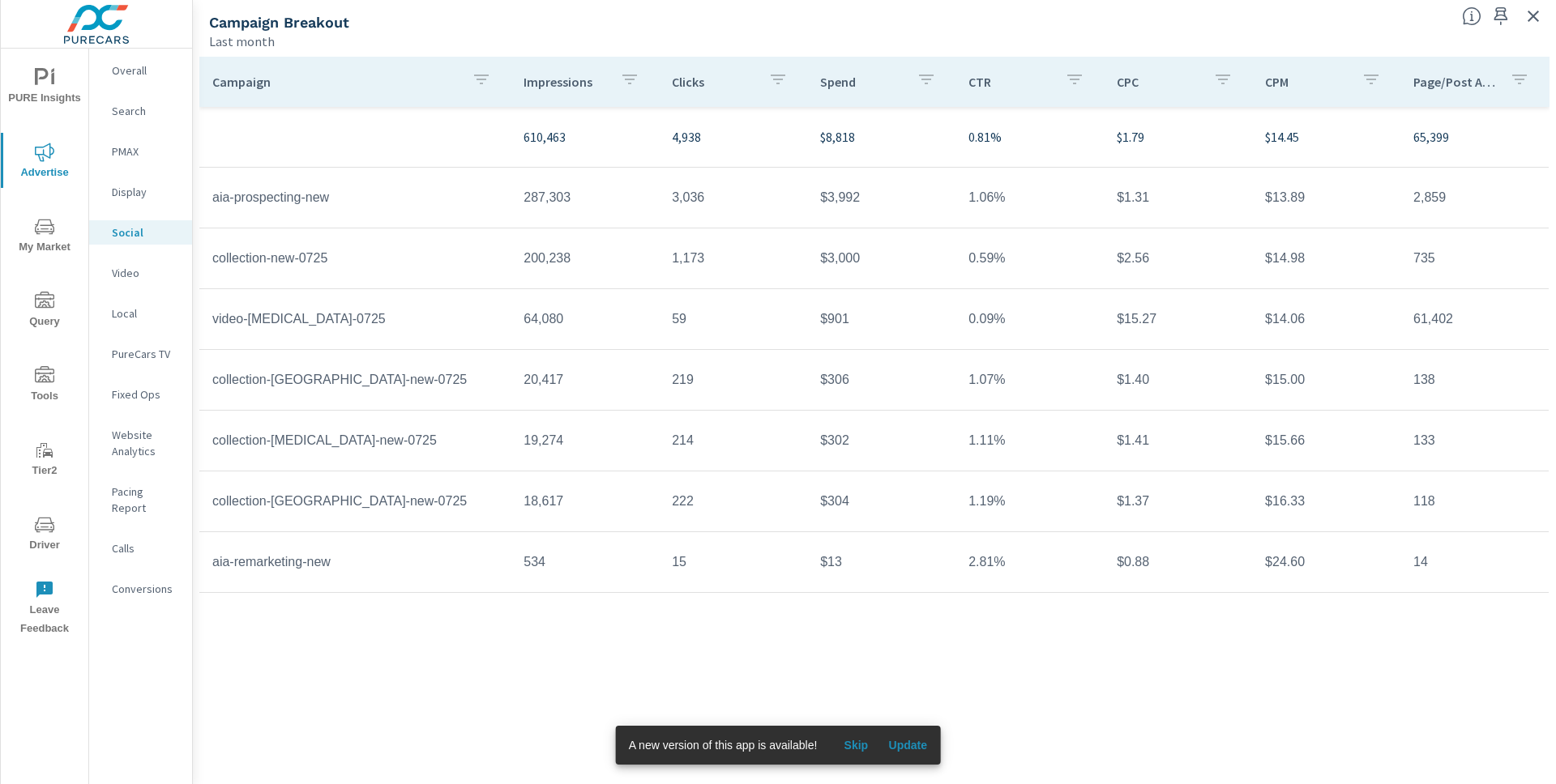
click at [540, 323] on td "64,080" at bounding box center [585, 319] width 148 height 40
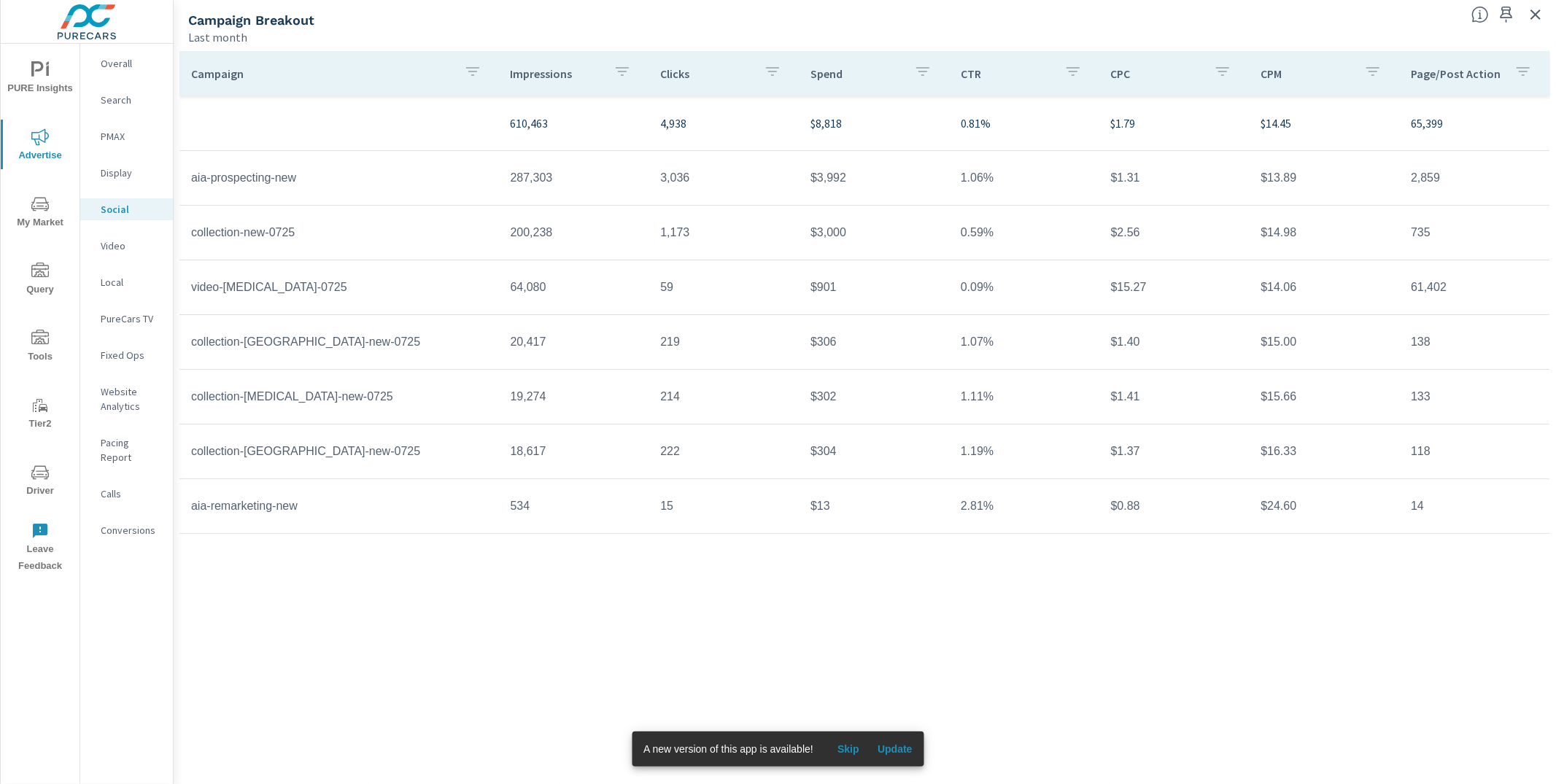
click at [902, 589] on div "Campaign Impressions Clicks Spend CTR CPC CPM Page/Post Action 610,463 4,938 $8…" at bounding box center [865, 404] width 1371 height 706
drag, startPoint x: 189, startPoint y: 286, endPoint x: 326, endPoint y: 289, distance: 137.0
click at [326, 289] on td "video-sonata-0725" at bounding box center [339, 287] width 320 height 36
drag, startPoint x: 1306, startPoint y: 287, endPoint x: 1258, endPoint y: 290, distance: 48.1
click at [1259, 290] on td "$14.06" at bounding box center [1324, 287] width 150 height 36
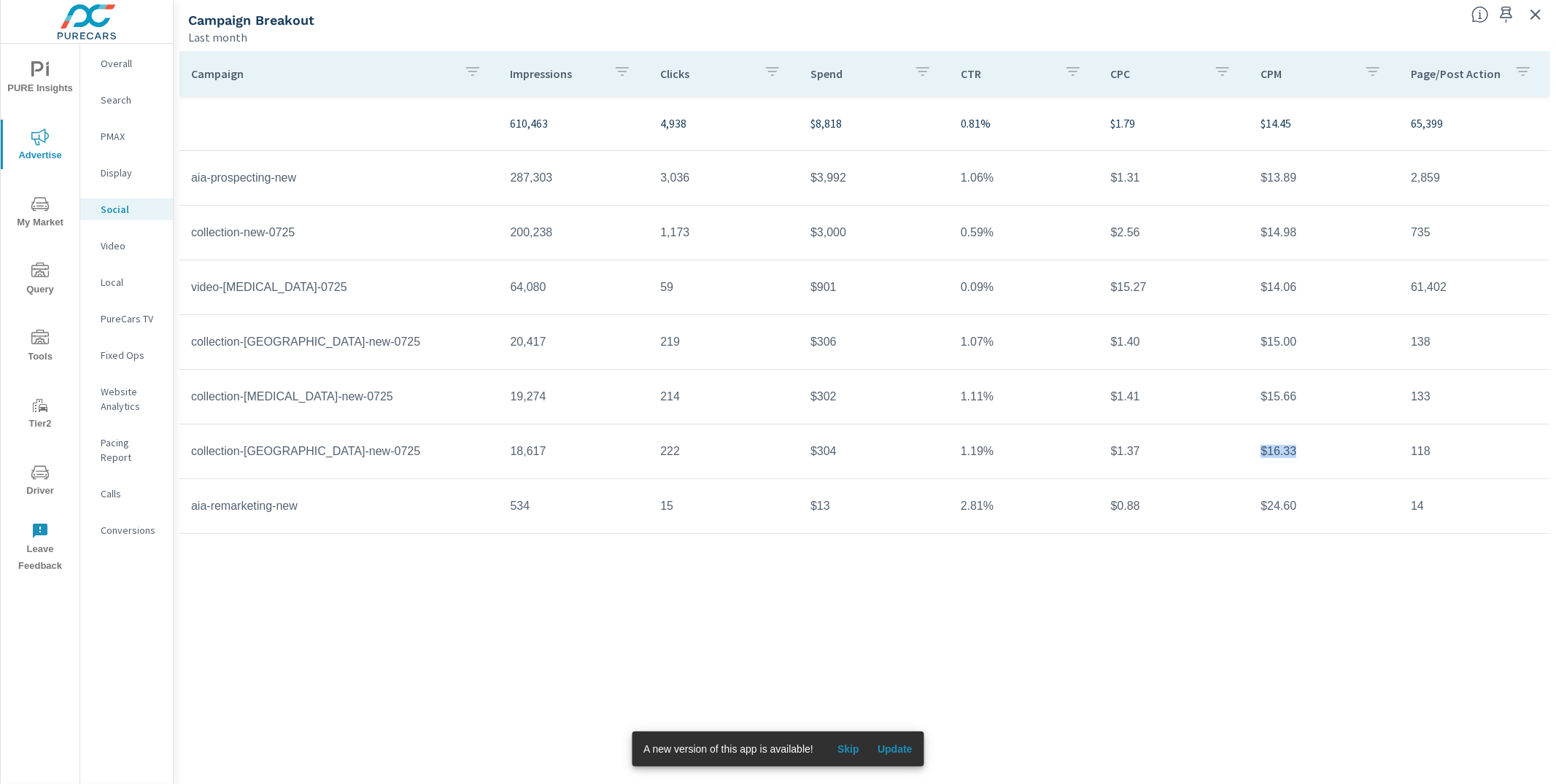
drag, startPoint x: 1311, startPoint y: 463, endPoint x: 1268, endPoint y: 440, distance: 48.8
click at [1268, 440] on td "$16.33" at bounding box center [1324, 451] width 150 height 36
drag, startPoint x: 1311, startPoint y: 291, endPoint x: 1250, endPoint y: 287, distance: 61.1
click at [1250, 286] on td "$14.06" at bounding box center [1324, 287] width 150 height 36
drag, startPoint x: 1310, startPoint y: 450, endPoint x: 1261, endPoint y: 446, distance: 49.2
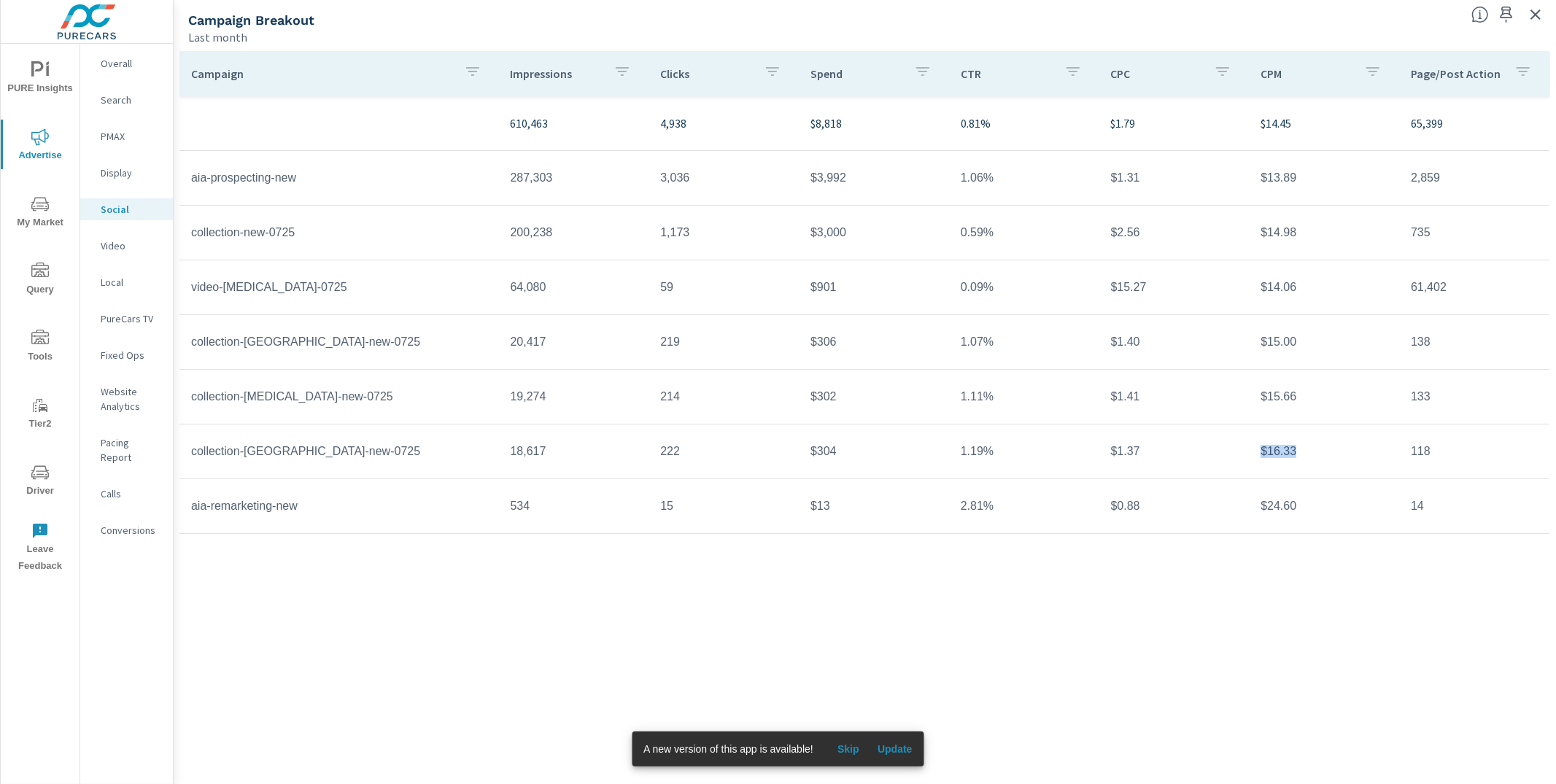
click at [1261, 445] on td "$16.33" at bounding box center [1324, 451] width 150 height 36
click at [1195, 48] on div "Campaign Impressions Clicks Spend CTR CPC CPM Page/Post Action 610,463 4,938 $8…" at bounding box center [865, 414] width 1382 height 739
drag, startPoint x: 359, startPoint y: 460, endPoint x: 179, endPoint y: 436, distance: 181.6
click at [180, 436] on td "collection-Santa Fe-new-0725" at bounding box center [339, 451] width 320 height 36
drag, startPoint x: 379, startPoint y: 417, endPoint x: 339, endPoint y: 386, distance: 50.6
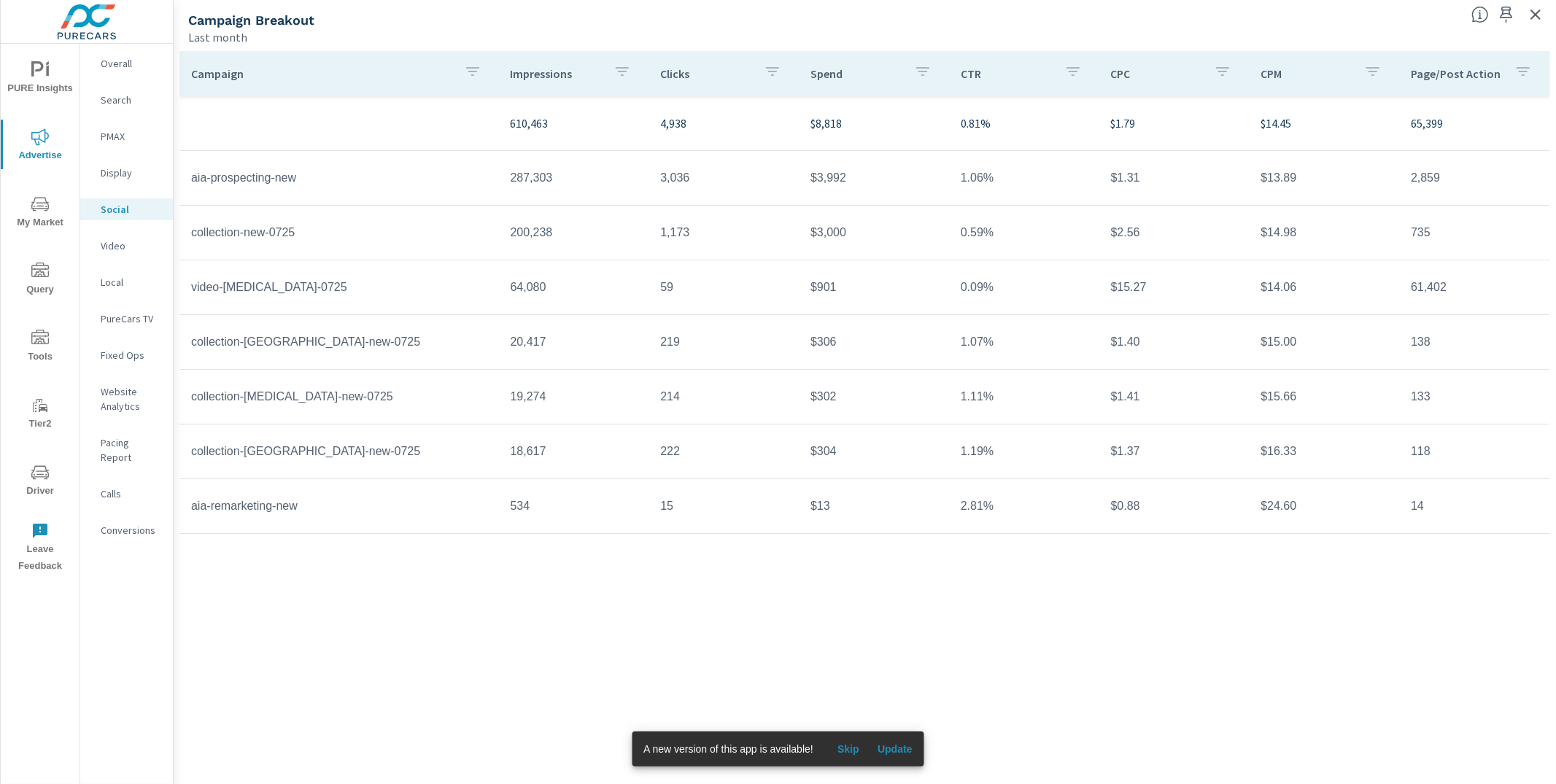
click at [379, 416] on tr "collection-Sonata-new-0725 19,274 214 $302 1.11% $1.41 $15.66 133" at bounding box center [864, 397] width 1370 height 54
drag, startPoint x: 357, startPoint y: 404, endPoint x: 194, endPoint y: 383, distance: 164.3
click at [194, 383] on td "collection-Sonata-new-0725" at bounding box center [339, 397] width 320 height 36
click at [334, 342] on td "collection-Tucson-new-0725" at bounding box center [339, 342] width 320 height 36
drag, startPoint x: 358, startPoint y: 352, endPoint x: 272, endPoint y: 360, distance: 86.4
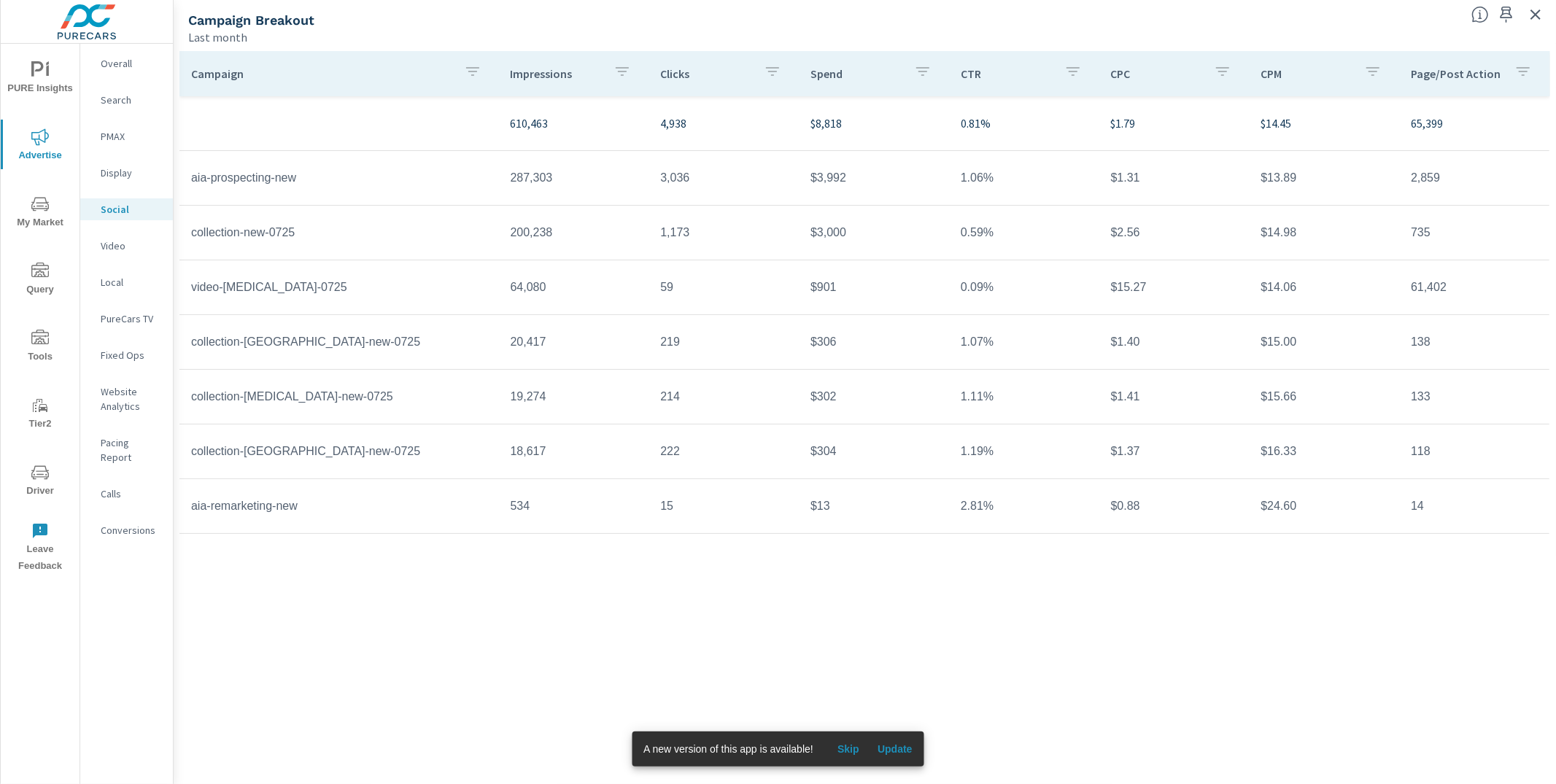
click at [215, 348] on td "collection-Tucson-new-0725" at bounding box center [339, 342] width 320 height 36
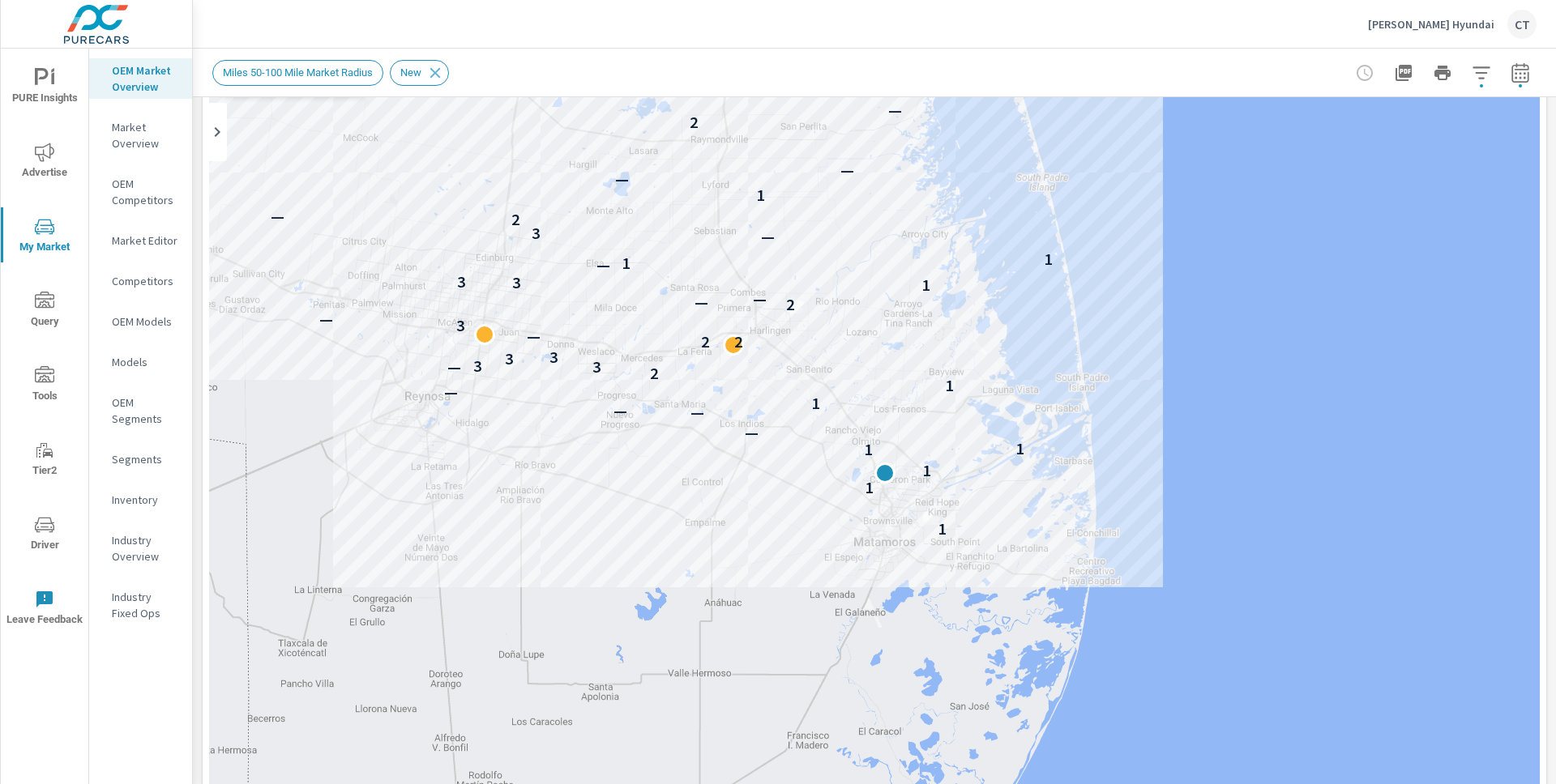
scroll to position [87, 0]
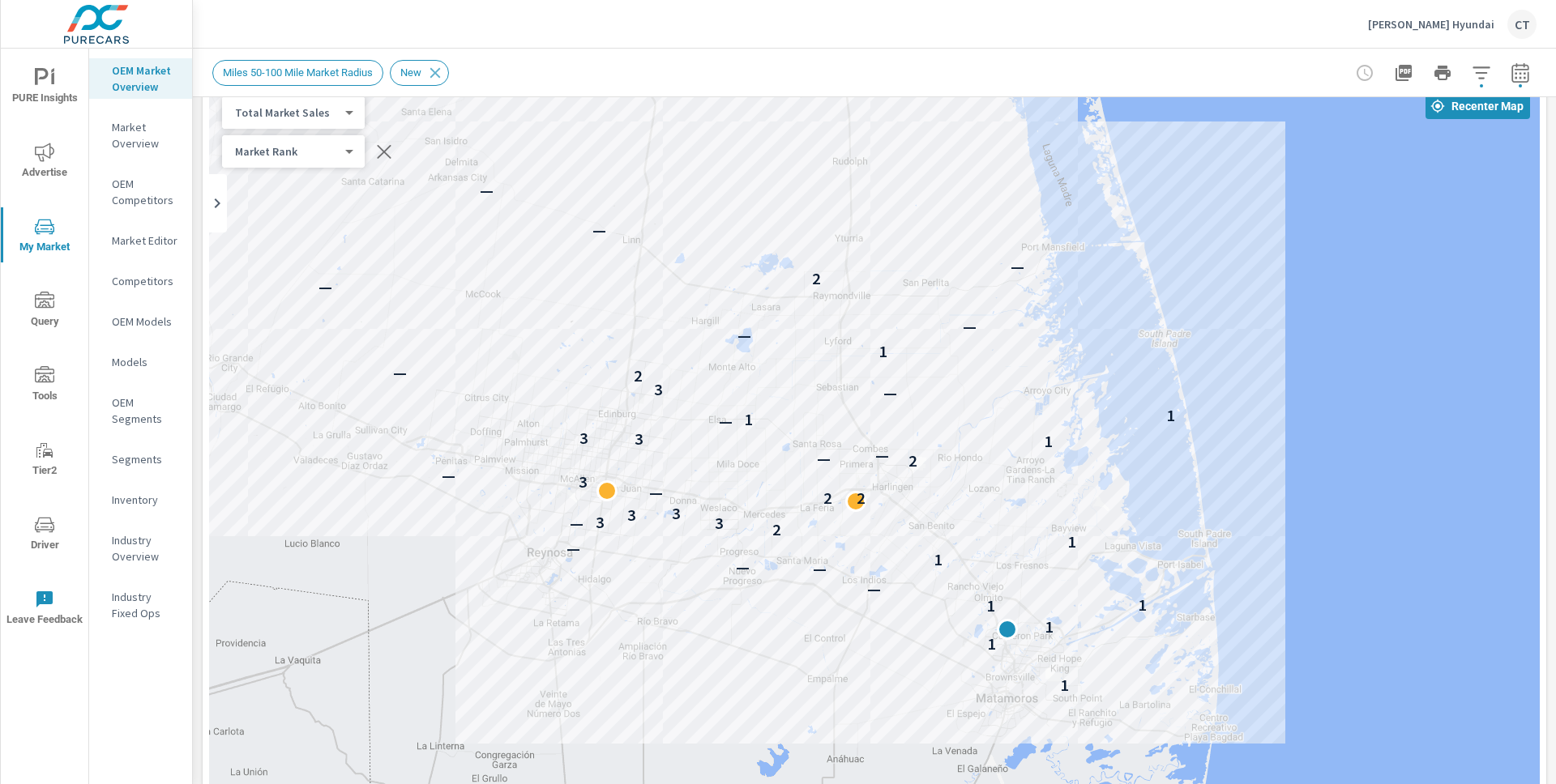
drag, startPoint x: 1369, startPoint y: 244, endPoint x: 1491, endPoint y: 326, distance: 147.0
click at [1491, 326] on div "1 1 1 1 1 — — — 1 — 1 2 3 — 3 3 3 2 2 — 3 — 2 — — 1 3 3 — 1 1 — 3 2 — 1 — — — 2…" at bounding box center [874, 533] width 1331 height 901
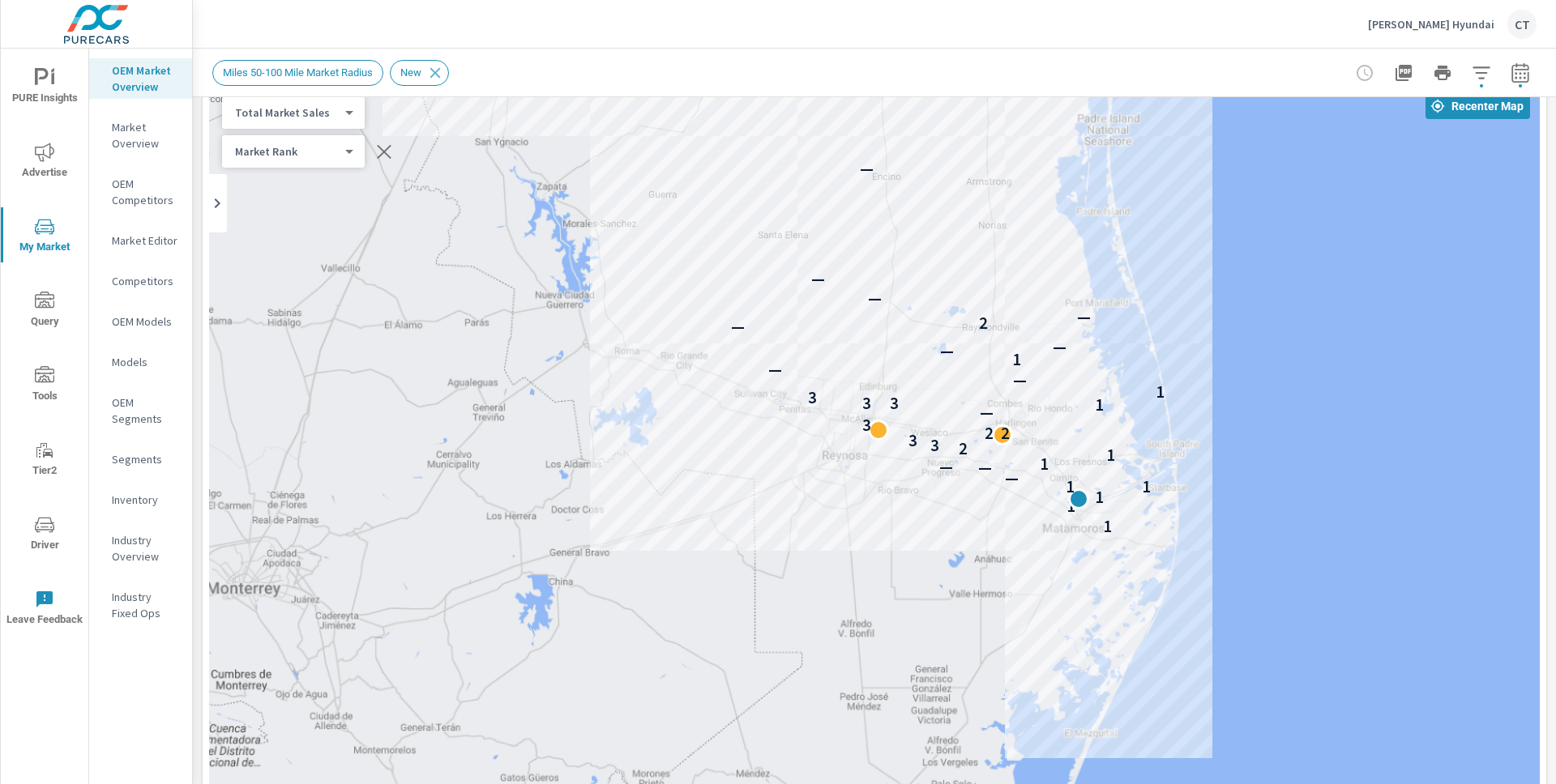
drag, startPoint x: 1444, startPoint y: 342, endPoint x: 1291, endPoint y: 354, distance: 153.5
click at [1291, 351] on div "1 1 1 1 1 — — — 1 1 2 3 3 2 2 3 — 1 3 3 3 1 — — 1 — — — 2 — — — — — — — — —" at bounding box center [874, 533] width 1331 height 901
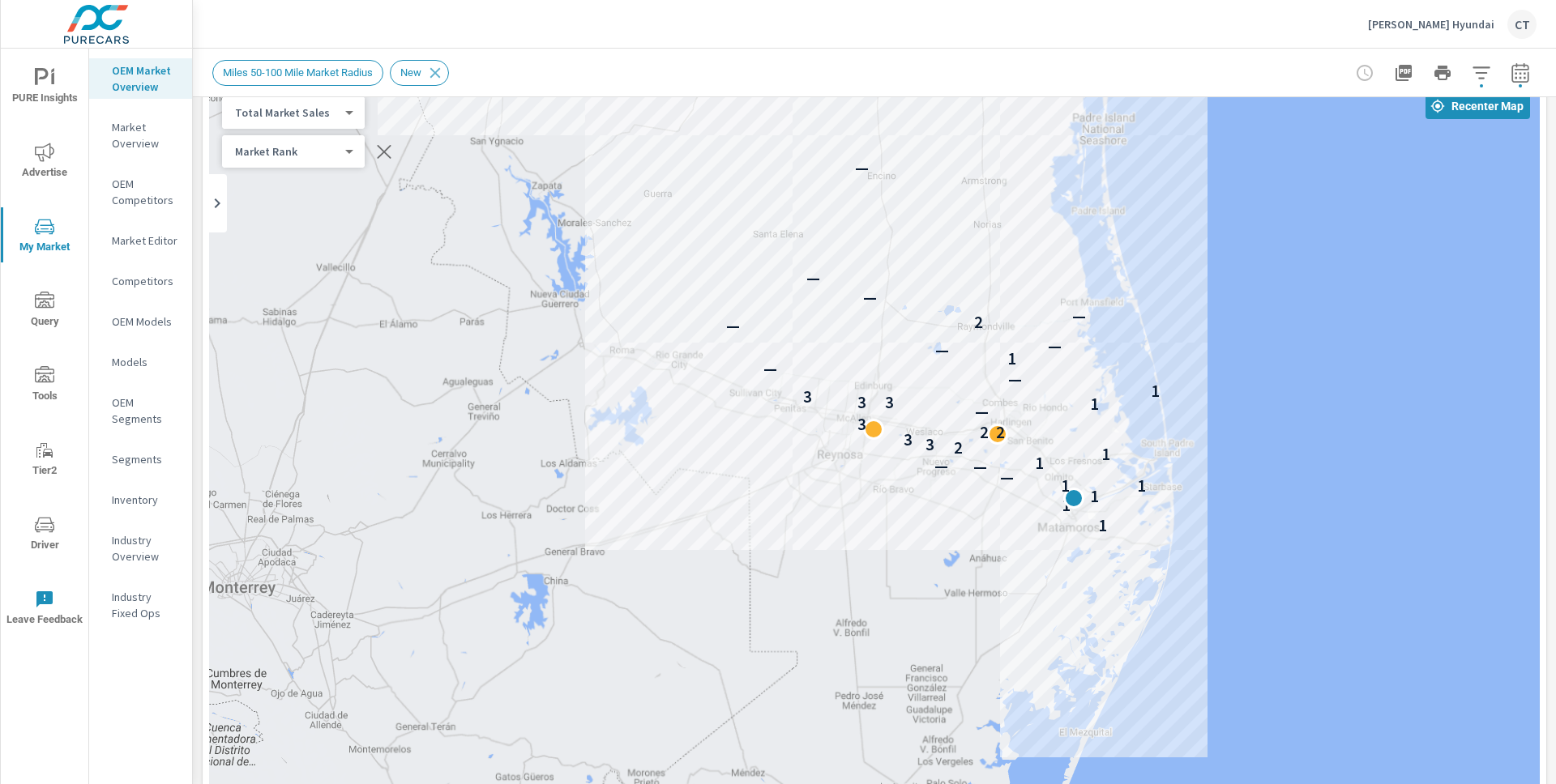
click at [707, 100] on div "1 1 1 1 1 — — — 1 1 2 3 3 2 2 3 — 1 3 3 3 1 — — 1 — — — 2 — — — — — — — — —" at bounding box center [874, 533] width 1331 height 901
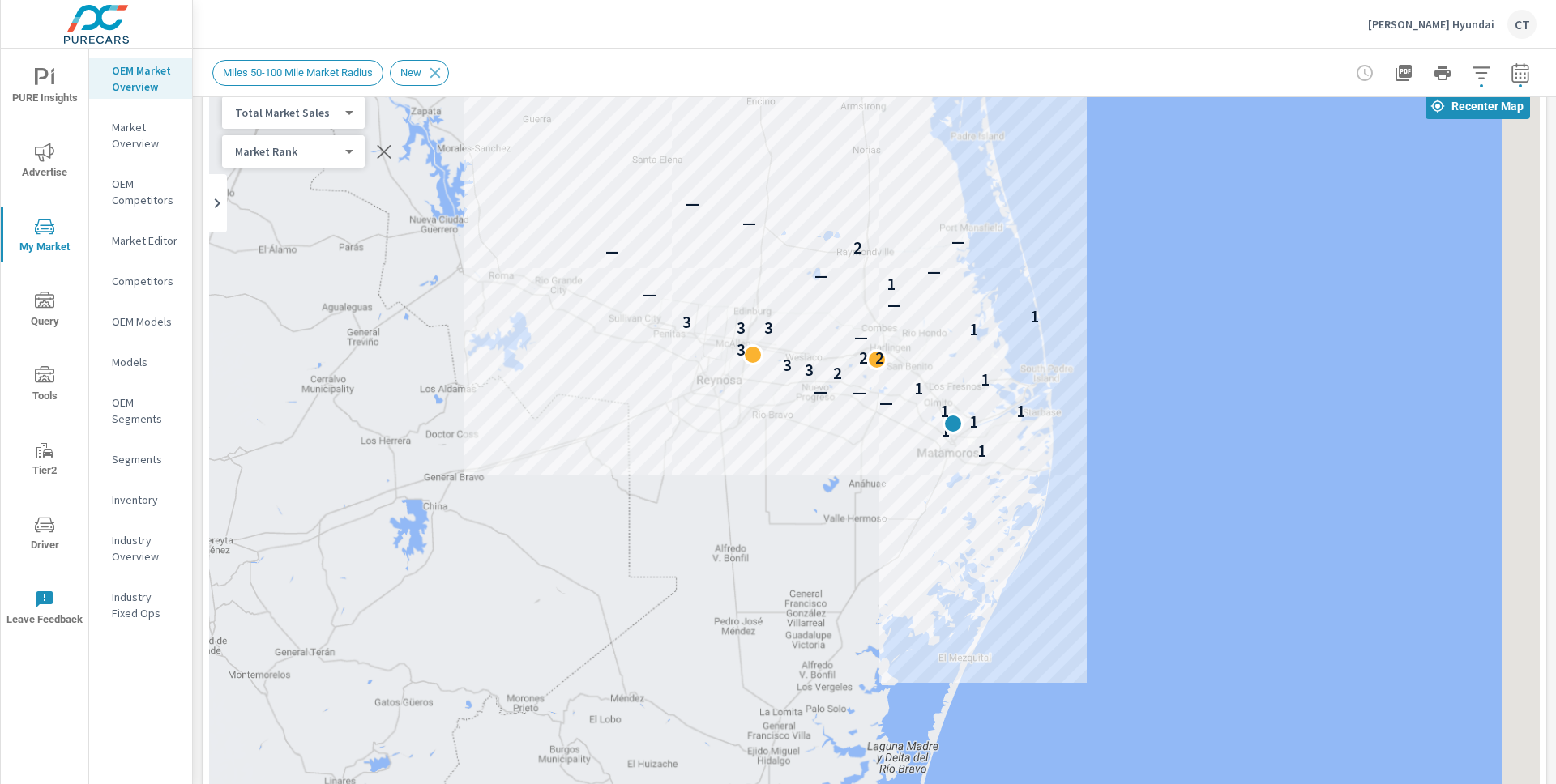
drag, startPoint x: 1249, startPoint y: 345, endPoint x: 1129, endPoint y: 271, distance: 141.0
click at [1129, 271] on div "1 1 1 1 1 — — — 1 1 2 3 3 2 2 3 — 1 3 3 3 1 — — 1 — — — 2 — — — — — — — — —" at bounding box center [874, 533] width 1331 height 901
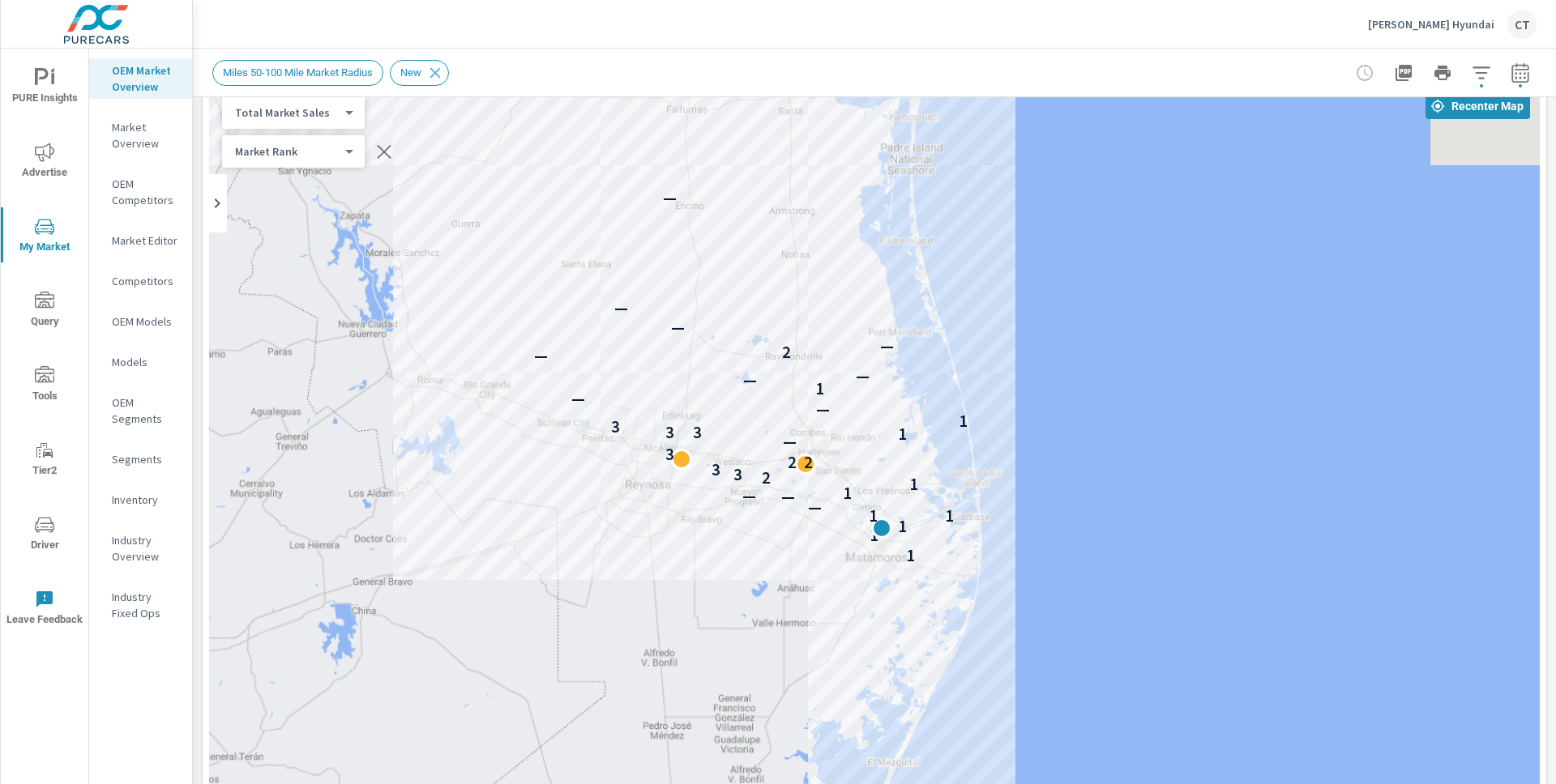
drag, startPoint x: 1120, startPoint y: 429, endPoint x: 979, endPoint y: 637, distance: 251.3
click at [1061, 526] on div "1 1 1 1 1 — — — 1 1 2 3 3 2 2 3 — 1 3 3 3 1 — — 1 — — — 2 — — — — — — — — —" at bounding box center [874, 533] width 1331 height 901
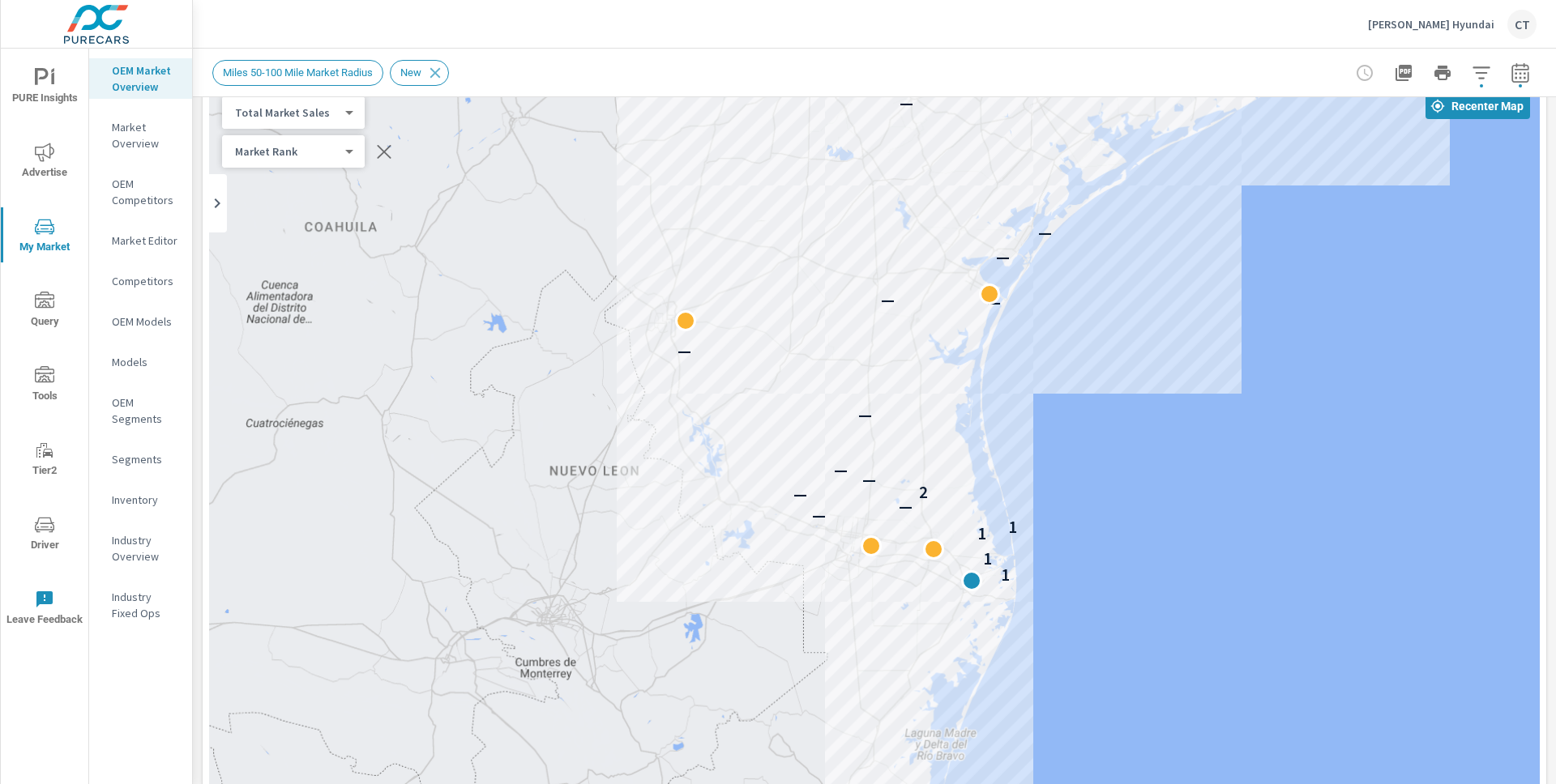
drag, startPoint x: 1070, startPoint y: 349, endPoint x: 1049, endPoint y: 510, distance: 162.4
click at [1065, 474] on div "1 1 1 1 — — — 2 — — — — — — — — — — — — — — — — — — — —" at bounding box center [874, 533] width 1331 height 901
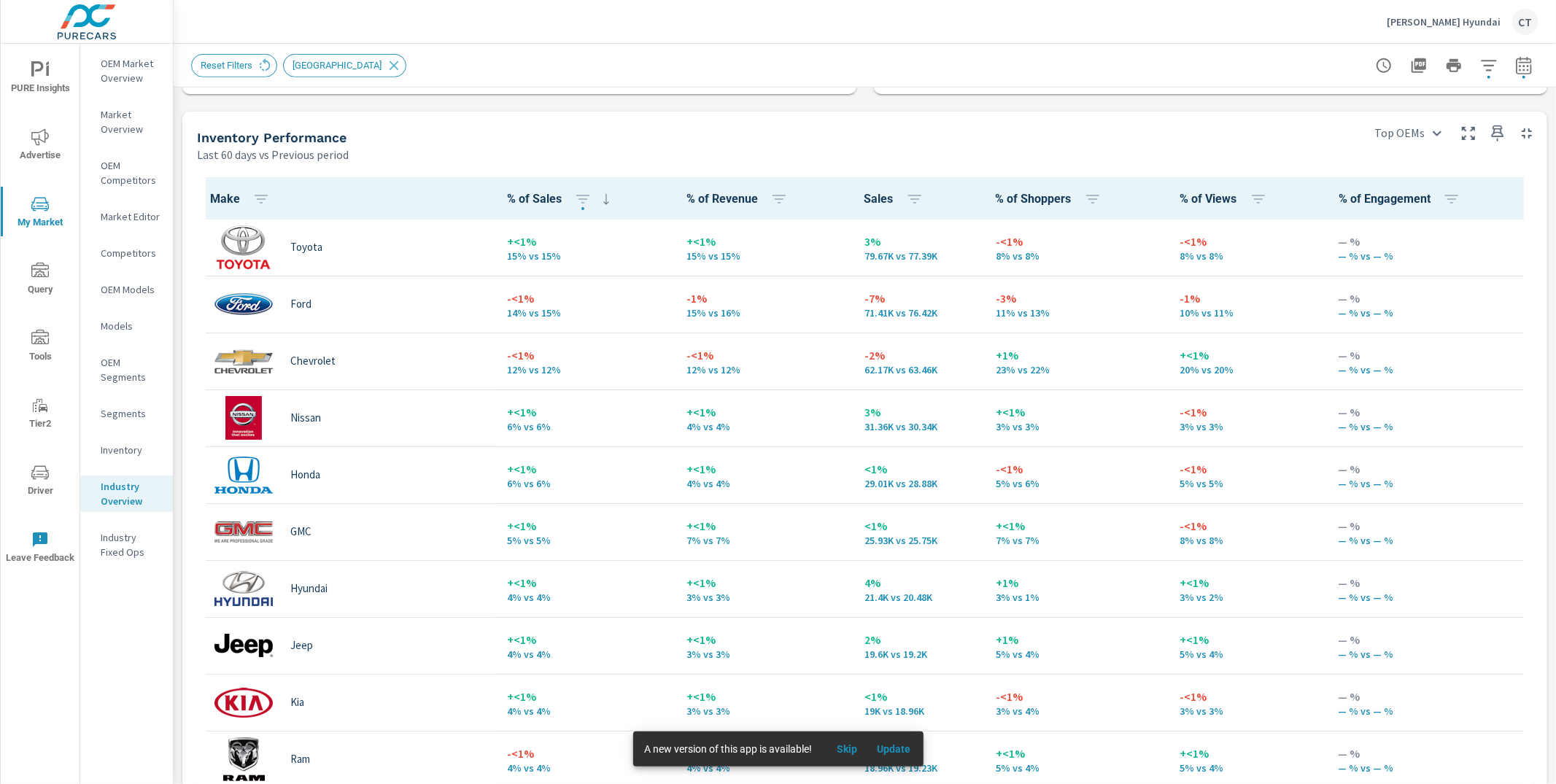
scroll to position [1, 0]
click at [529, 74] on div "Reset Filters TX" at bounding box center [762, 66] width 1142 height 23
click at [30, 483] on span "Driver" at bounding box center [40, 481] width 70 height 35
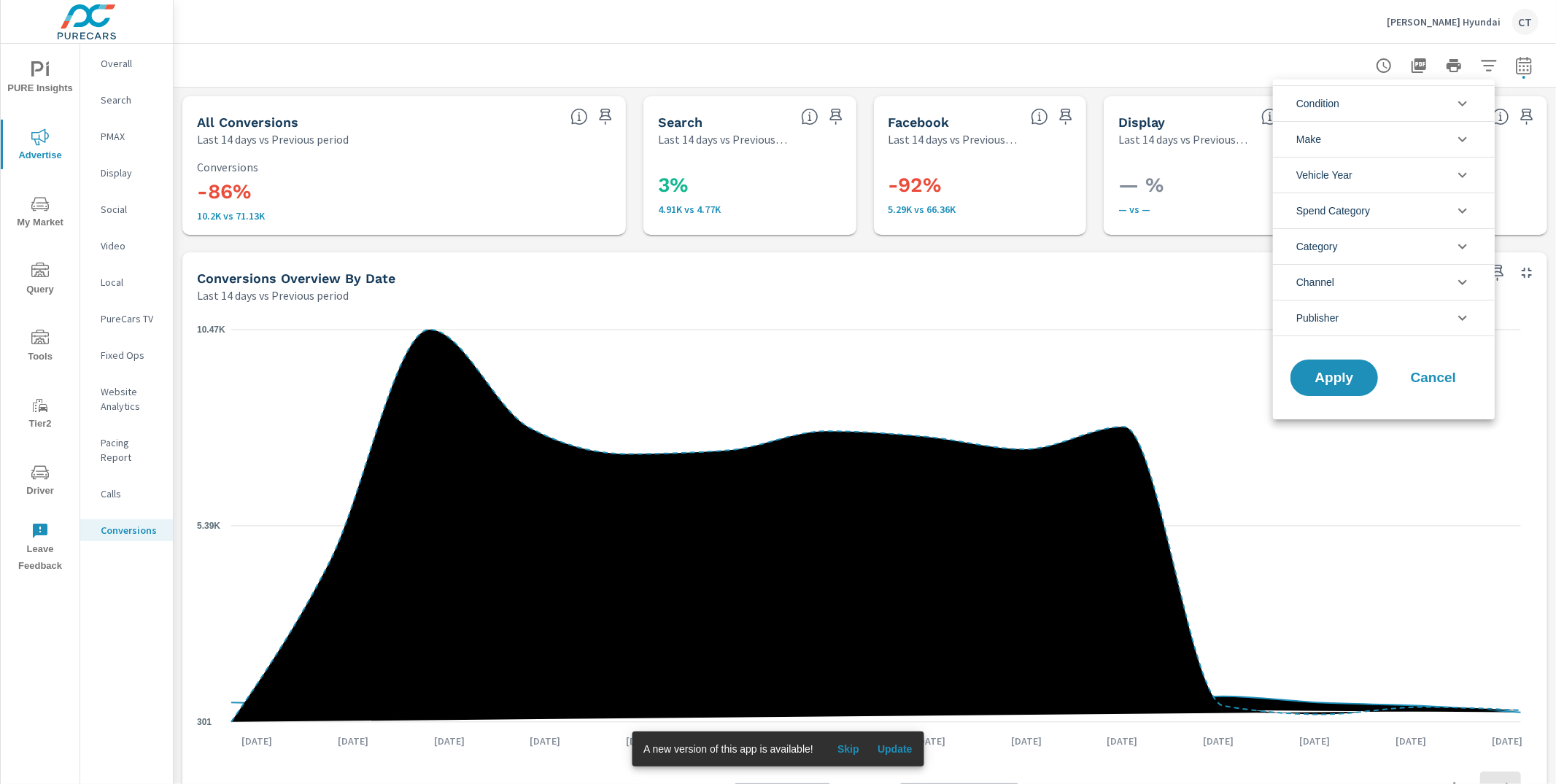
scroll to position [506, 0]
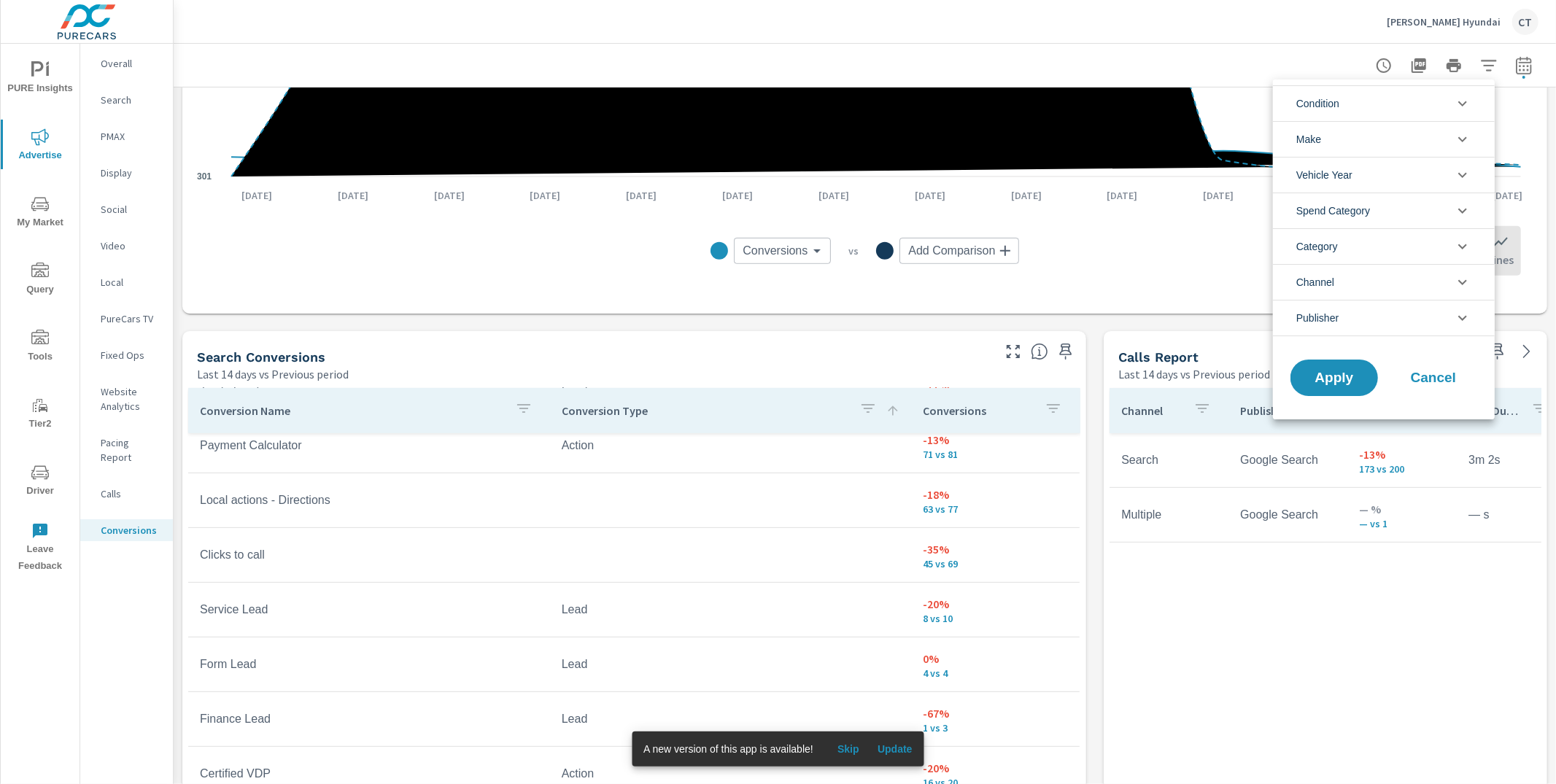
click at [1129, 536] on div at bounding box center [778, 392] width 1556 height 784
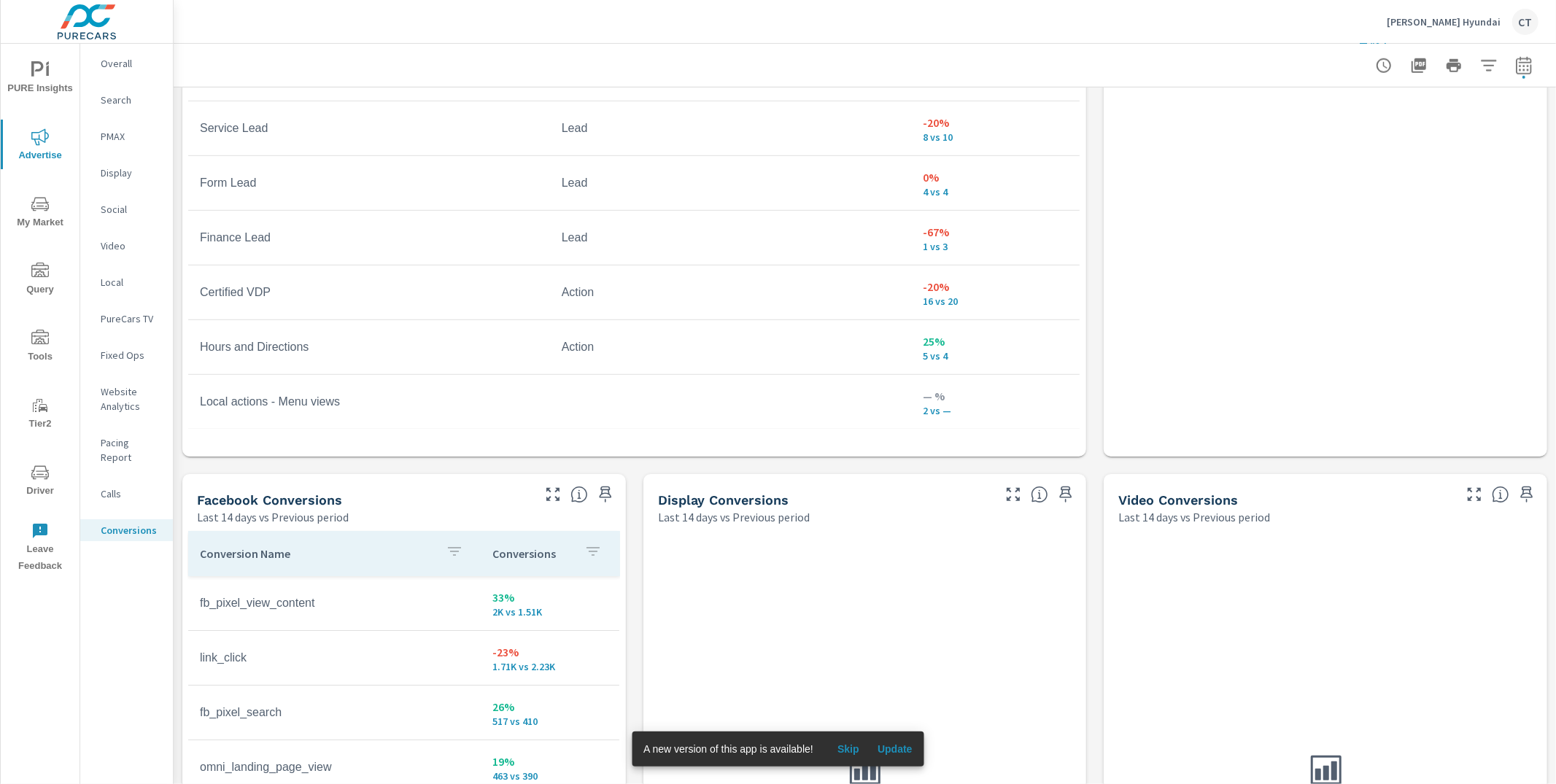
scroll to position [1050, 0]
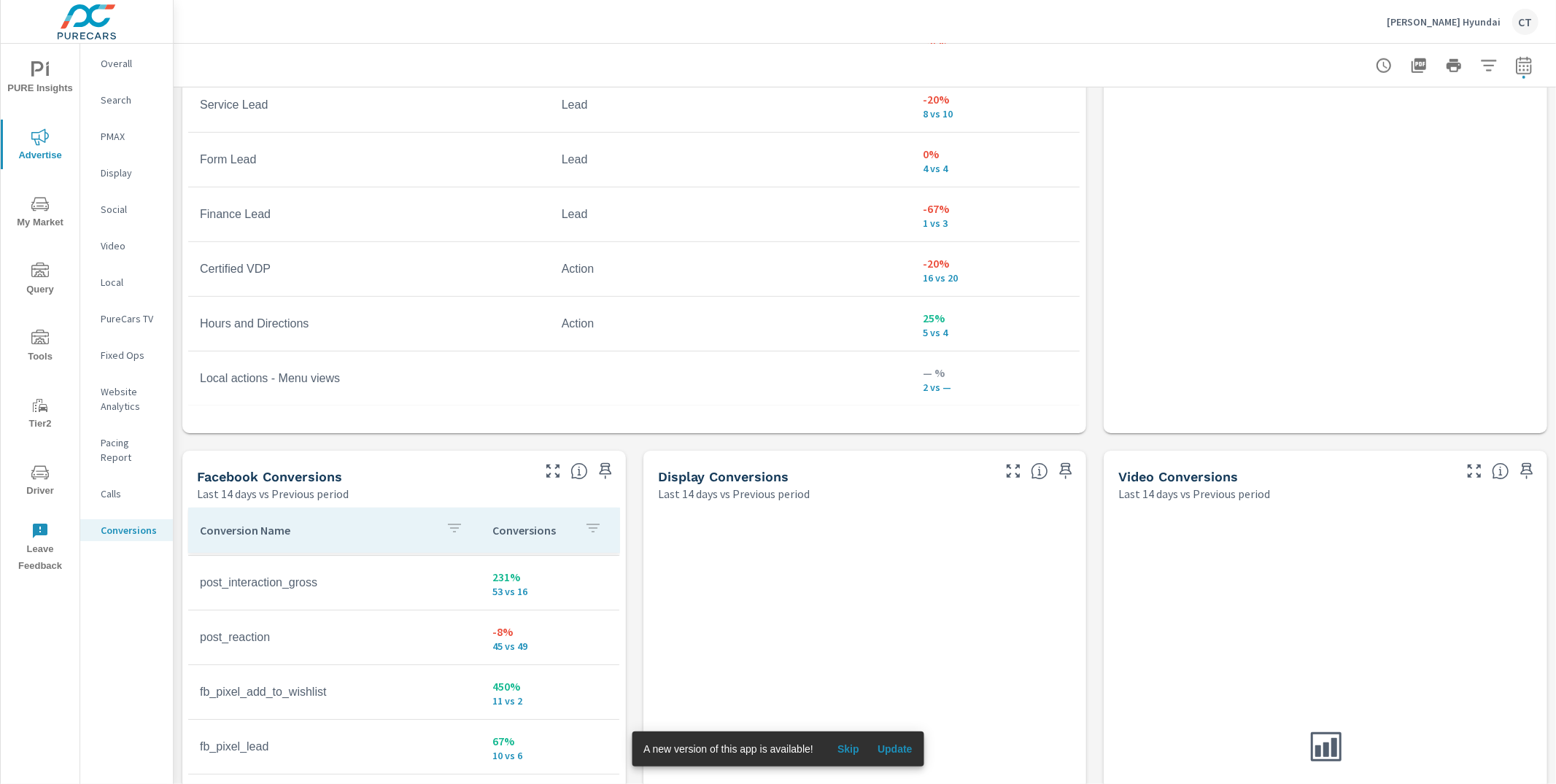
scroll to position [270, 0]
click at [549, 468] on icon "button" at bounding box center [553, 470] width 17 height 17
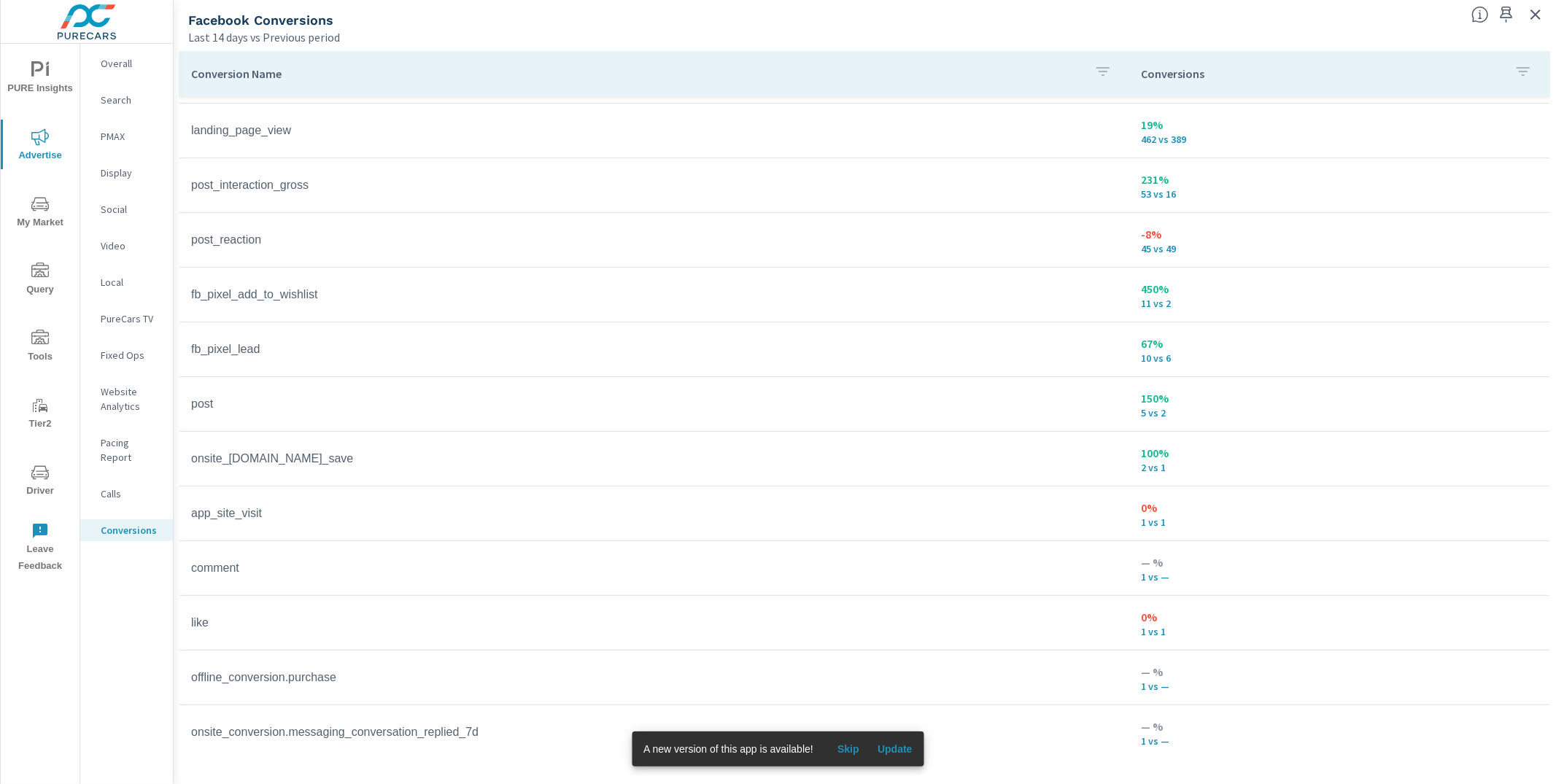
scroll to position [77, 0]
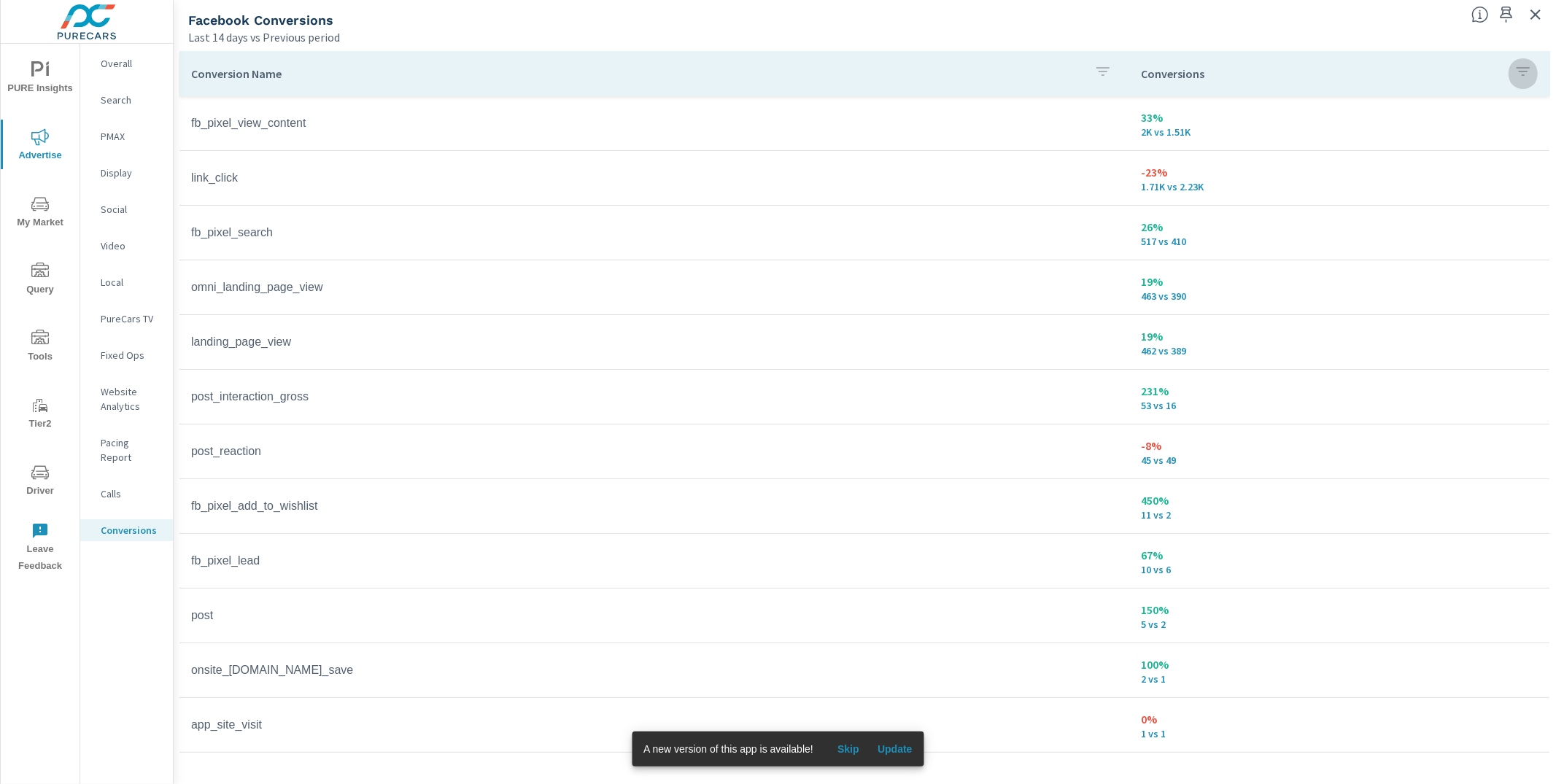
click at [1516, 72] on icon "button" at bounding box center [1523, 71] width 13 height 9
click at [1460, 250] on p "PREV" at bounding box center [1471, 252] width 22 height 15
click at [1385, 108] on div at bounding box center [778, 392] width 1556 height 784
drag, startPoint x: 273, startPoint y: 561, endPoint x: 186, endPoint y: 558, distance: 87.1
click at [186, 558] on td "fb_pixel_lead" at bounding box center [654, 561] width 950 height 36
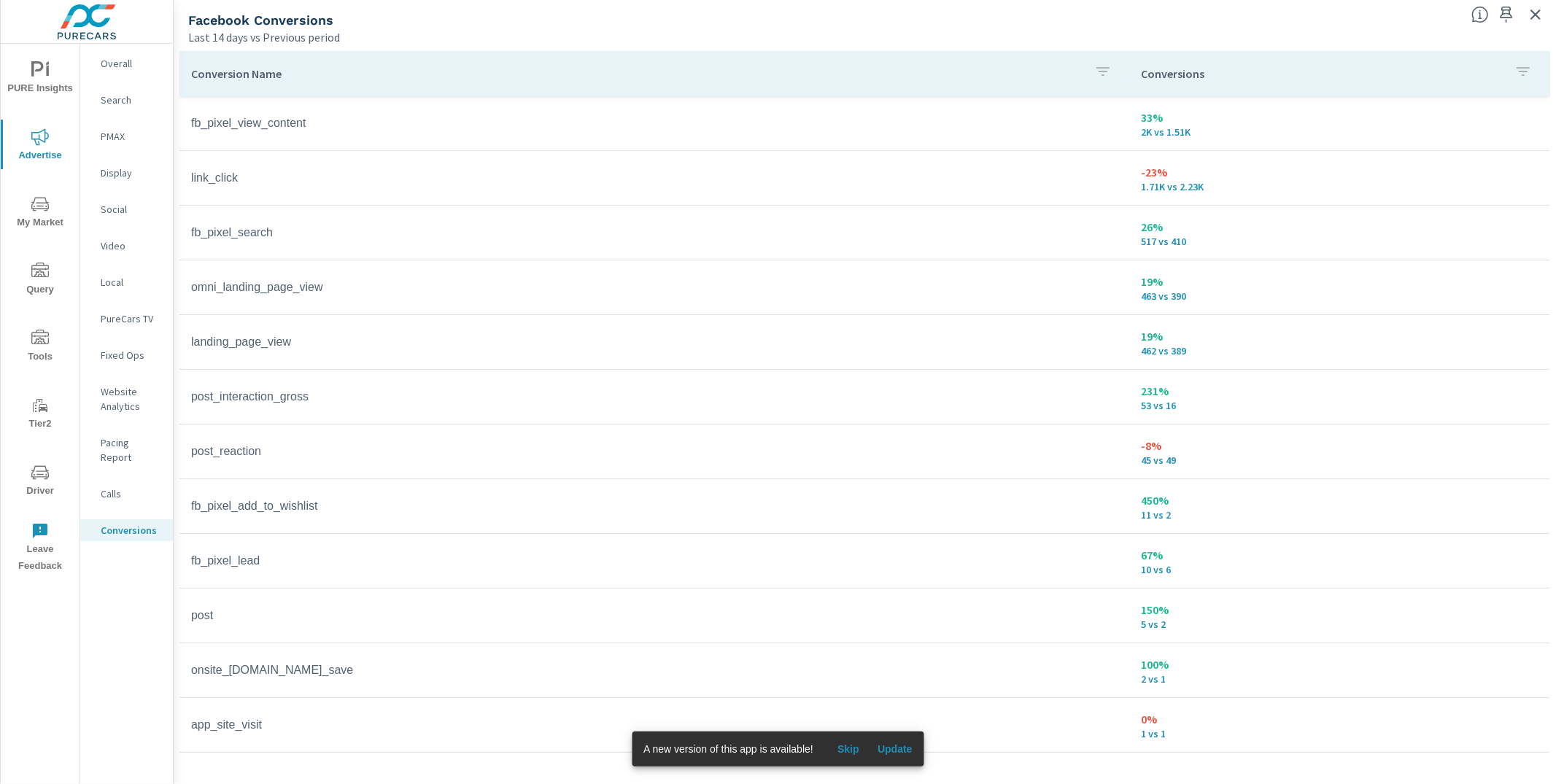
click at [1174, 567] on p "10 vs 6" at bounding box center [1339, 569] width 397 height 12
click at [1437, 88] on div "Conversions" at bounding box center [1339, 73] width 397 height 34
click at [1536, 14] on icon "button" at bounding box center [1535, 15] width 10 height 10
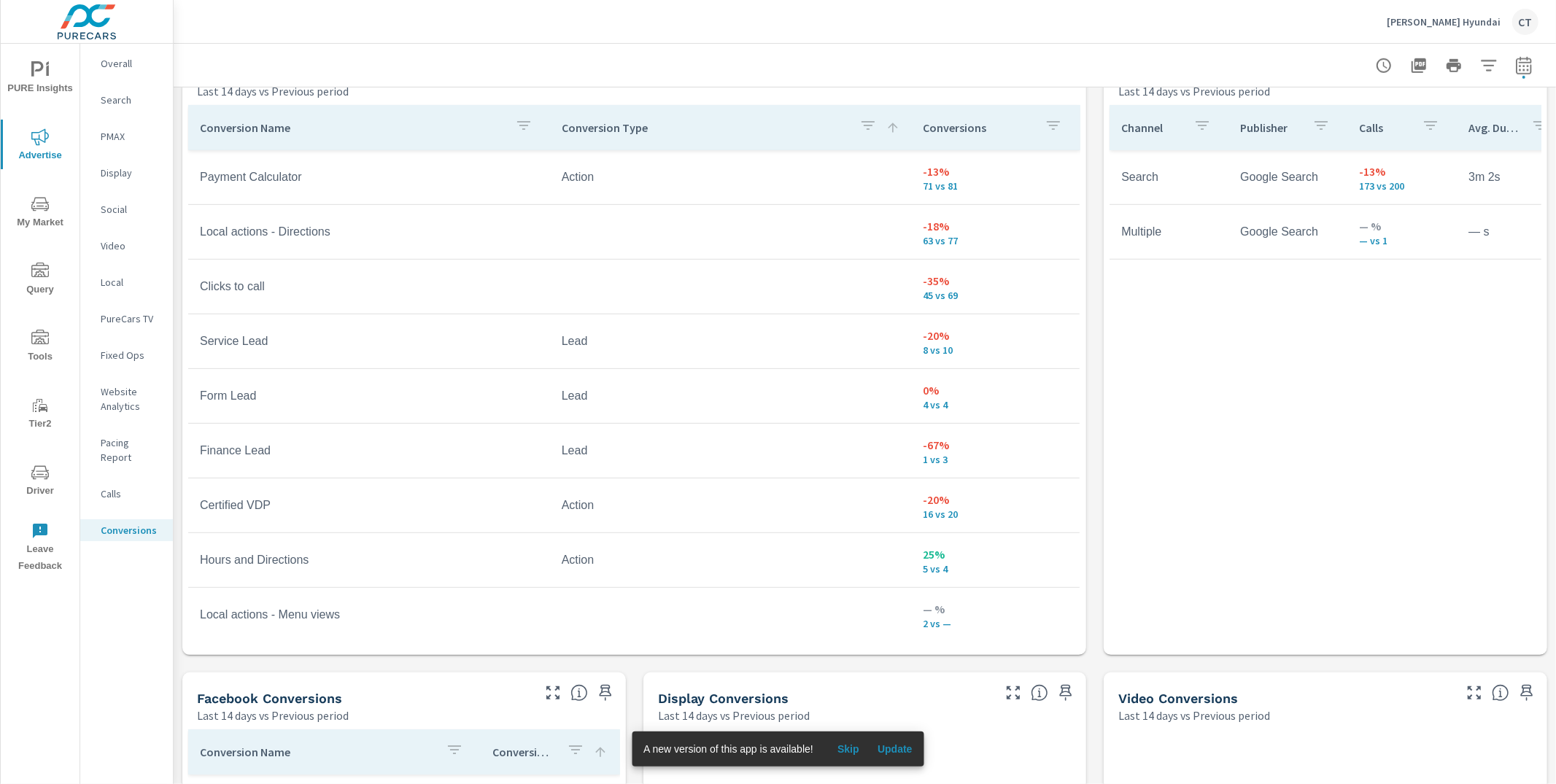
scroll to position [826, 0]
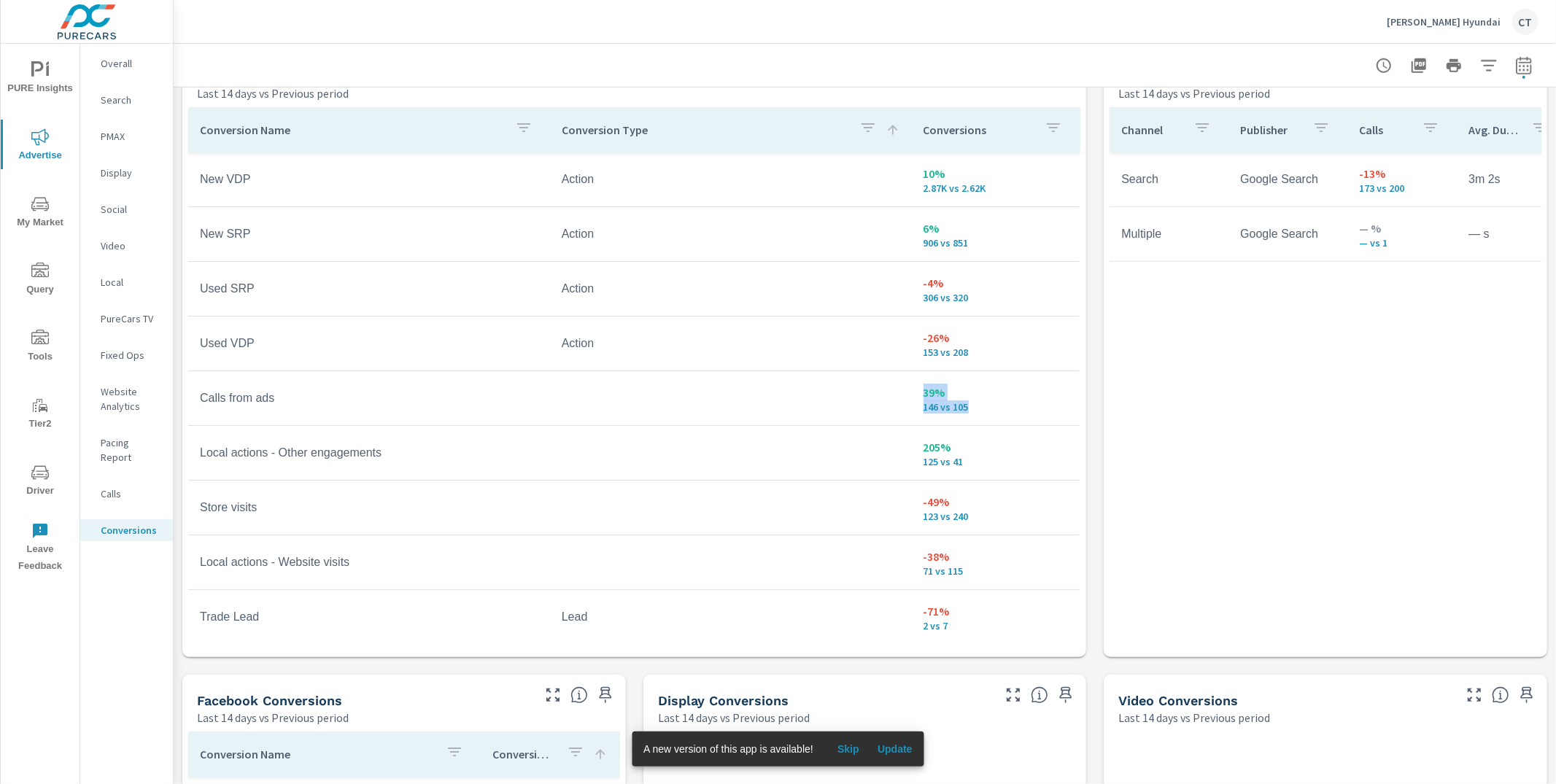
drag, startPoint x: 975, startPoint y: 408, endPoint x: 874, endPoint y: 393, distance: 102.1
click at [874, 393] on tr "Calls from ads 39% 146 vs 105" at bounding box center [633, 399] width 891 height 54
click at [942, 401] on p "146 vs 105" at bounding box center [996, 407] width 145 height 12
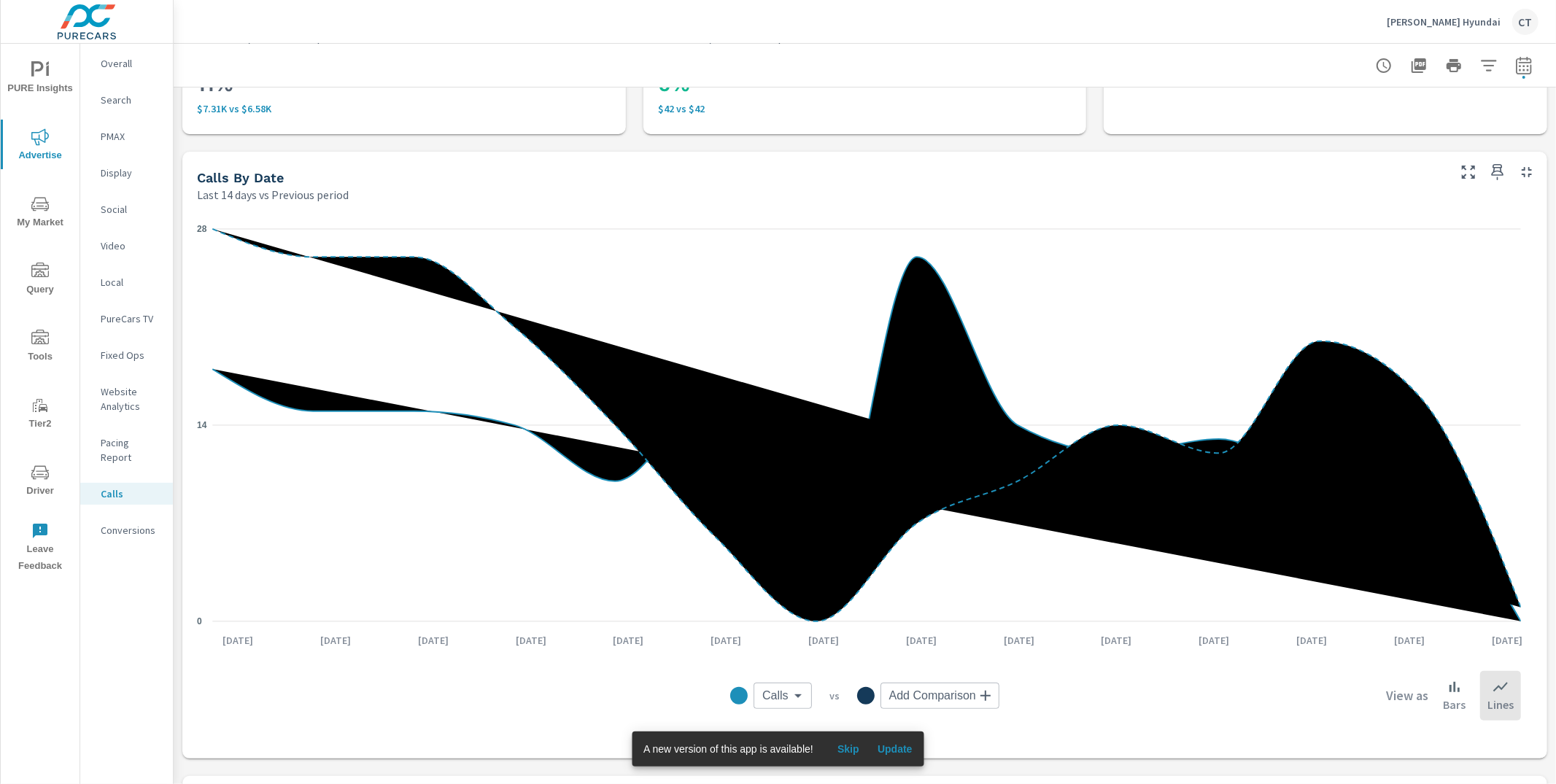
click at [1277, 260] on icon "0 14 28" at bounding box center [858, 425] width 1324 height 416
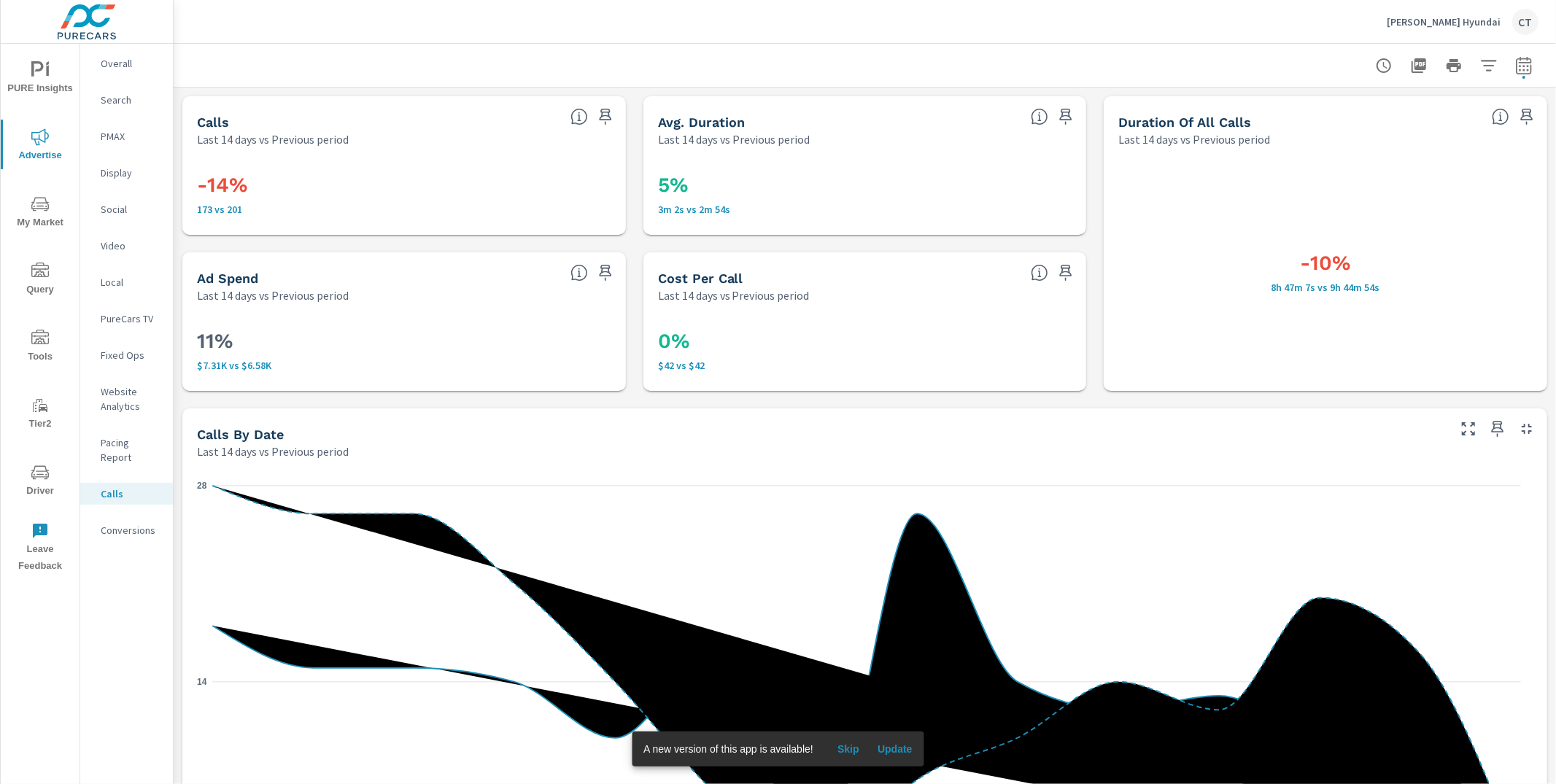
click at [265, 207] on p "173 vs 201" at bounding box center [404, 209] width 414 height 12
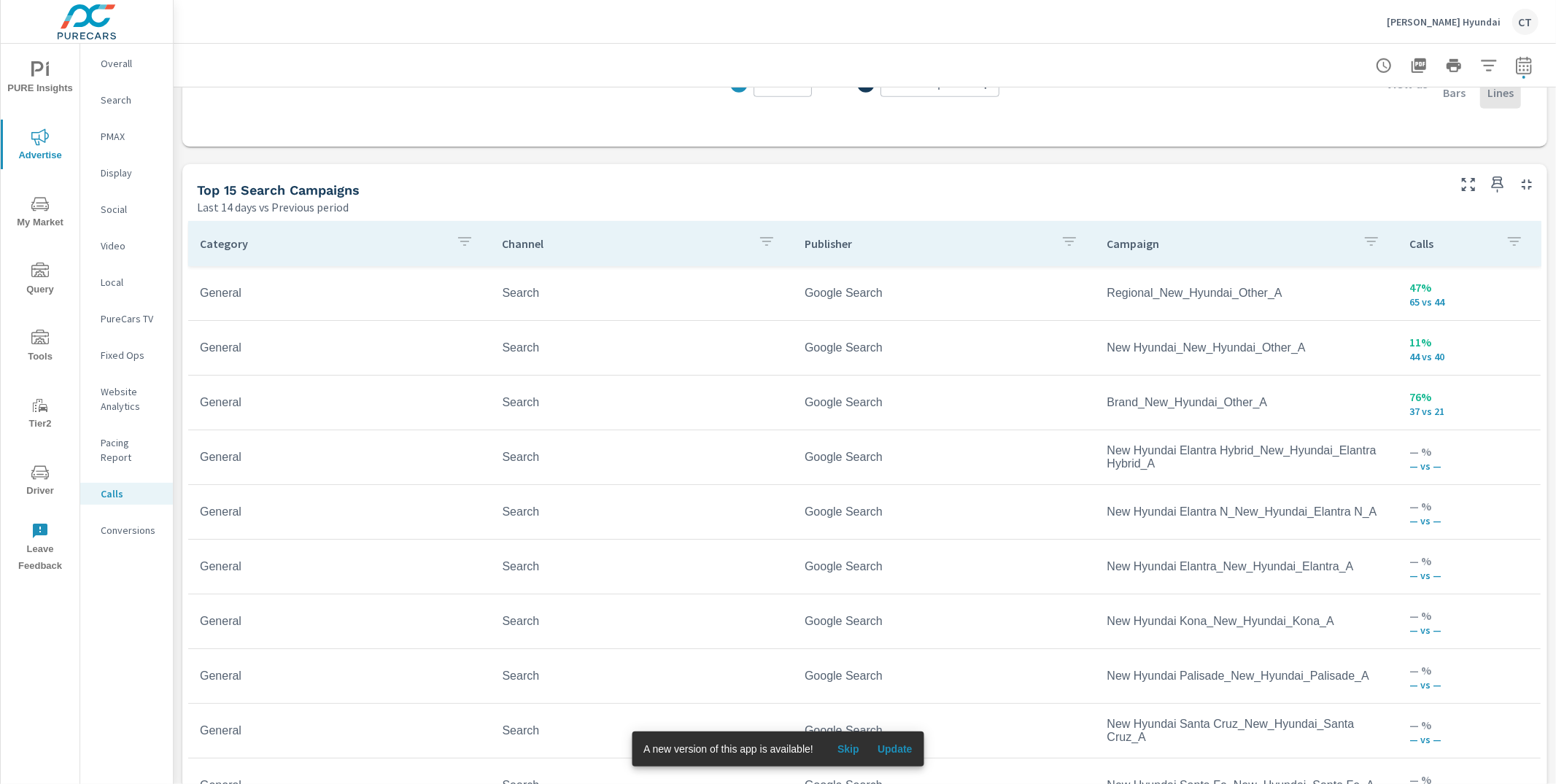
scroll to position [869, 0]
